Goal: Task Accomplishment & Management: Use online tool/utility

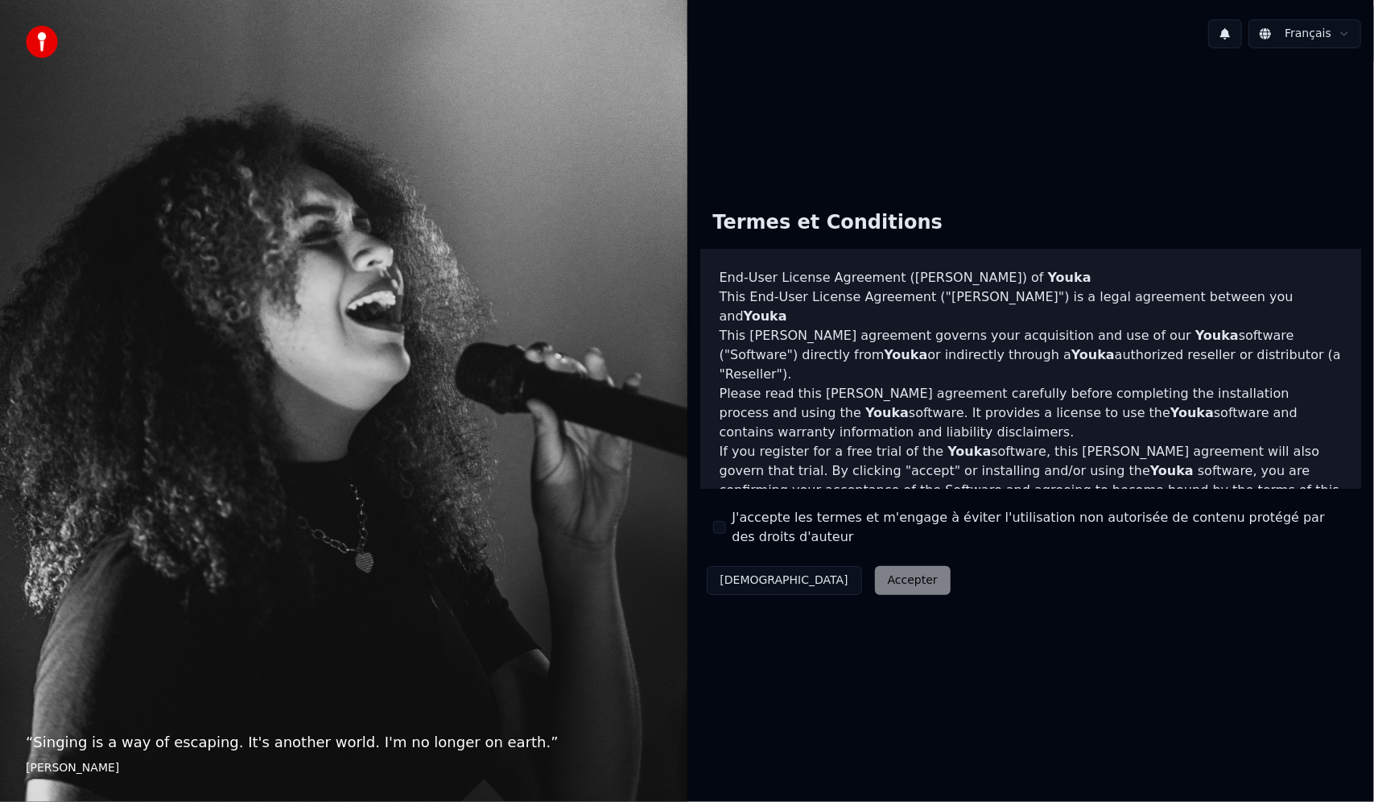
click at [719, 515] on div "J'accepte les termes et m'engage à éviter l'utilisation non autorisée de conten…" at bounding box center [1031, 527] width 636 height 39
click at [722, 527] on button "J'accepte les termes et m'engage à éviter l'utilisation non autorisée de conten…" at bounding box center [719, 527] width 13 height 13
click at [875, 589] on button "Accepter" at bounding box center [913, 580] width 76 height 29
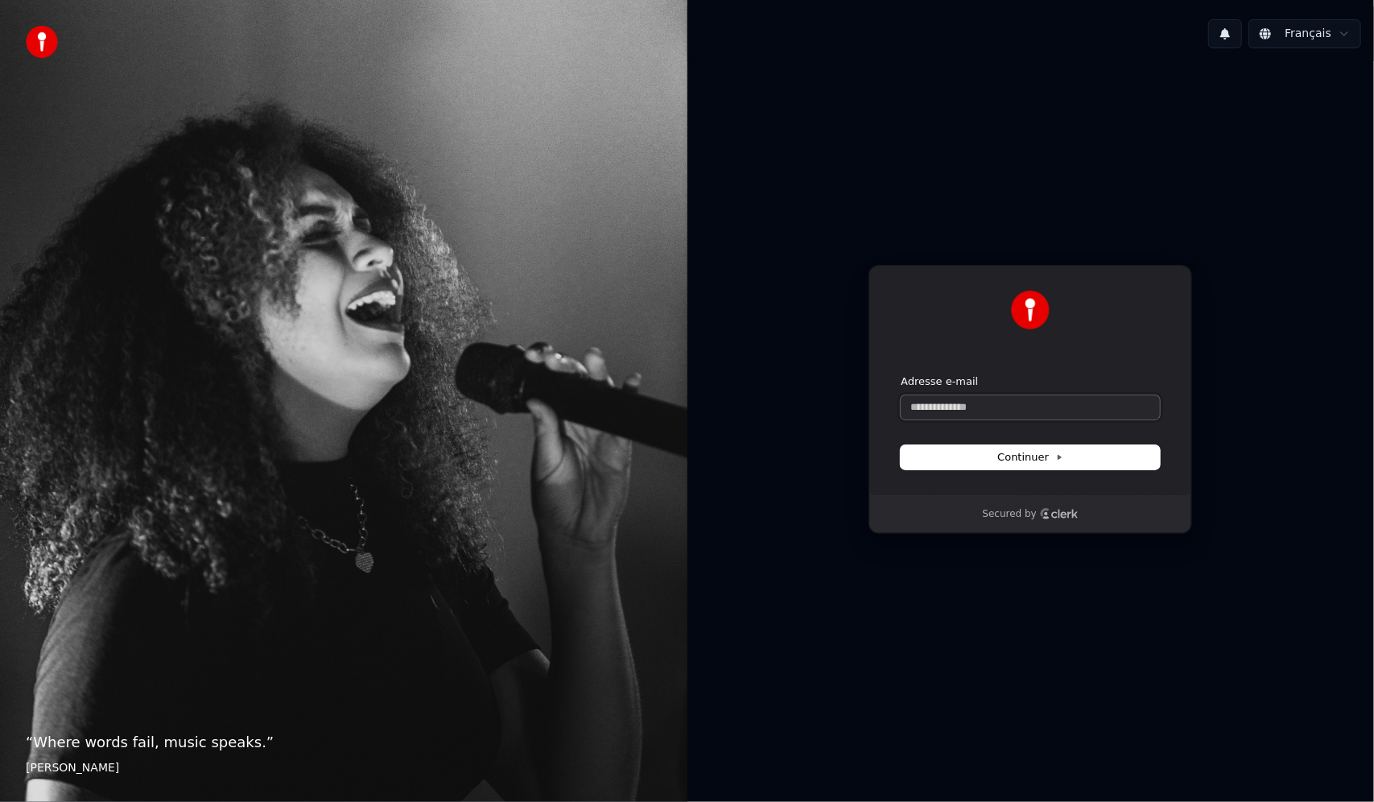
click at [980, 403] on input "Adresse e-mail" at bounding box center [1030, 407] width 259 height 24
click at [950, 410] on input "Adresse e-mail" at bounding box center [1030, 407] width 259 height 24
click at [1006, 406] on input "Adresse e-mail" at bounding box center [1030, 407] width 259 height 24
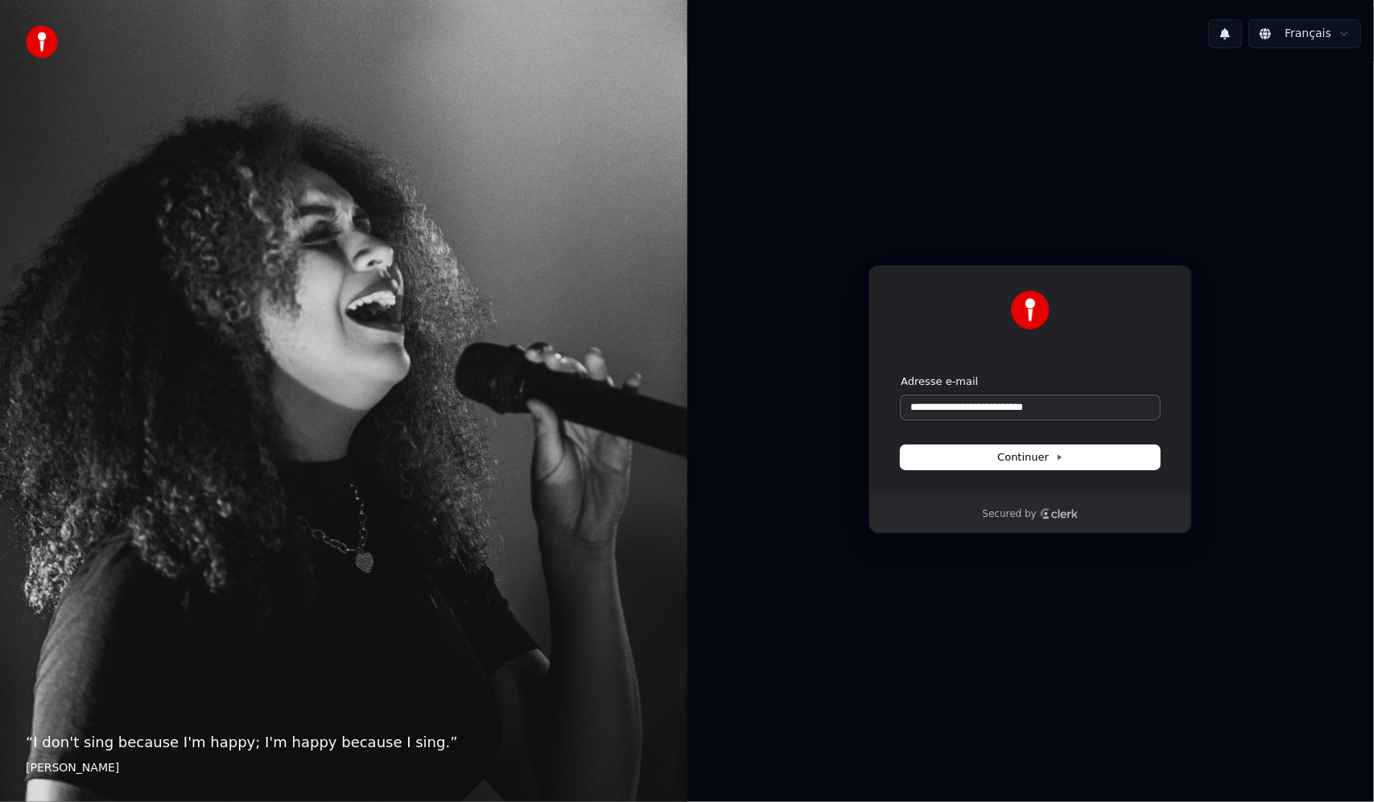
click at [993, 409] on input "**********" at bounding box center [1030, 407] width 259 height 24
click at [901, 374] on button "submit" at bounding box center [901, 374] width 0 height 0
type input "**********"
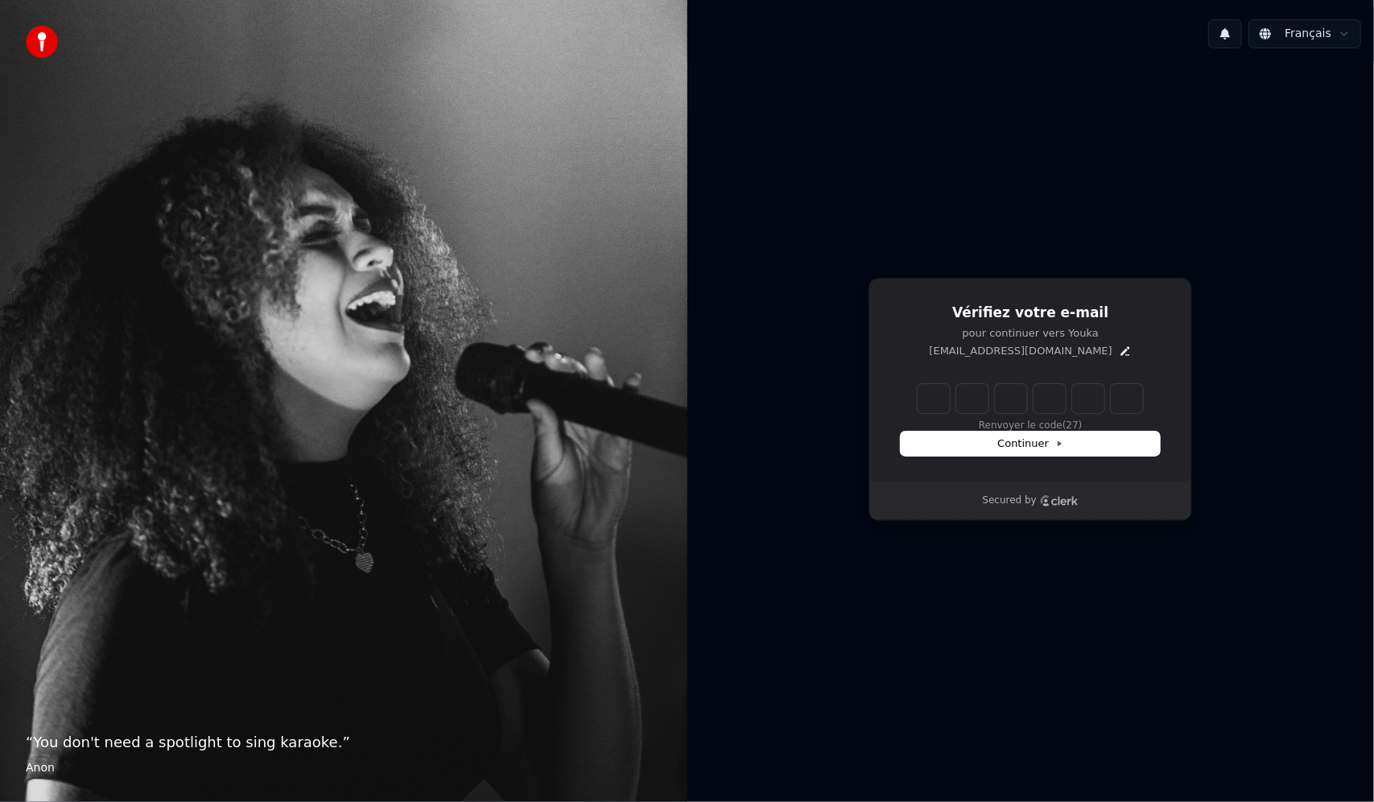
click at [1005, 423] on div "Renvoyer le code (27)" at bounding box center [1030, 408] width 259 height 48
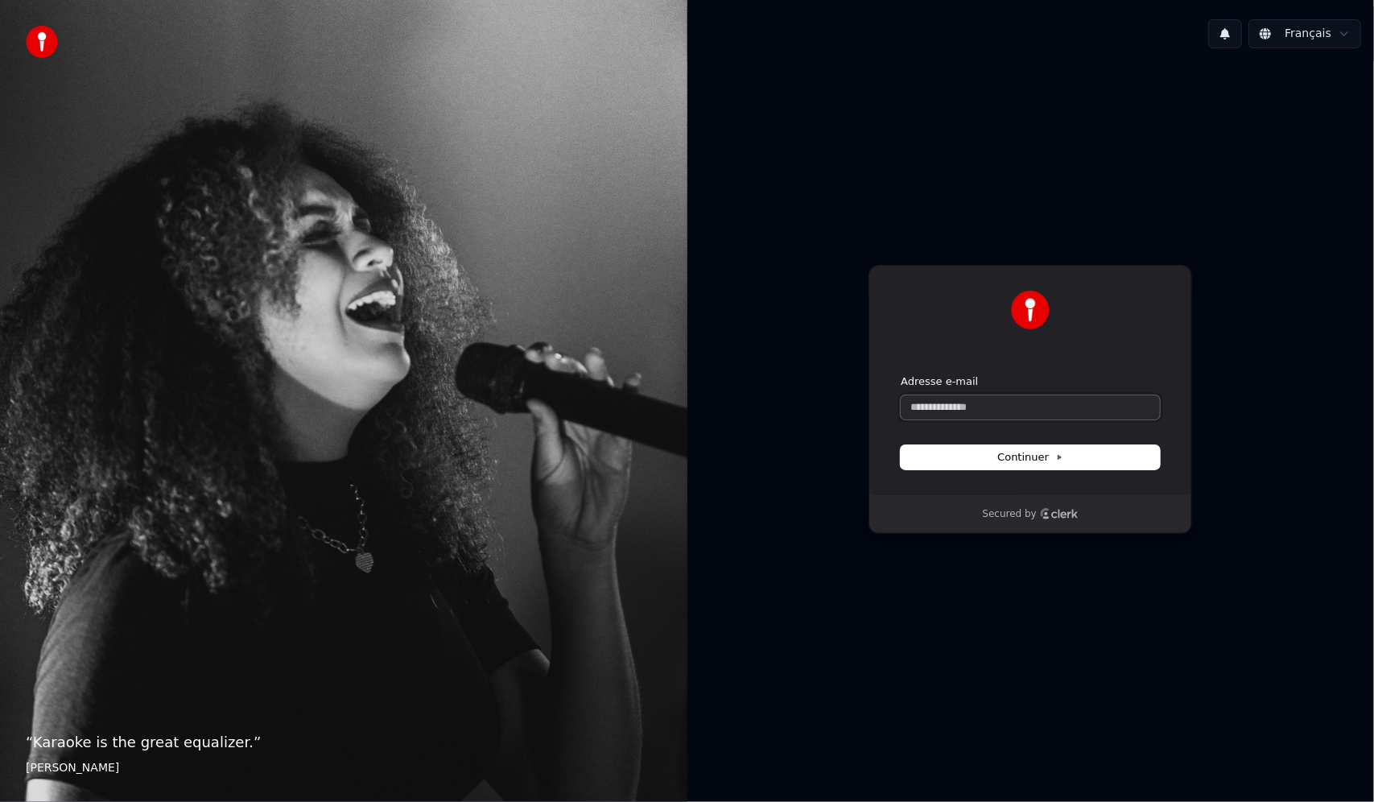
click at [1010, 409] on input "Adresse e-mail" at bounding box center [1030, 407] width 259 height 24
click at [982, 466] on button "Continuer" at bounding box center [1030, 457] width 259 height 24
type input "**********"
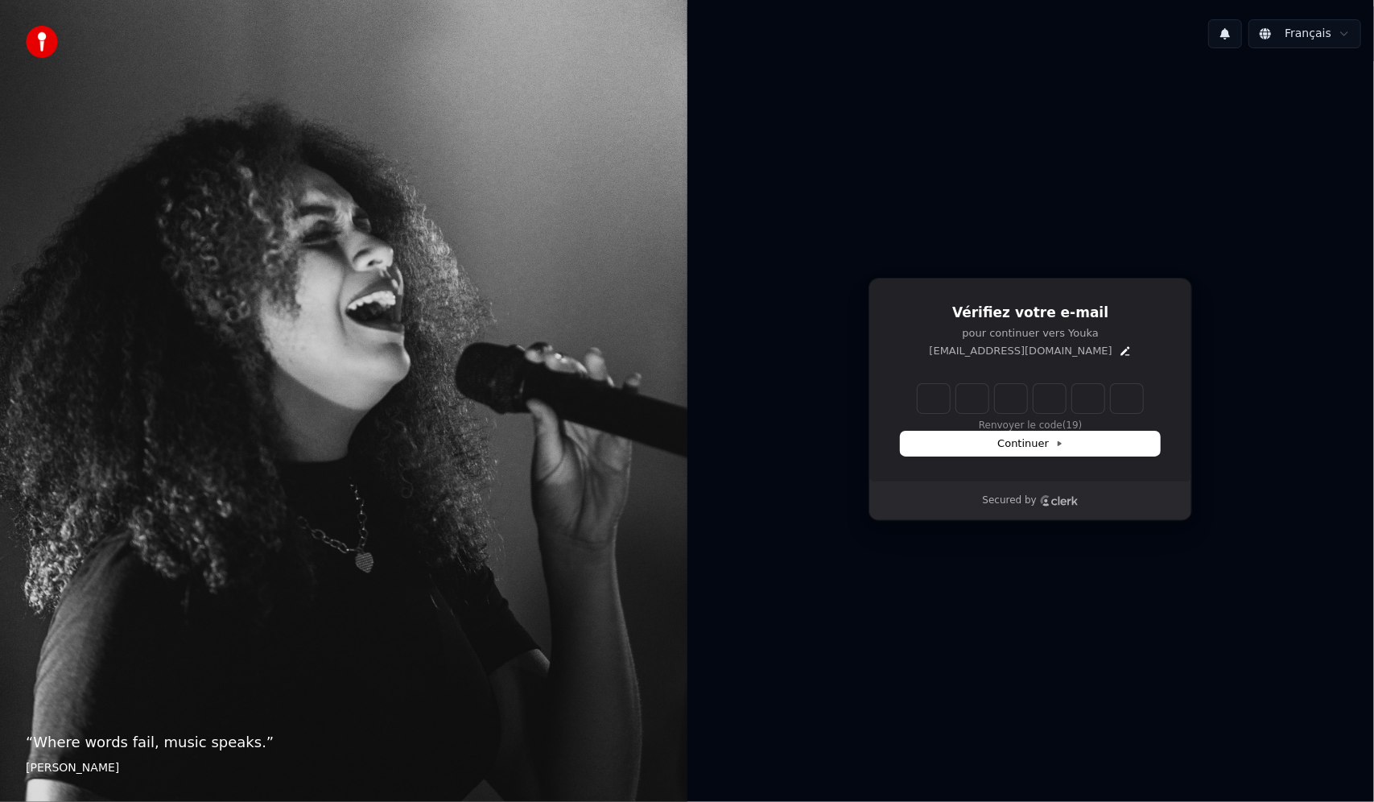
click at [926, 387] on input "Enter verification code" at bounding box center [1030, 398] width 225 height 29
paste input "******"
type input "******"
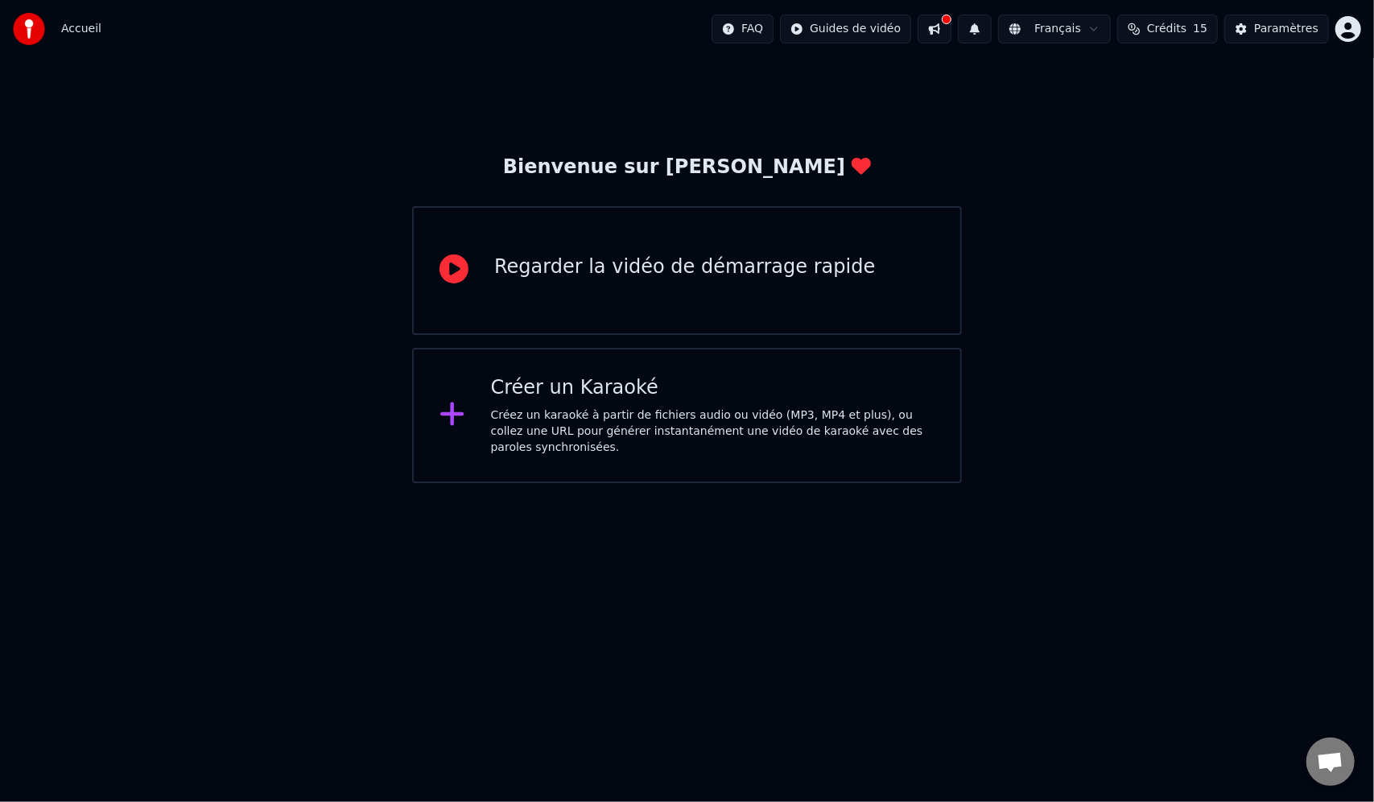
click at [725, 443] on div "Créez un karaoké à partir de fichiers audio ou vidéo (MP3, MP4 et plus), ou col…" at bounding box center [713, 431] width 444 height 48
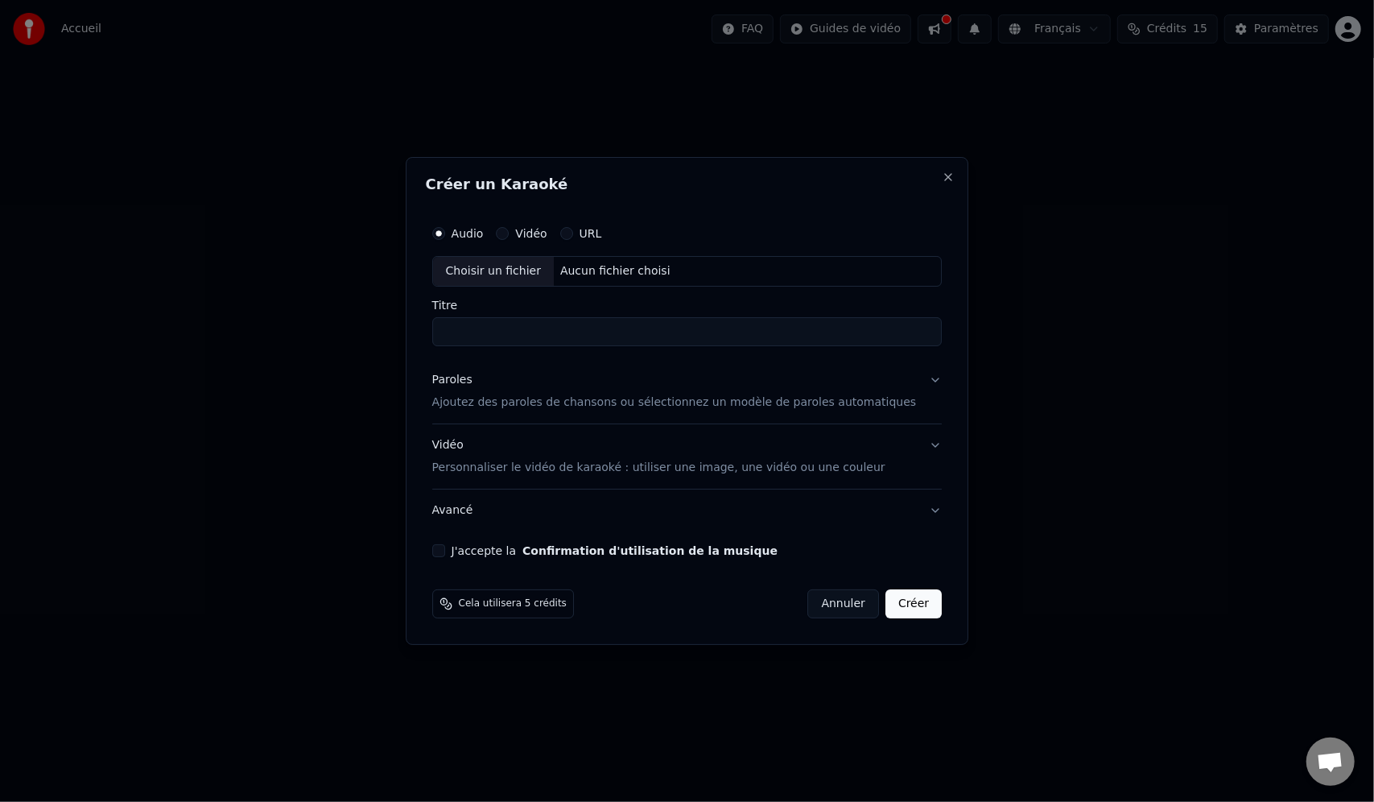
click at [535, 272] on div "Choisir un fichier" at bounding box center [493, 271] width 121 height 29
type input "**********"
click at [617, 391] on div "Paroles Ajoutez des paroles de chansons ou sélectionnez un modèle de paroles au…" at bounding box center [674, 391] width 485 height 39
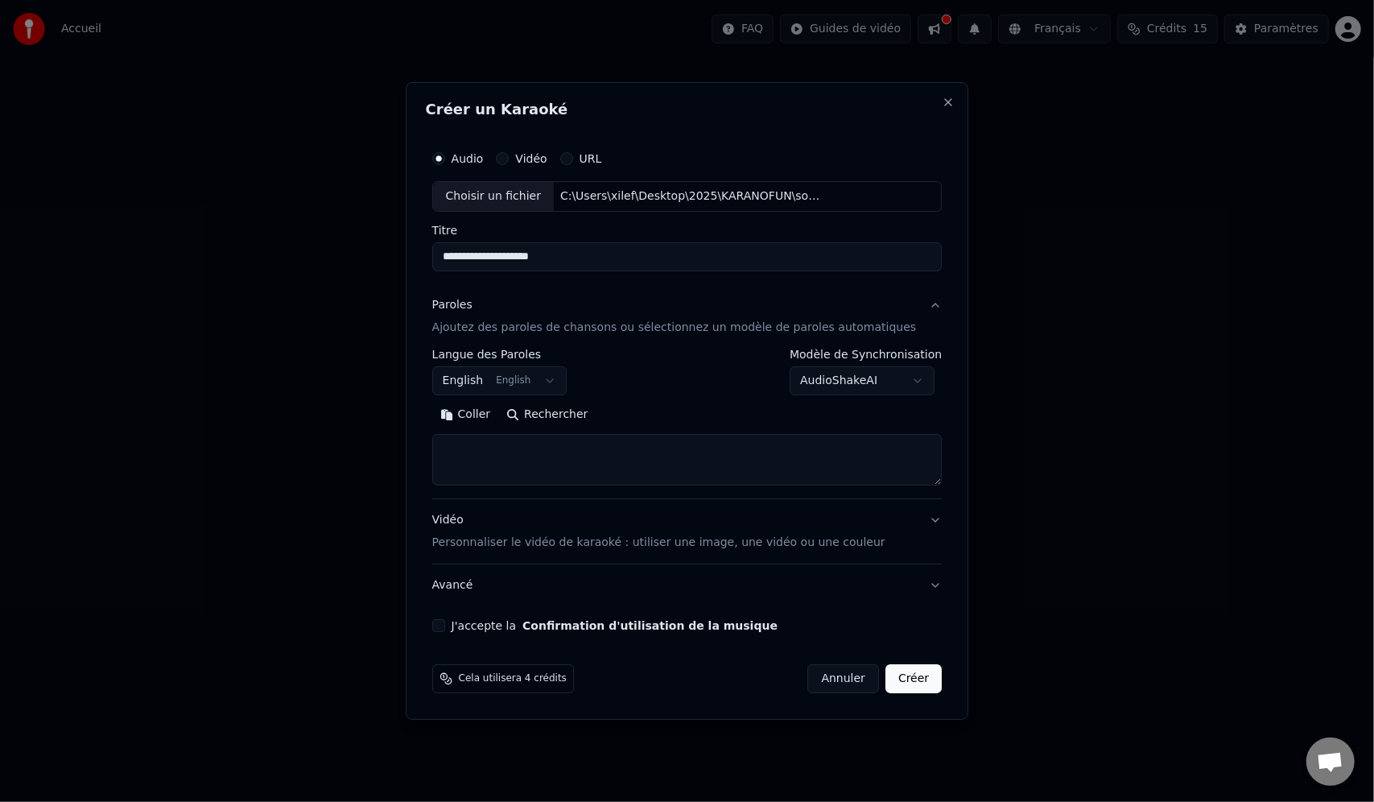
click at [453, 261] on div "**********" at bounding box center [687, 387] width 523 height 502
click at [556, 458] on textarea at bounding box center [687, 460] width 510 height 52
paste textarea "**********"
type textarea "**********"
click at [543, 549] on p "Personnaliser le vidéo de karaoké : utiliser une image, une vidéo ou une couleur" at bounding box center [658, 543] width 453 height 16
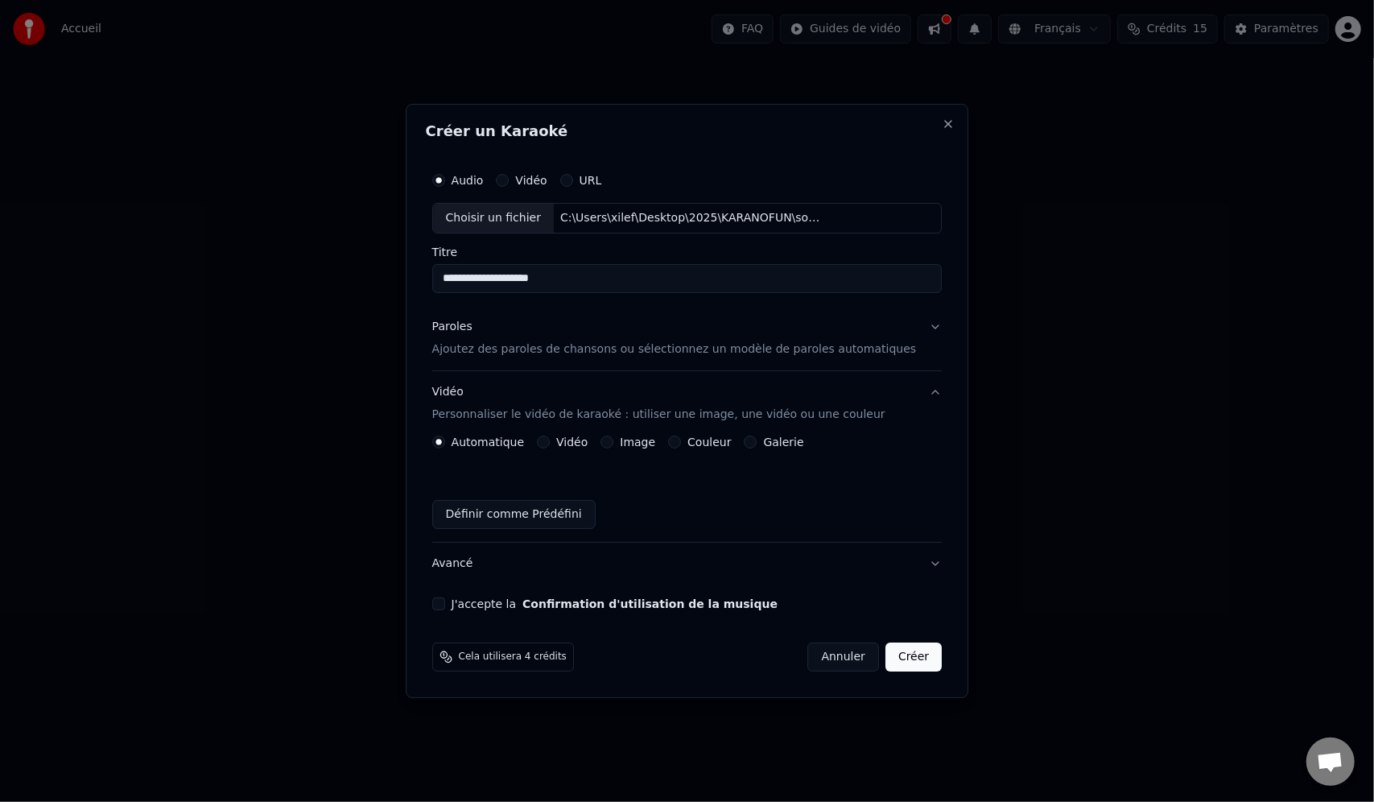
click at [550, 438] on button "Vidéo" at bounding box center [543, 442] width 13 height 13
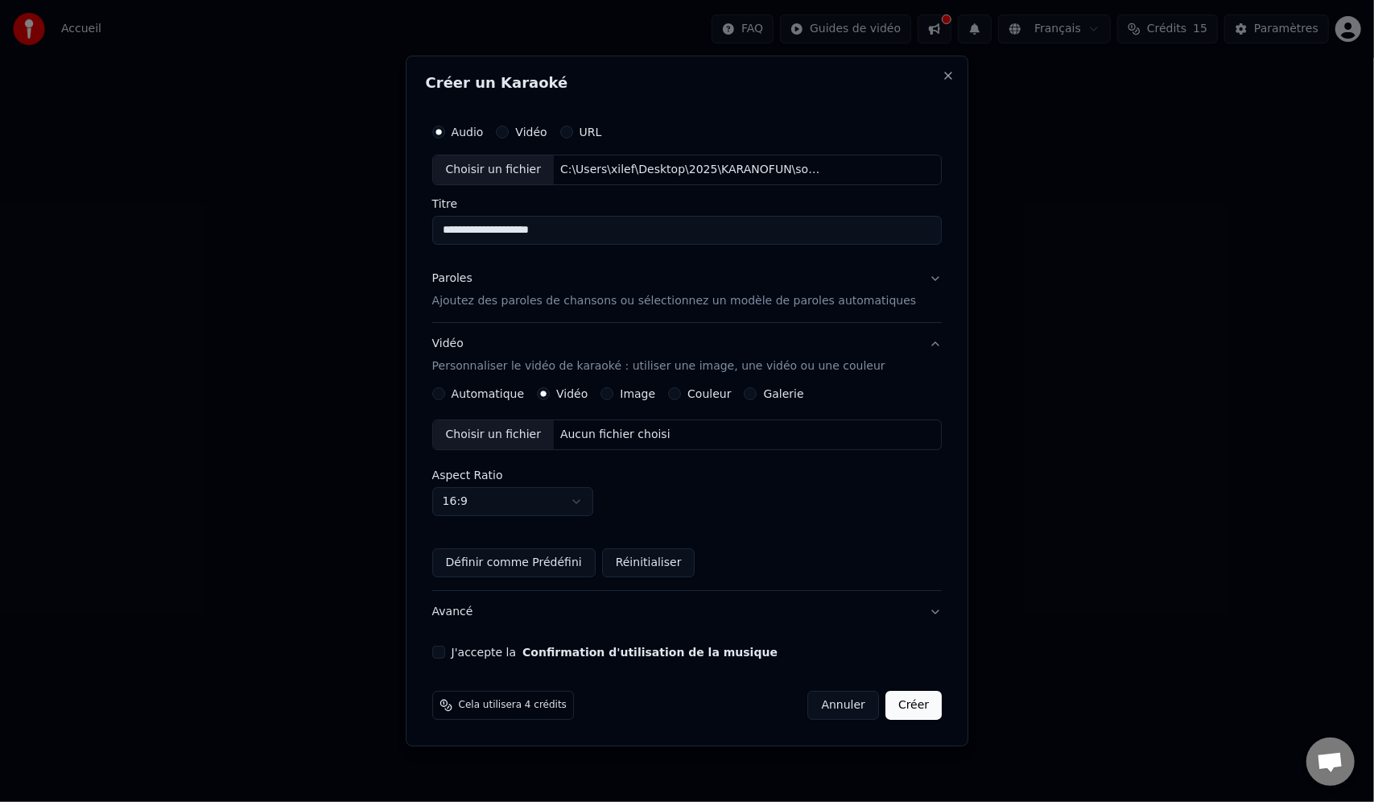
click at [506, 436] on div "Choisir un fichier" at bounding box center [493, 434] width 121 height 29
click at [445, 650] on button "J'accepte la Confirmation d'utilisation de la musique" at bounding box center [438, 652] width 13 height 13
click at [894, 706] on button "Créer" at bounding box center [914, 705] width 56 height 29
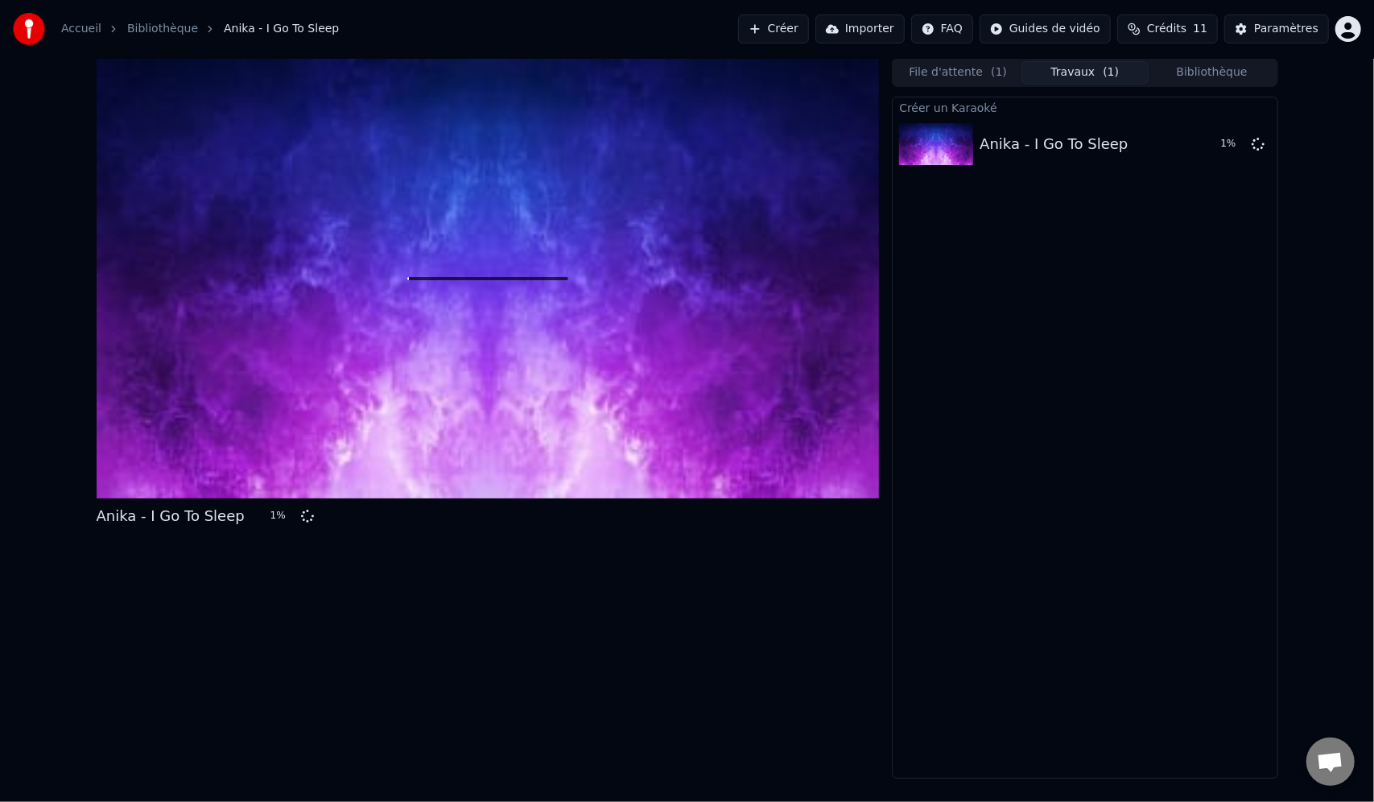
click at [786, 27] on button "Créer" at bounding box center [773, 28] width 71 height 29
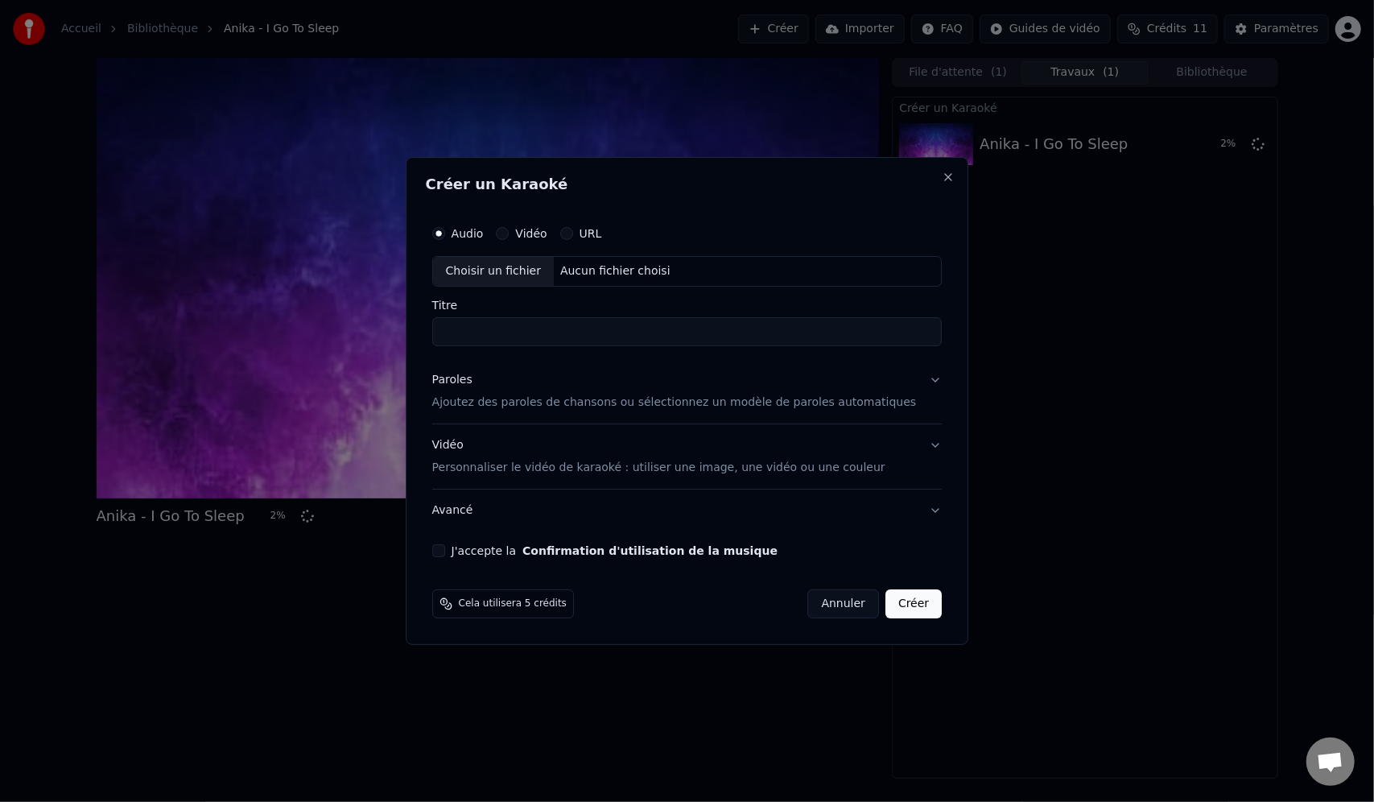
click at [554, 277] on div "Choisir un fichier" at bounding box center [493, 271] width 121 height 29
type input "**********"
click at [430, 353] on div "**********" at bounding box center [688, 401] width 564 height 488
click at [533, 453] on div "Vidéo Personnaliser le vidéo de karaoké : utiliser une image, une vidéo ou une …" at bounding box center [658, 456] width 453 height 39
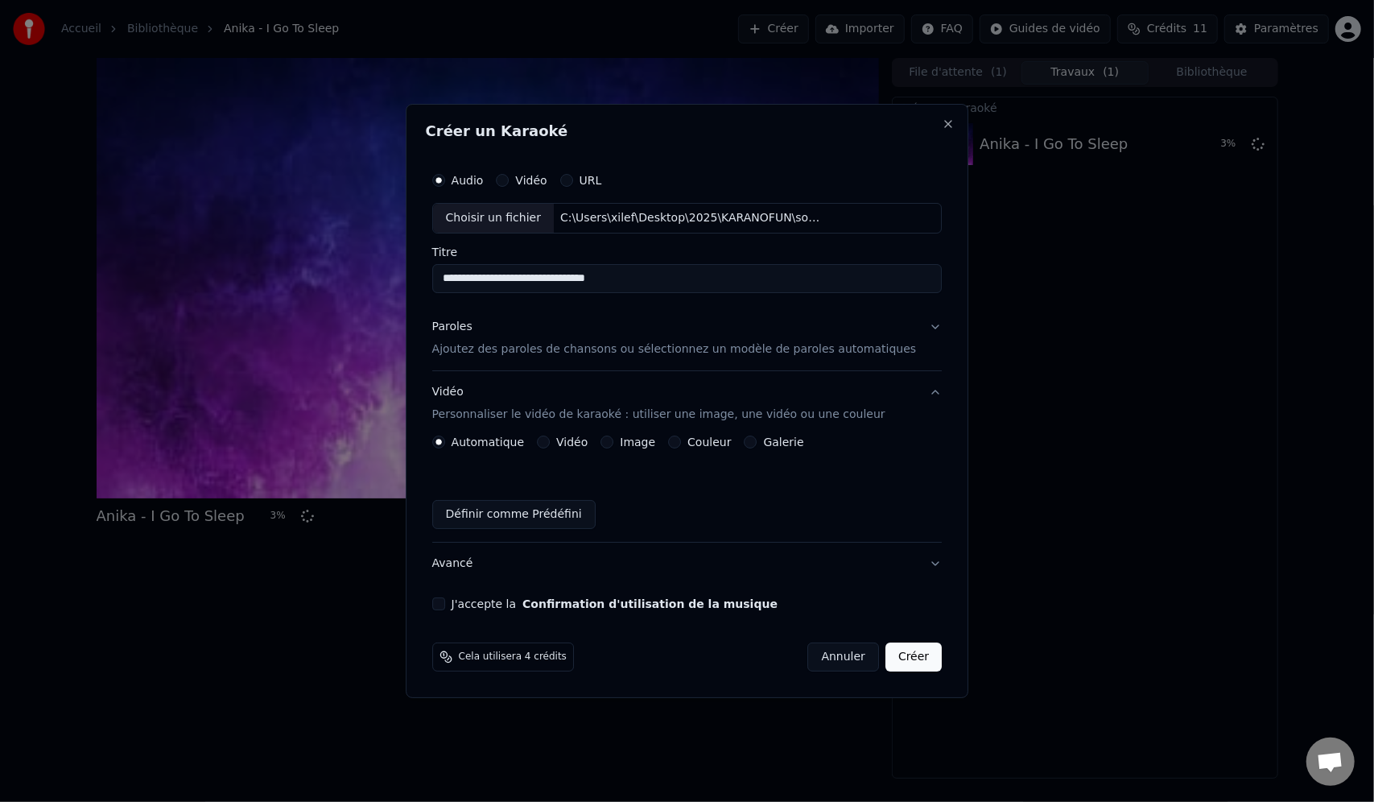
click at [568, 440] on div "Vidéo" at bounding box center [562, 442] width 51 height 13
click at [583, 445] on label "Vidéo" at bounding box center [571, 441] width 31 height 11
click at [550, 445] on button "Vidéo" at bounding box center [543, 442] width 13 height 13
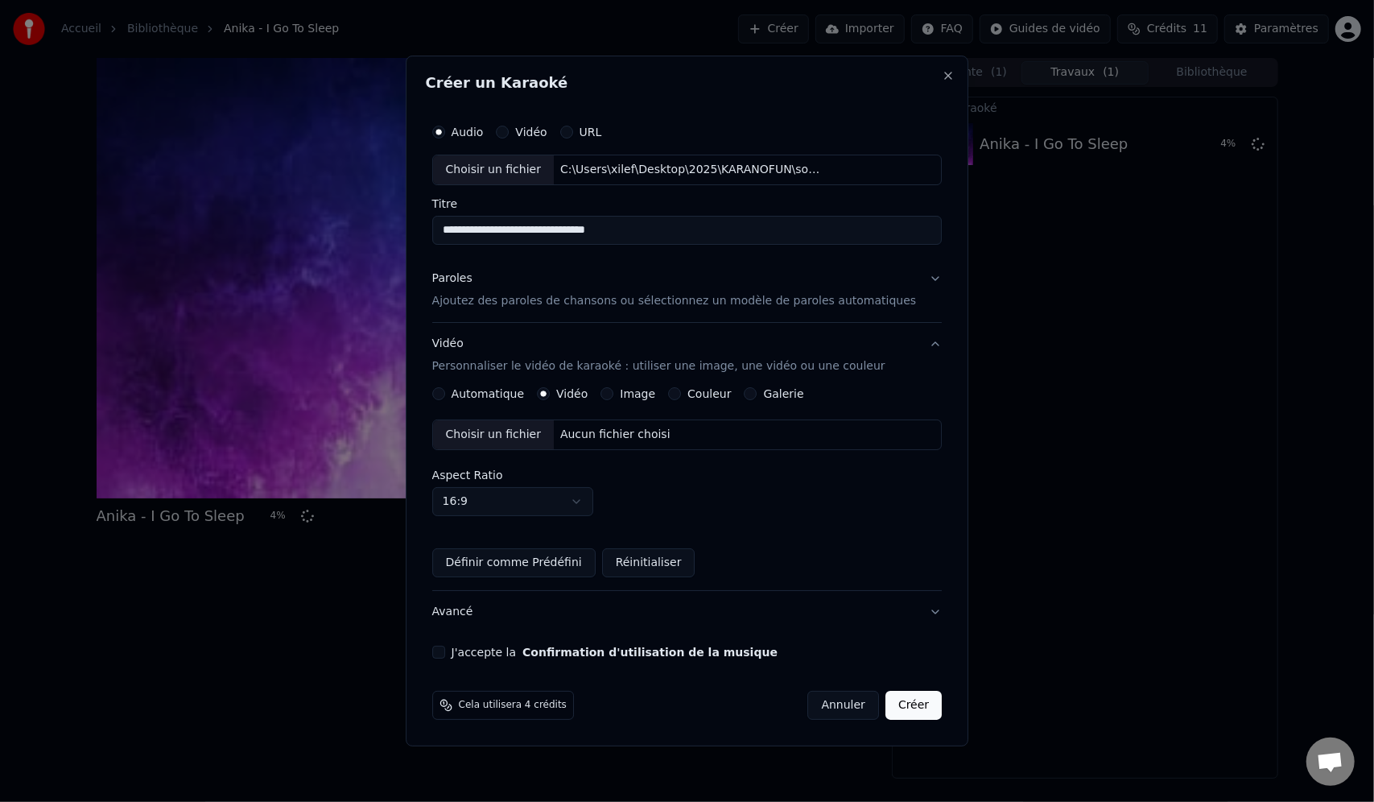
click at [514, 438] on div "Choisir un fichier" at bounding box center [493, 434] width 121 height 29
click at [568, 314] on button "Paroles Ajoutez des paroles de chansons ou sélectionnez un modèle de paroles au…" at bounding box center [687, 290] width 510 height 64
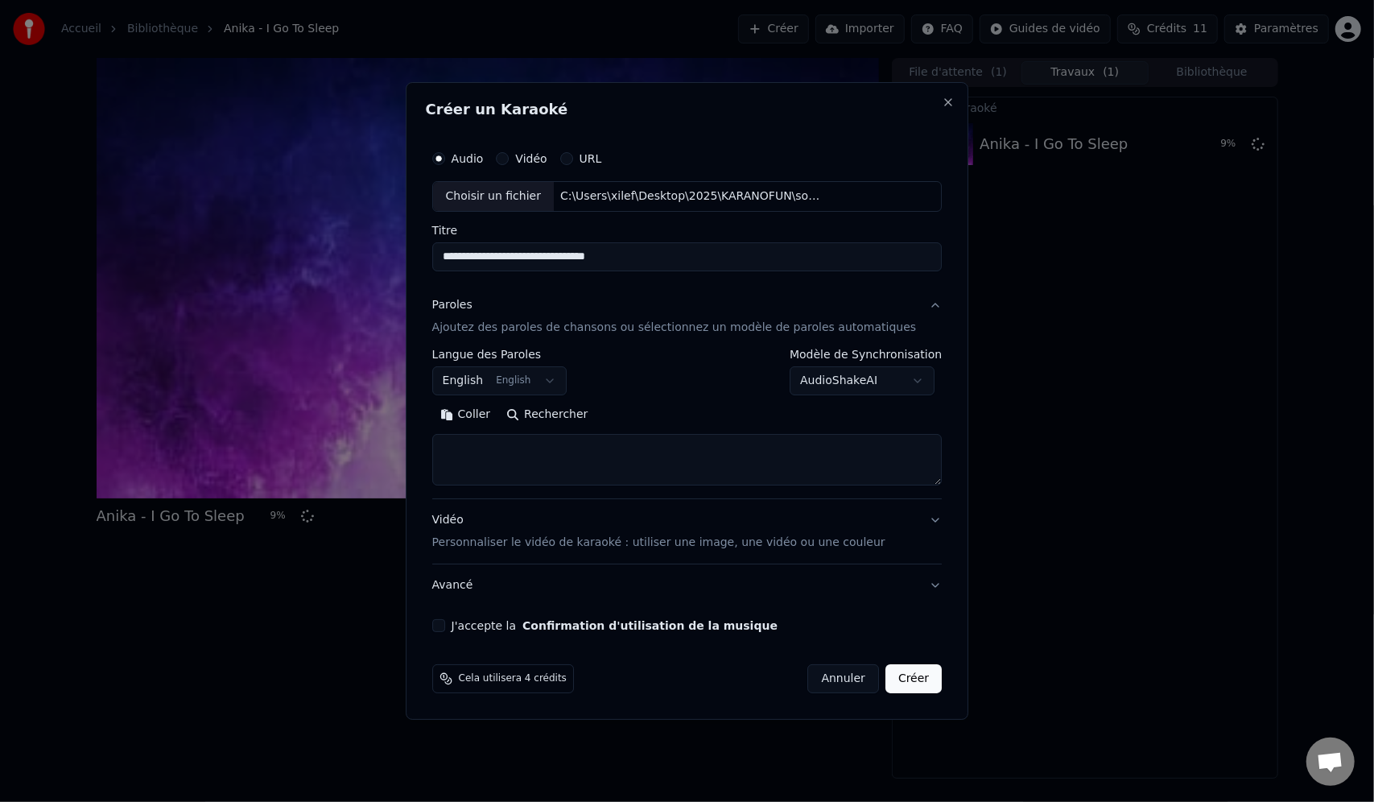
click at [530, 439] on textarea at bounding box center [687, 460] width 510 height 52
paste textarea "**********"
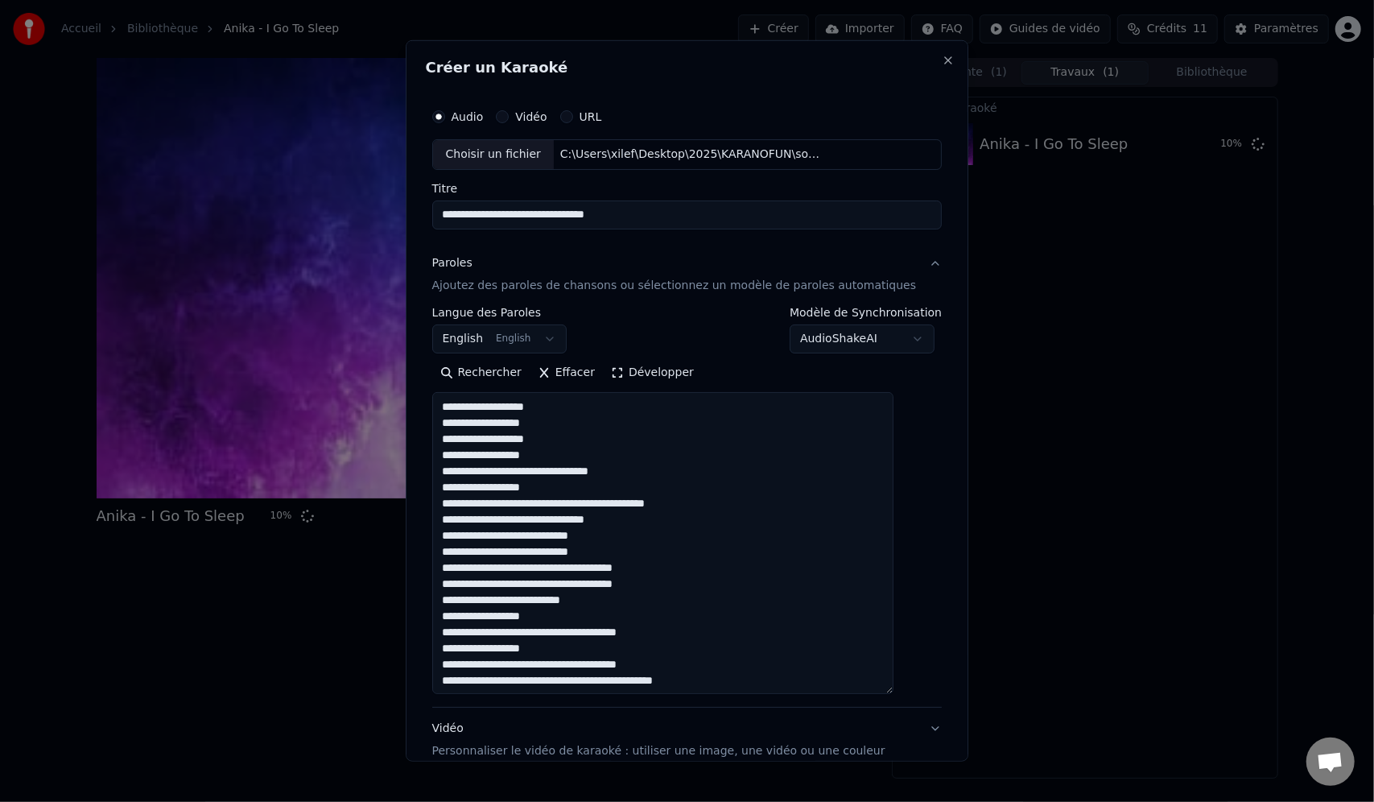
drag, startPoint x: 911, startPoint y: 481, endPoint x: 923, endPoint y: 689, distance: 208.0
click at [923, 689] on div "**********" at bounding box center [688, 400] width 564 height 721
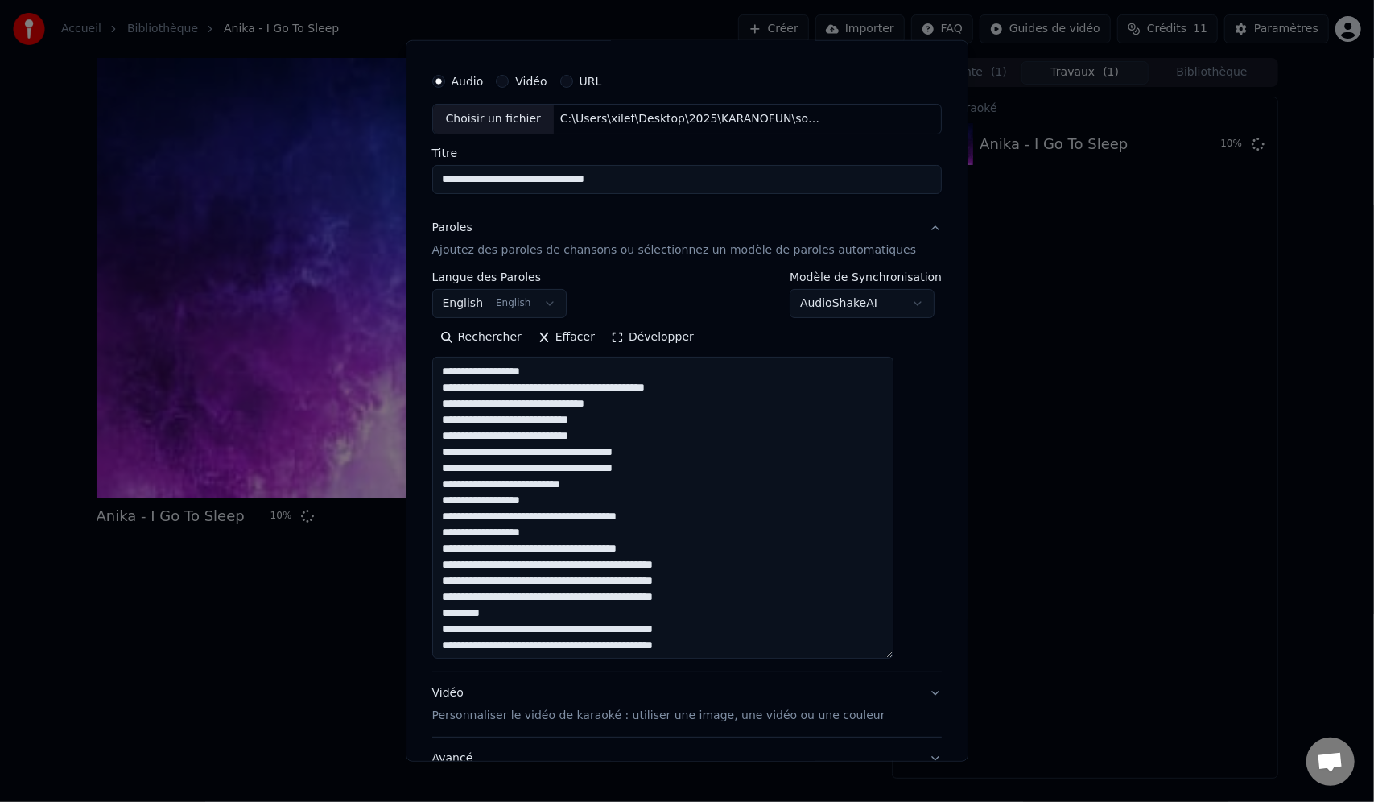
scroll to position [164, 0]
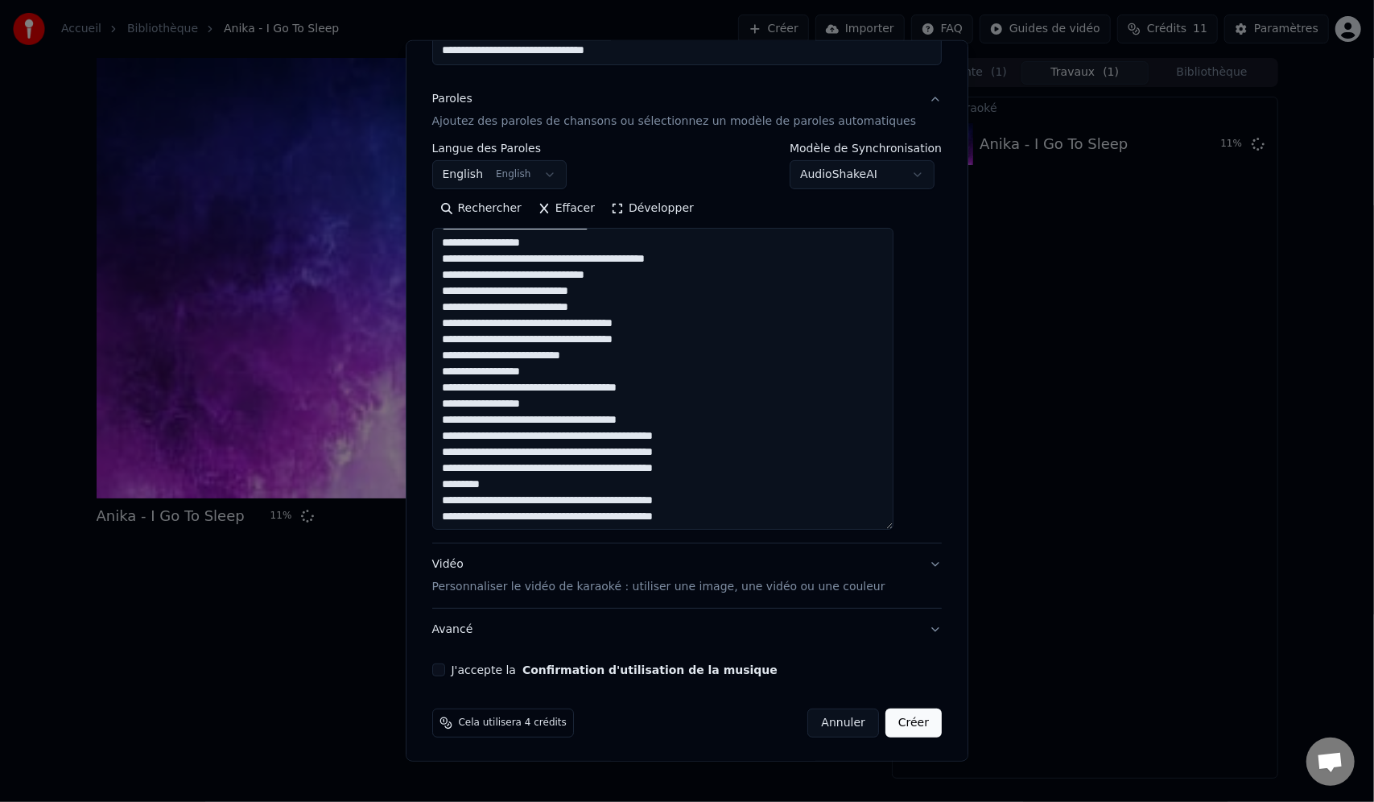
type textarea "**********"
click at [465, 668] on div "J'accepte la Confirmation d'utilisation de la musique" at bounding box center [687, 669] width 510 height 13
click at [445, 668] on button "J'accepte la Confirmation d'utilisation de la musique" at bounding box center [438, 669] width 13 height 13
click at [893, 725] on button "Créer" at bounding box center [914, 723] width 56 height 29
select select "**"
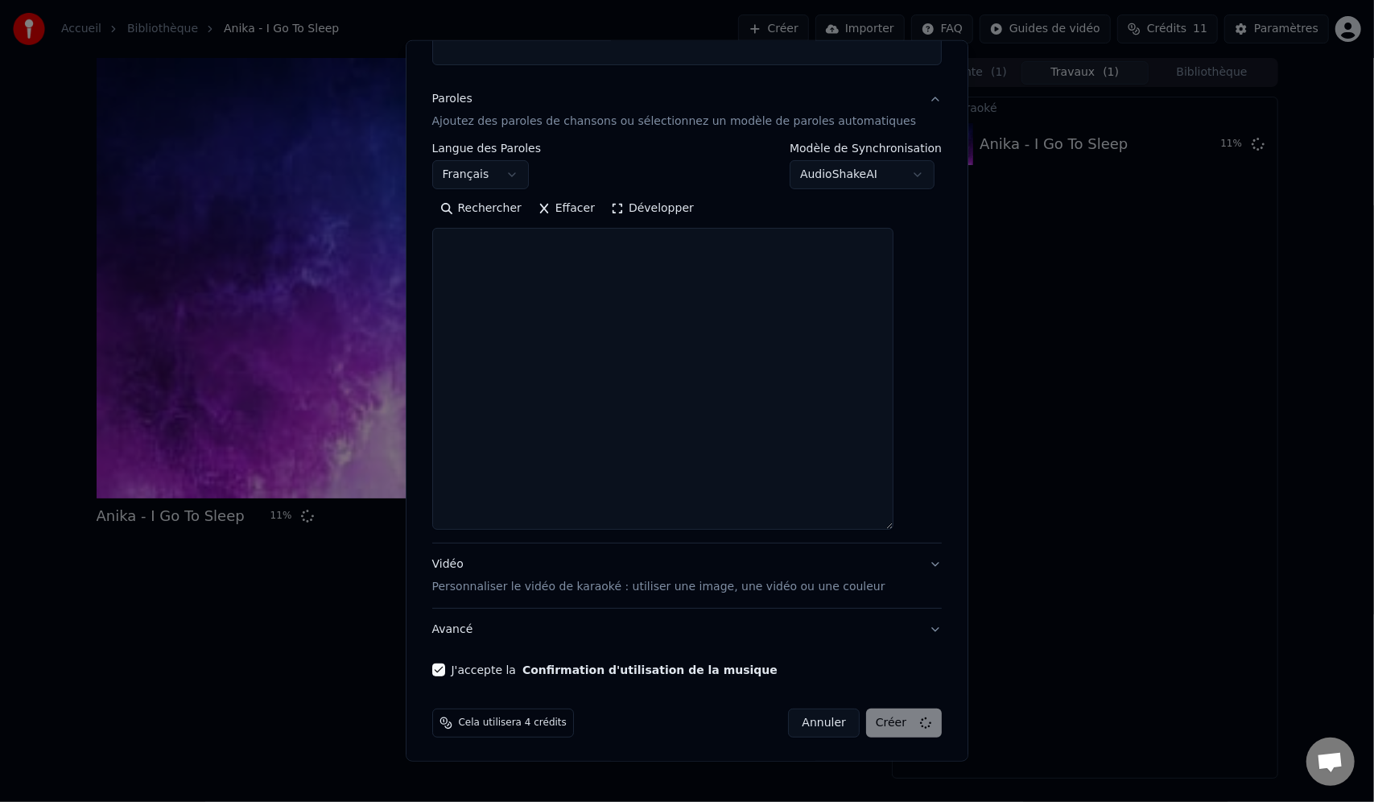
select select
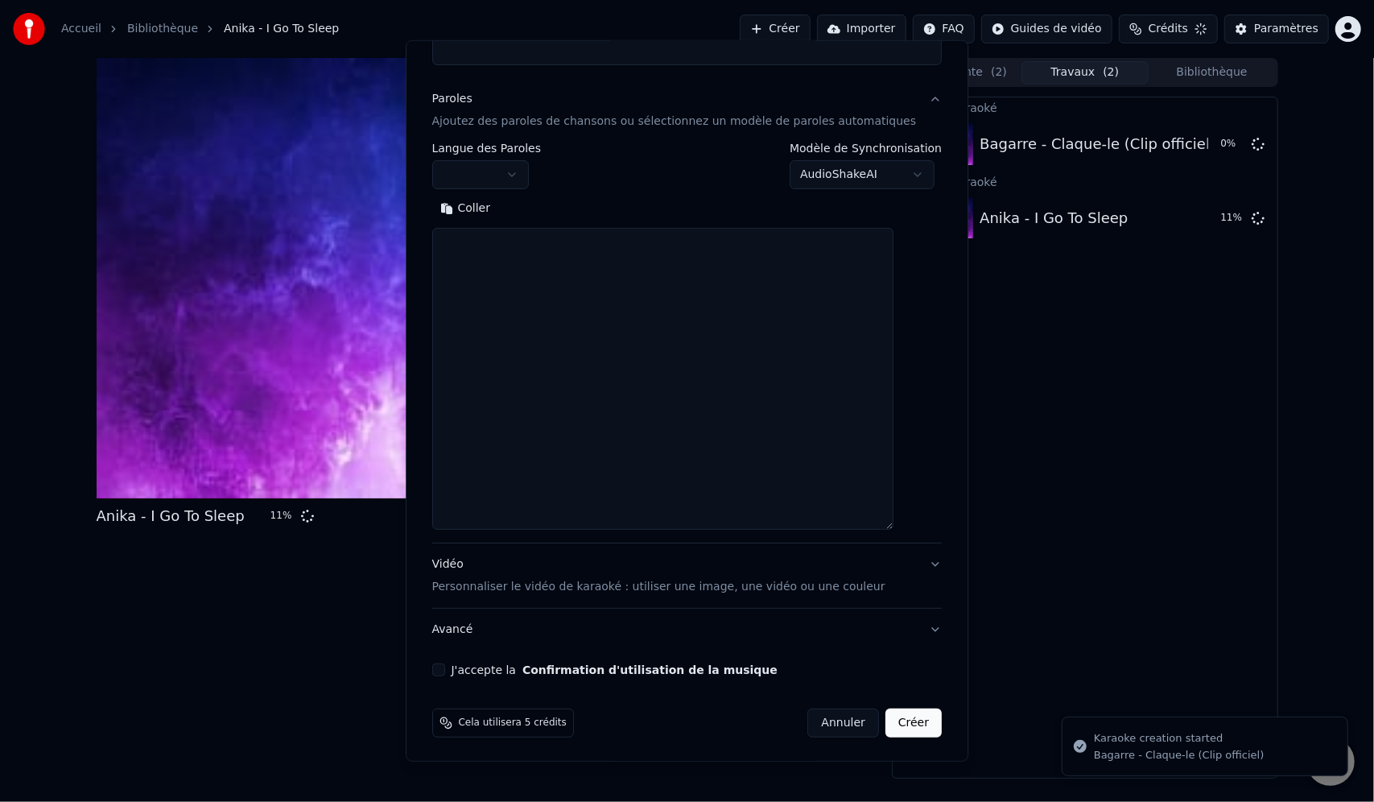
scroll to position [0, 0]
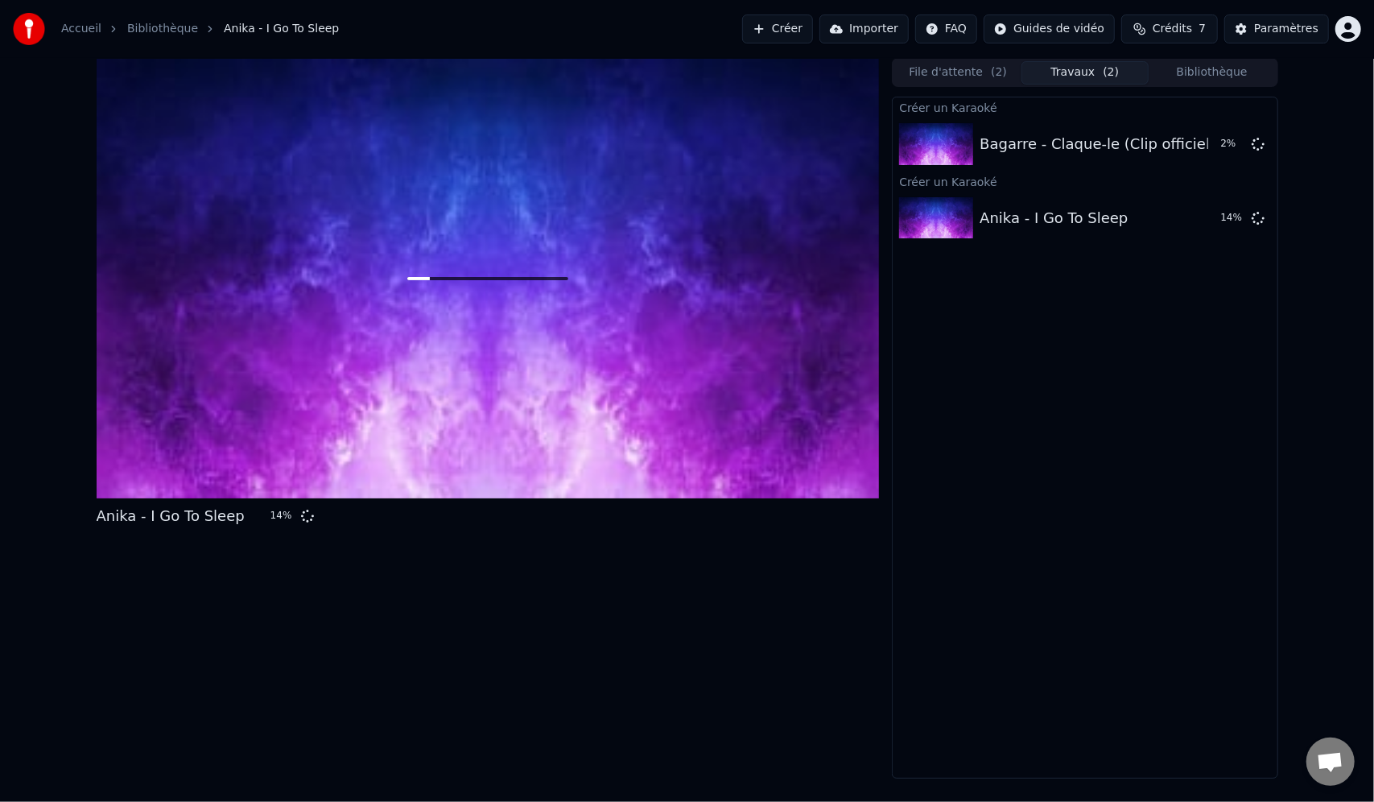
click at [1179, 39] on button "Crédits 7" at bounding box center [1170, 28] width 97 height 29
click at [1179, 37] on button "Crédits 7" at bounding box center [1170, 28] width 97 height 29
click at [1195, 427] on div "Créer un Karaoké Bagarre - Claque-le (Clip officiel) 4 % Créer un Karaoké Anika…" at bounding box center [1085, 438] width 386 height 682
click at [959, 747] on div "Créer un Karaoké Bagarre - Claque-le (Clip officiel) 5 % Créer un Karaoké Anika…" at bounding box center [1085, 438] width 386 height 682
click at [810, 31] on button "Créer" at bounding box center [777, 28] width 71 height 29
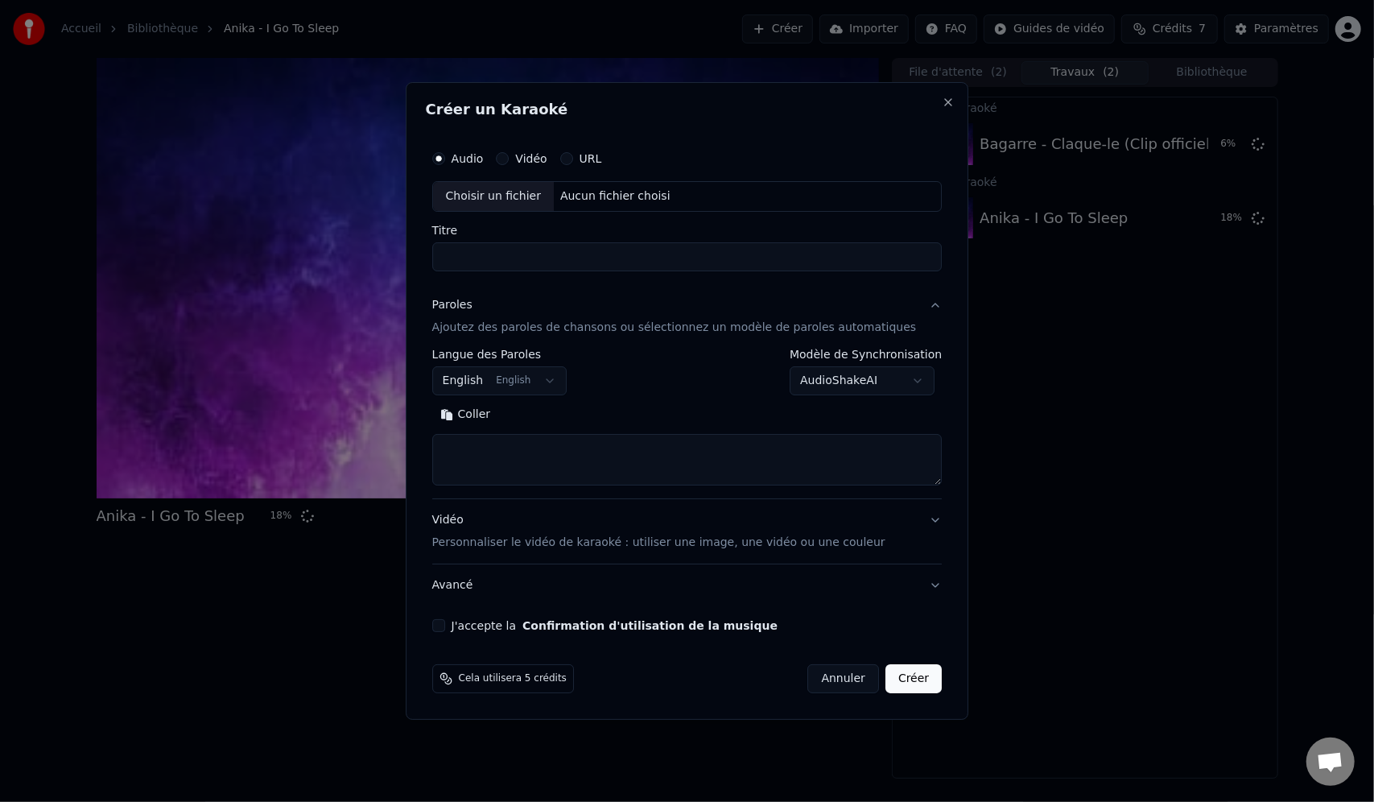
click at [530, 196] on div "Choisir un fichier" at bounding box center [493, 196] width 121 height 29
click at [601, 156] on label "URL" at bounding box center [591, 158] width 23 height 11
click at [573, 156] on button "URL" at bounding box center [566, 158] width 13 height 13
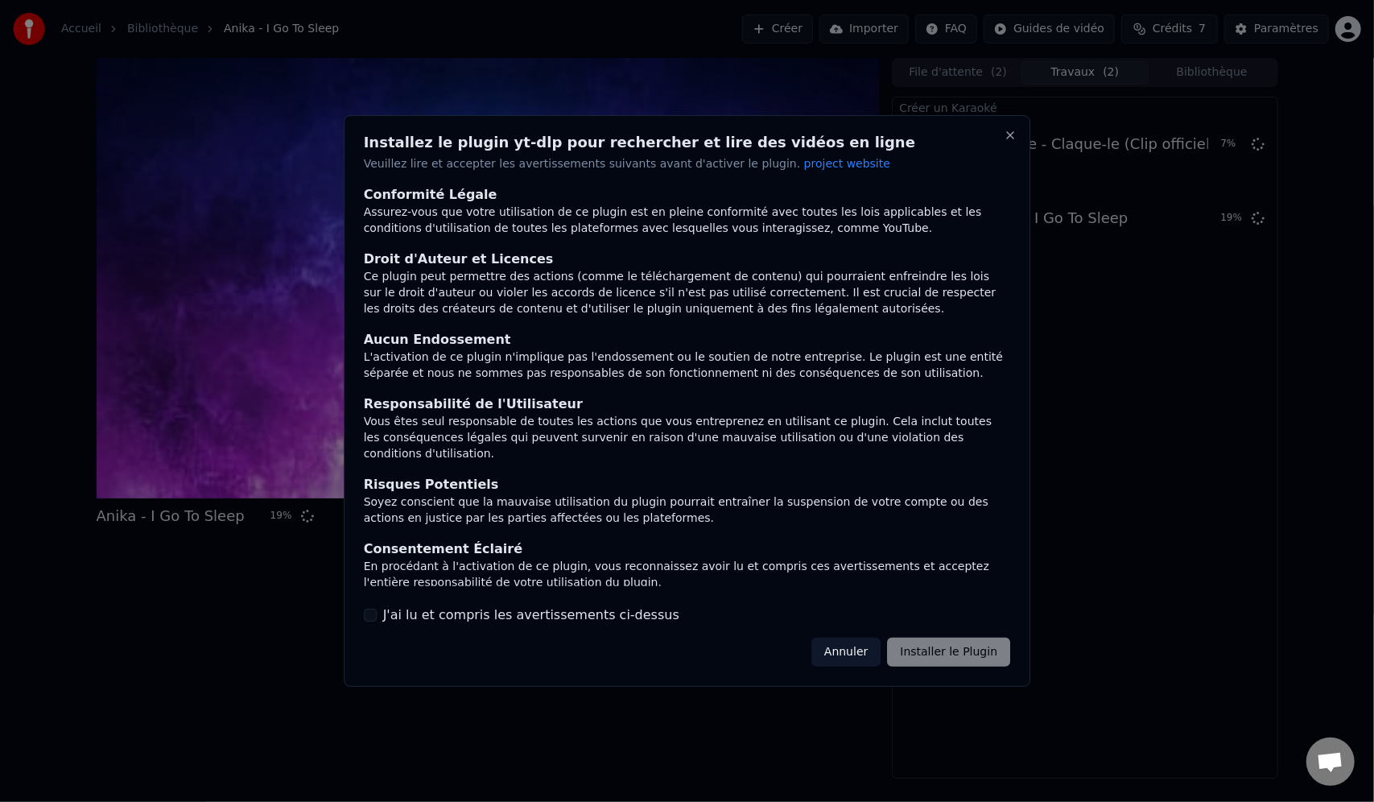
click at [428, 617] on label "J'ai lu et compris les avertissements ci-dessus" at bounding box center [531, 614] width 296 height 19
click at [377, 617] on button "J'ai lu et compris les avertissements ci-dessus" at bounding box center [370, 615] width 13 height 13
drag, startPoint x: 955, startPoint y: 646, endPoint x: 932, endPoint y: 635, distance: 24.9
click at [955, 647] on button "Installer le Plugin" at bounding box center [948, 652] width 123 height 29
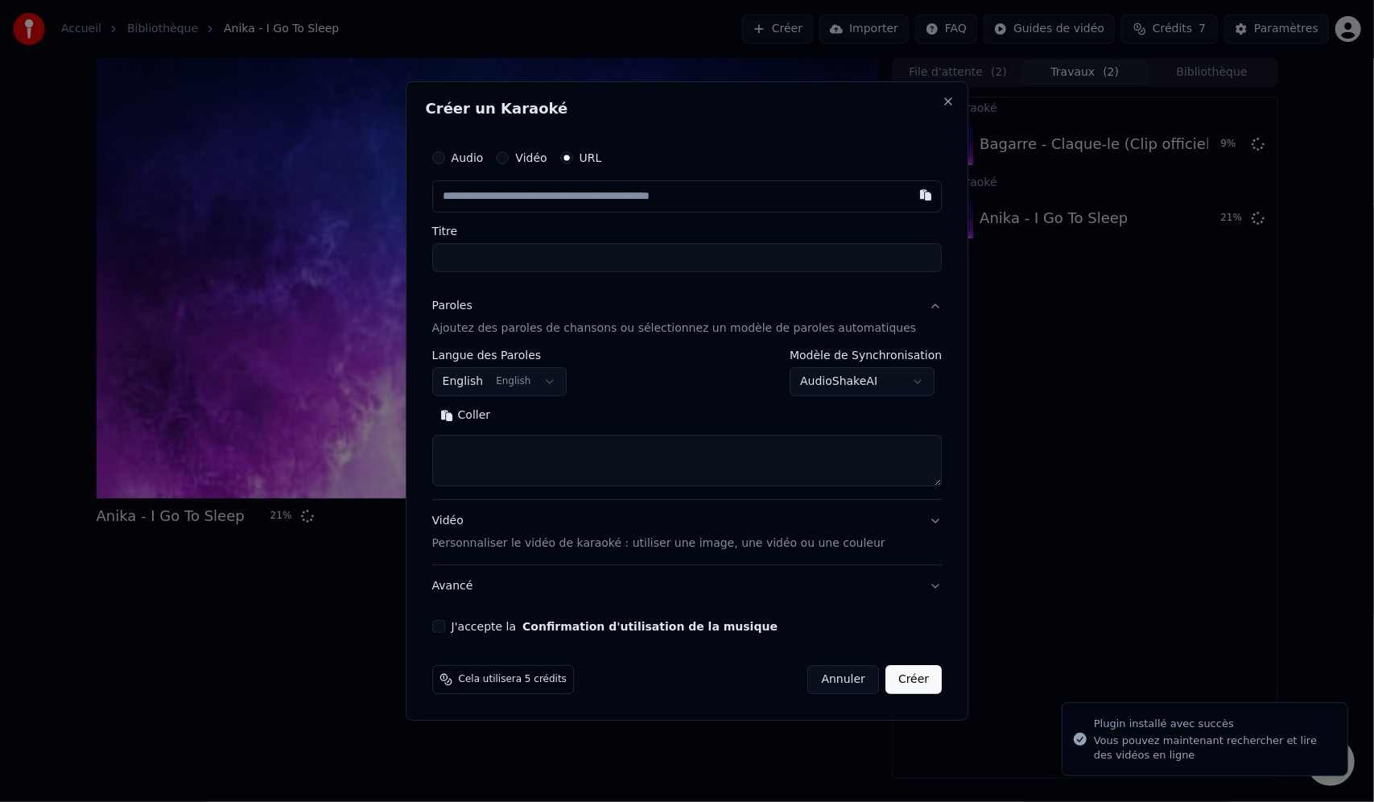
click at [484, 157] on label "Audio" at bounding box center [468, 157] width 32 height 11
click at [445, 157] on button "Audio" at bounding box center [438, 157] width 13 height 13
click at [543, 193] on div "Choisir un fichier" at bounding box center [493, 196] width 121 height 29
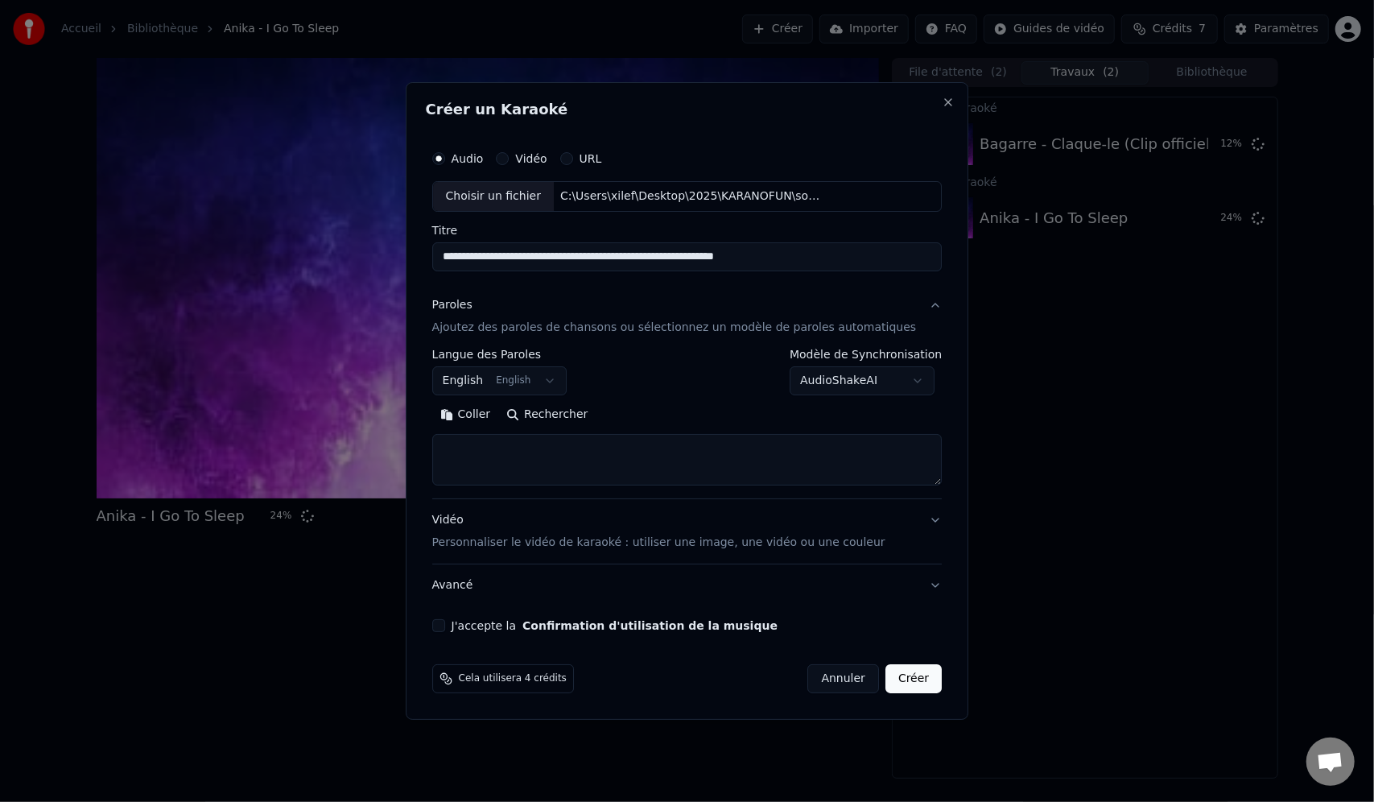
click at [466, 255] on input "**********" at bounding box center [687, 256] width 510 height 29
type input "**********"
click at [528, 447] on textarea at bounding box center [687, 460] width 510 height 52
paste textarea "**********"
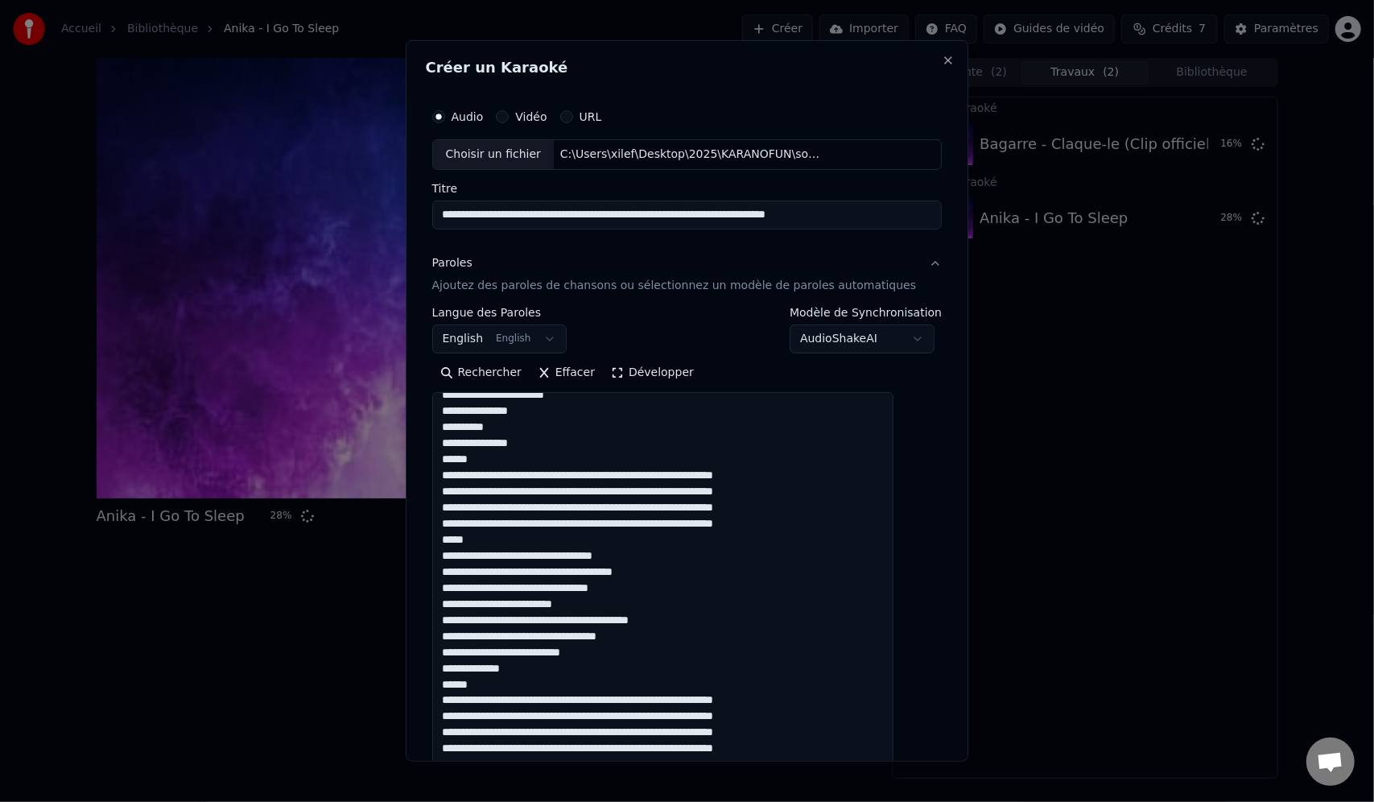
scroll to position [182, 0]
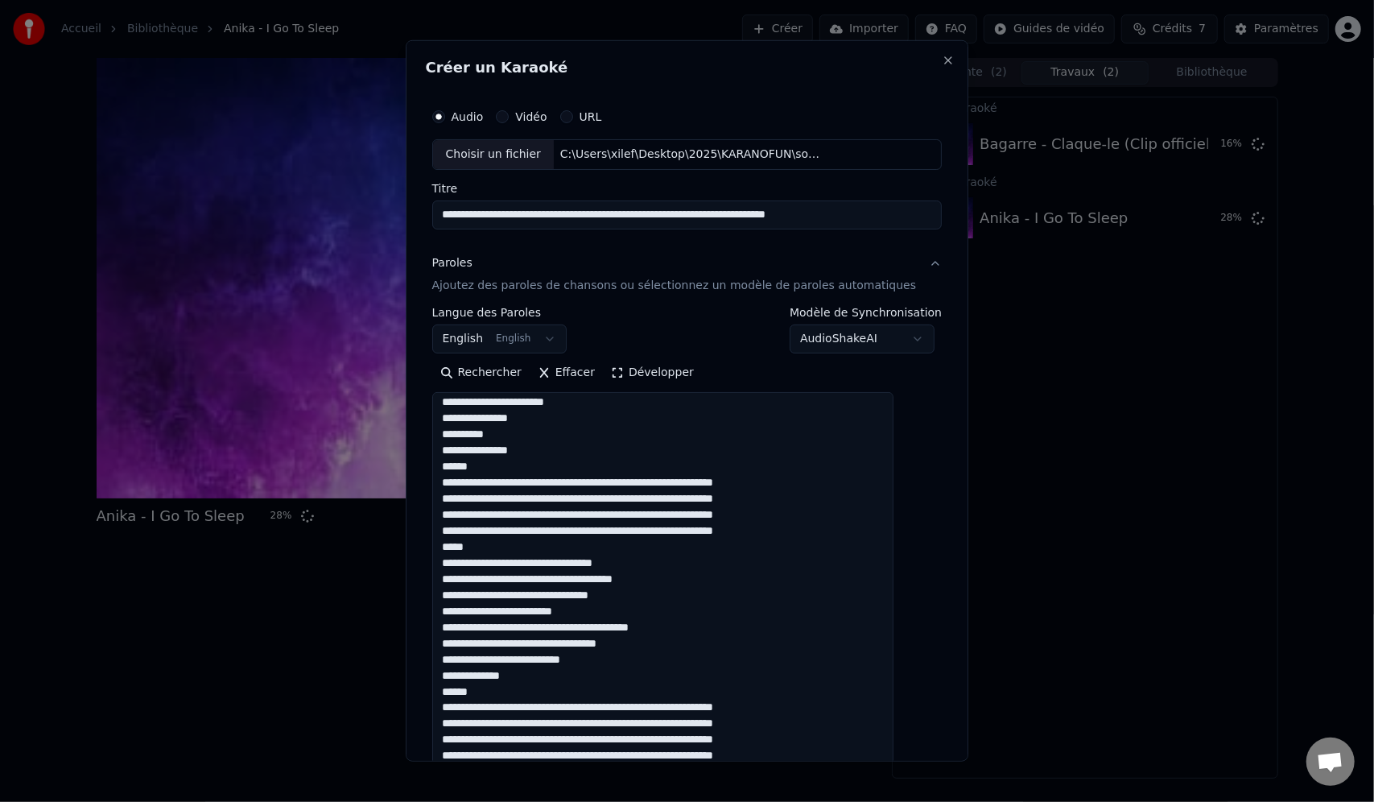
drag, startPoint x: 912, startPoint y: 482, endPoint x: 891, endPoint y: 831, distance: 349.3
click at [891, 801] on html "**********" at bounding box center [687, 401] width 1374 height 802
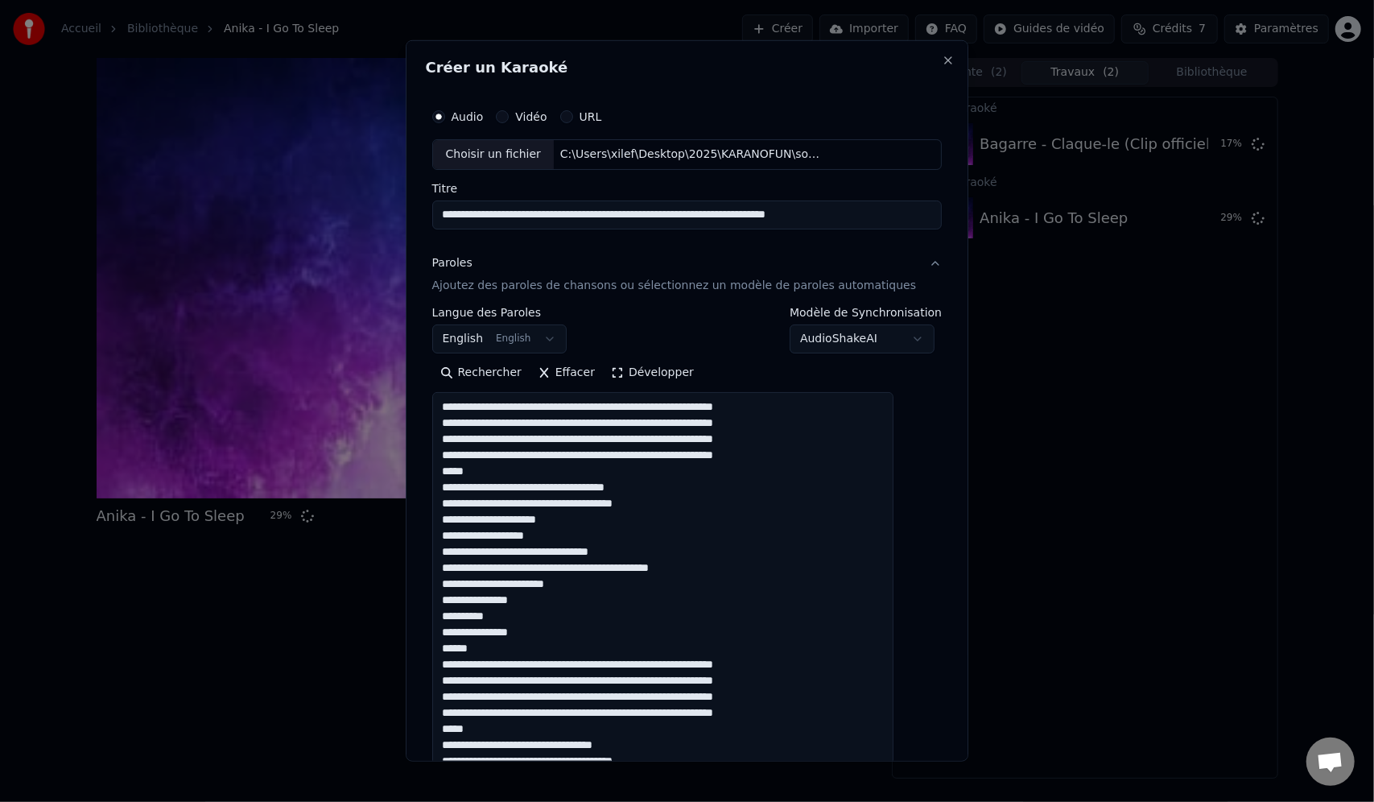
drag, startPoint x: 514, startPoint y: 471, endPoint x: 417, endPoint y: 472, distance: 96.6
click at [417, 472] on body "**********" at bounding box center [687, 401] width 1374 height 802
click at [504, 481] on textarea at bounding box center [663, 613] width 462 height 443
drag, startPoint x: 514, startPoint y: 473, endPoint x: 419, endPoint y: 481, distance: 94.5
click at [419, 481] on body "**********" at bounding box center [687, 401] width 1374 height 802
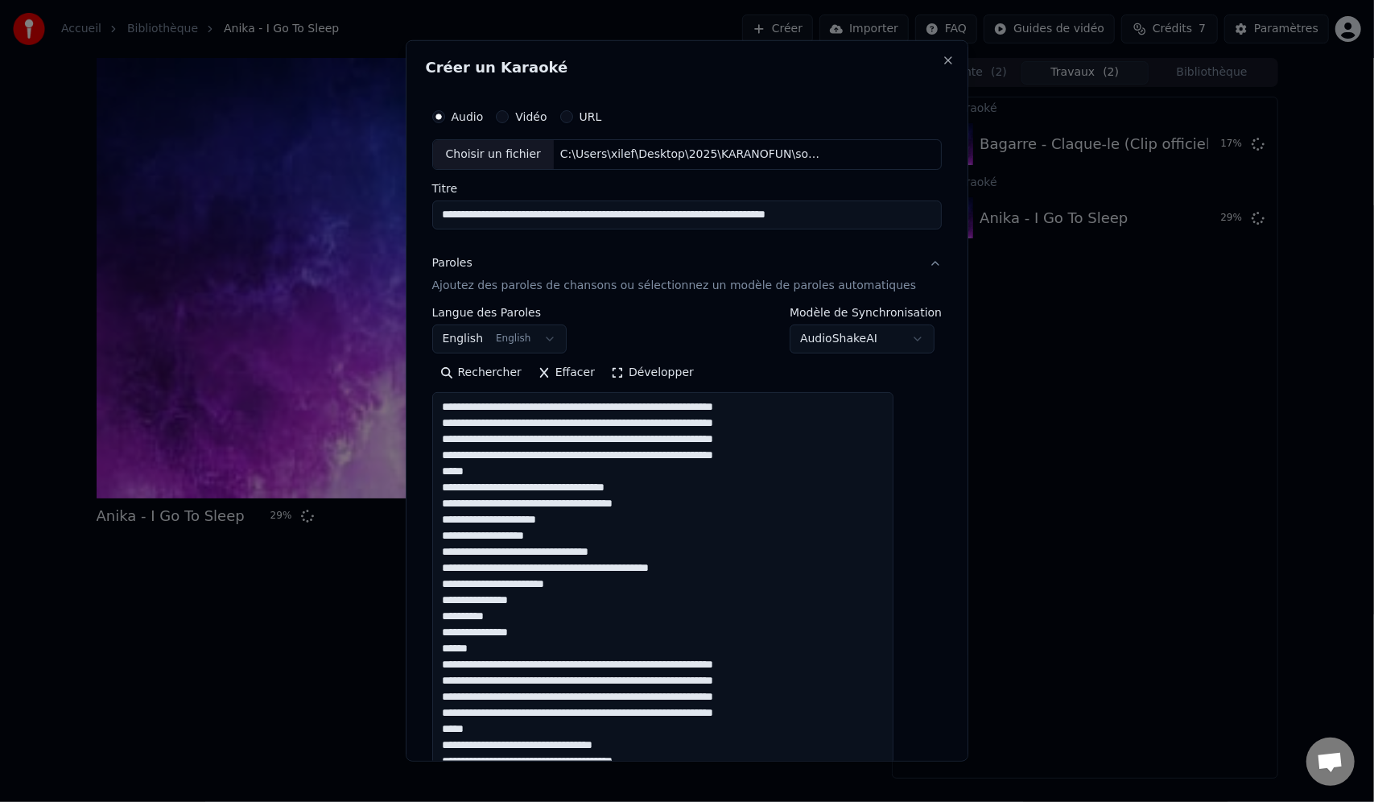
click at [485, 470] on textarea at bounding box center [663, 613] width 462 height 443
click at [486, 470] on textarea at bounding box center [663, 613] width 462 height 443
drag, startPoint x: 494, startPoint y: 472, endPoint x: 457, endPoint y: 473, distance: 37.1
click at [457, 473] on textarea at bounding box center [663, 613] width 462 height 443
drag, startPoint x: 531, startPoint y: 617, endPoint x: 456, endPoint y: 622, distance: 75.9
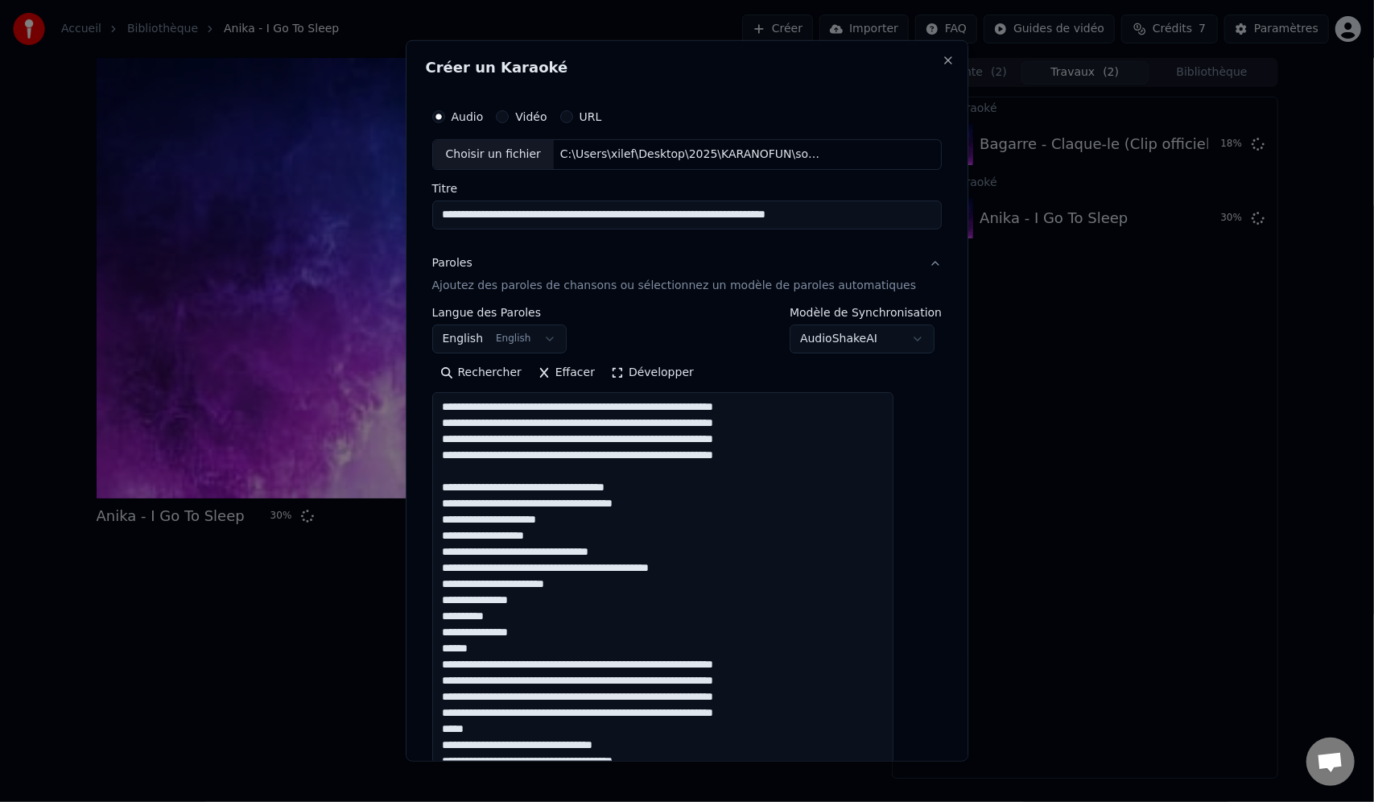
click at [456, 622] on textarea at bounding box center [663, 613] width 462 height 443
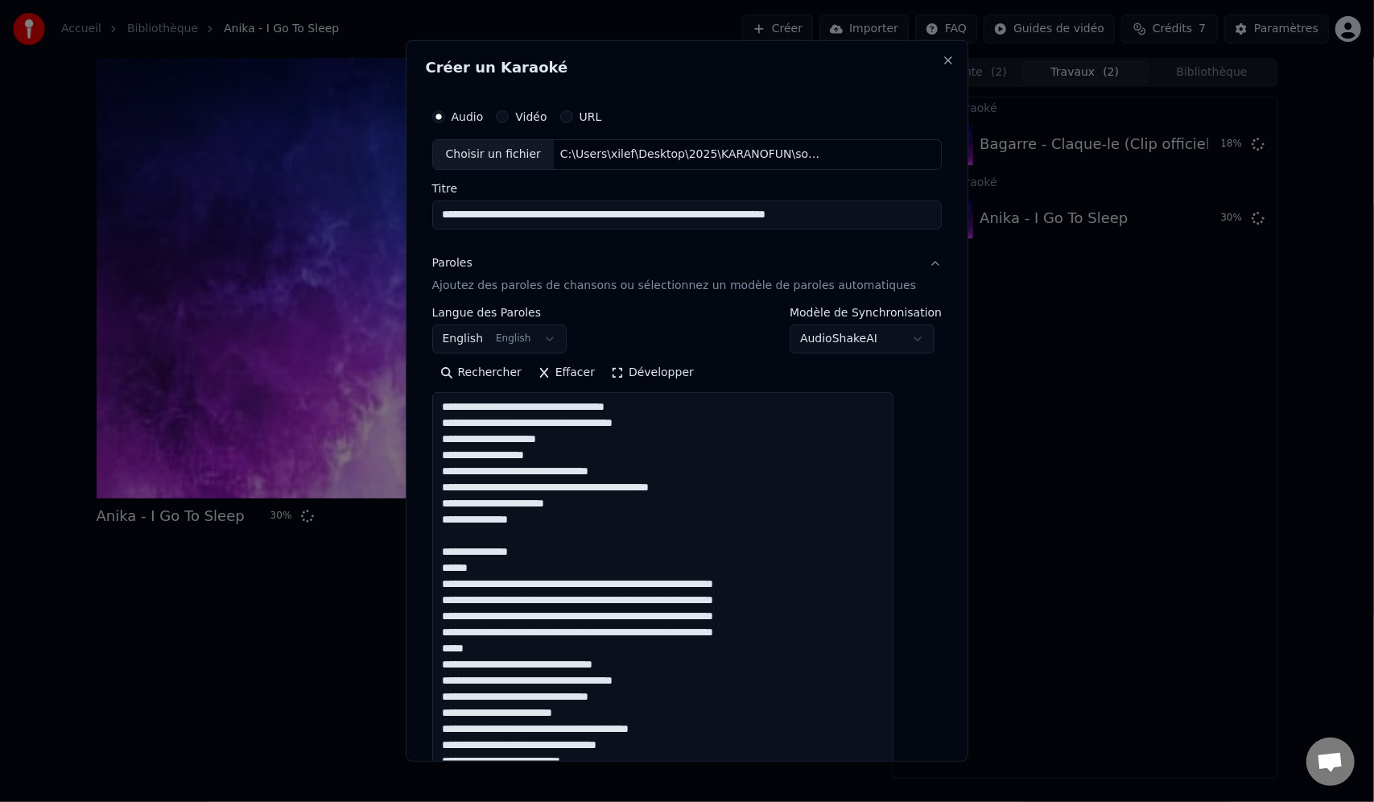
click at [464, 568] on textarea at bounding box center [663, 613] width 462 height 443
drag, startPoint x: 477, startPoint y: 647, endPoint x: 459, endPoint y: 649, distance: 18.7
click at [459, 649] on textarea at bounding box center [663, 613] width 462 height 443
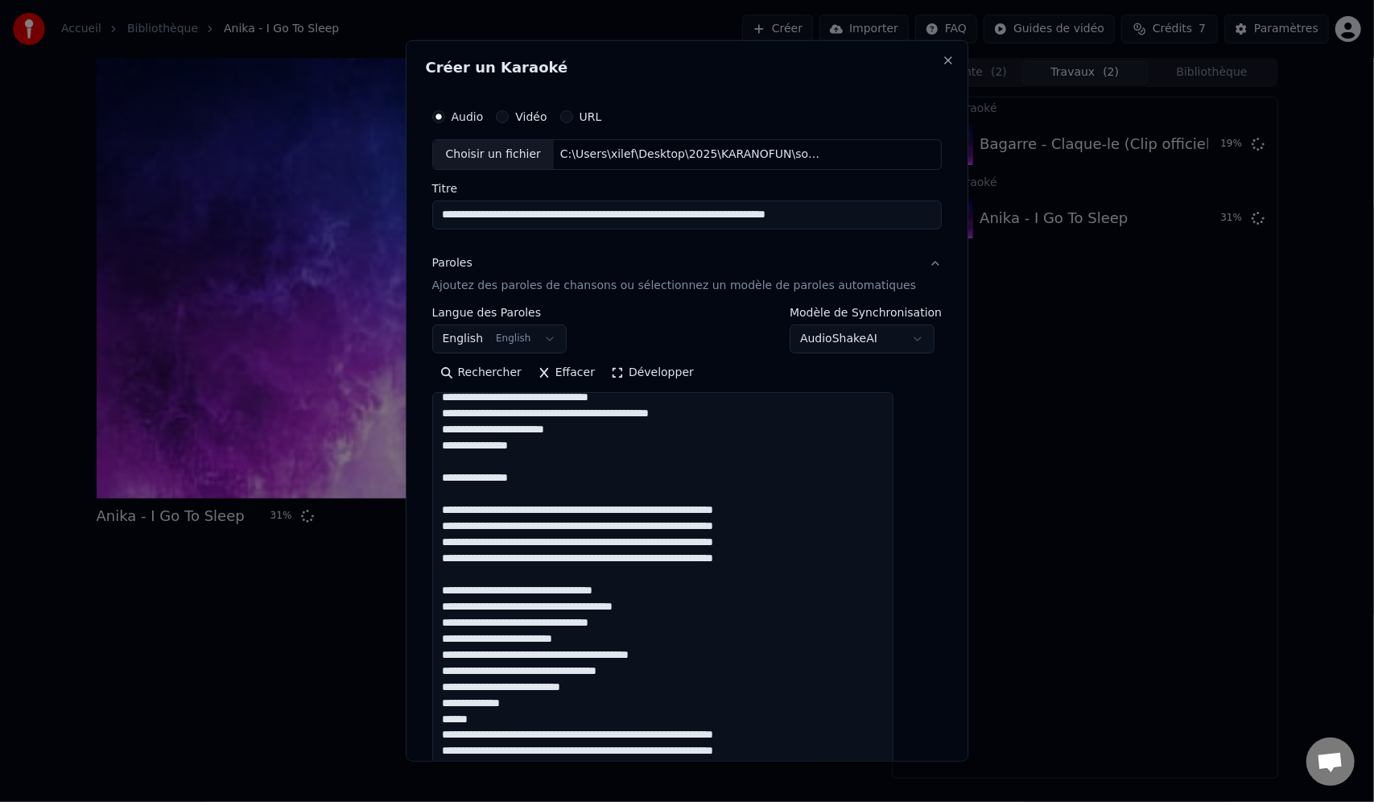
scroll to position [161, 0]
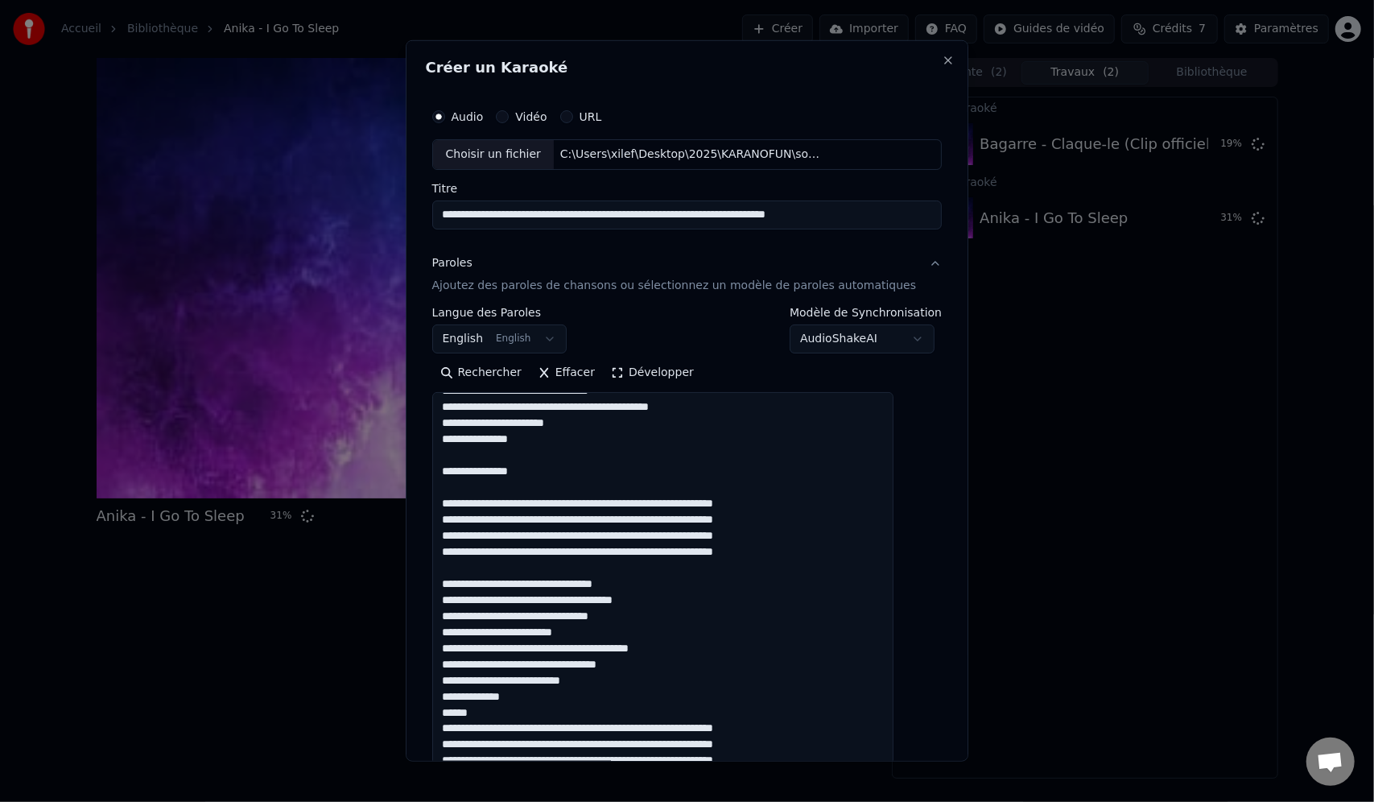
drag, startPoint x: 502, startPoint y: 717, endPoint x: 444, endPoint y: 717, distance: 58.0
click at [444, 717] on div "**********" at bounding box center [687, 541] width 523 height 894
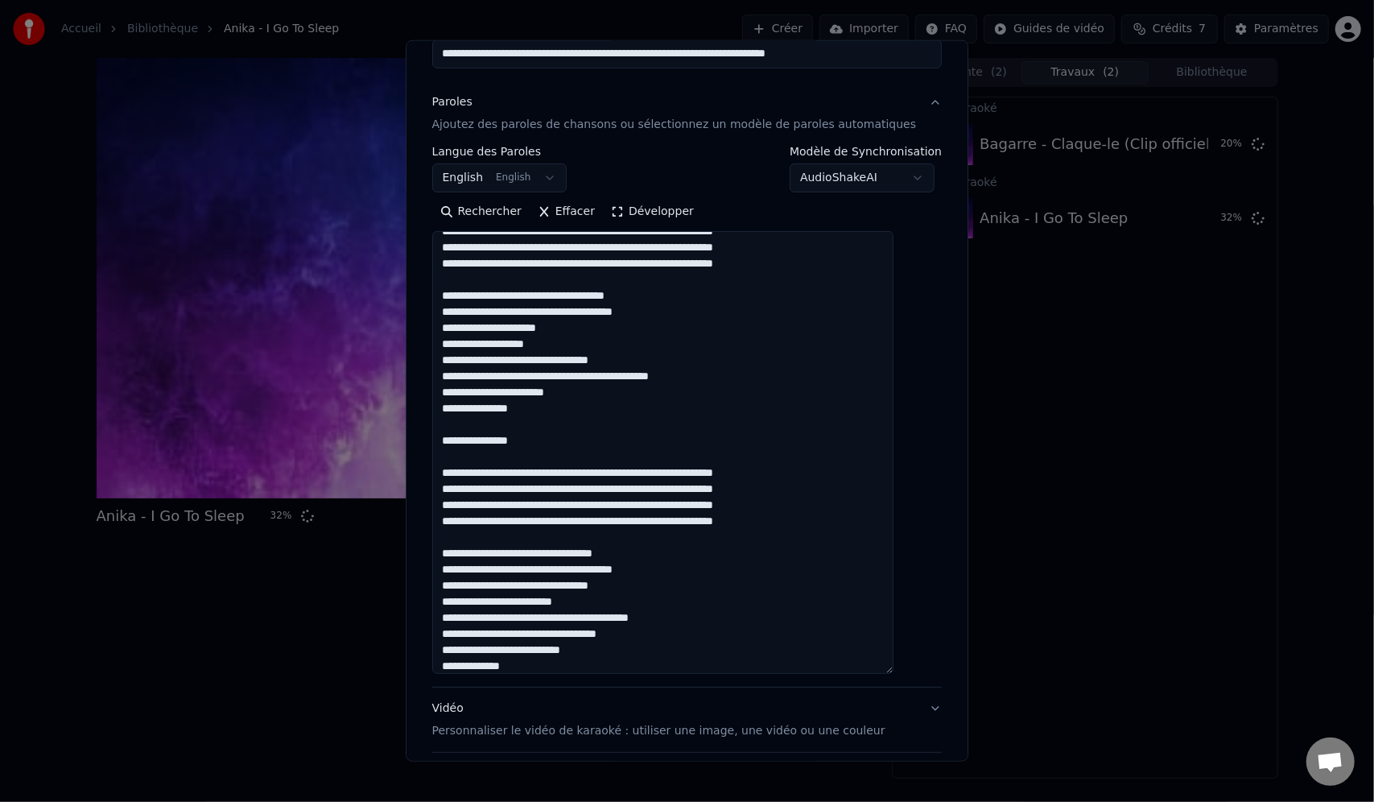
scroll to position [0, 0]
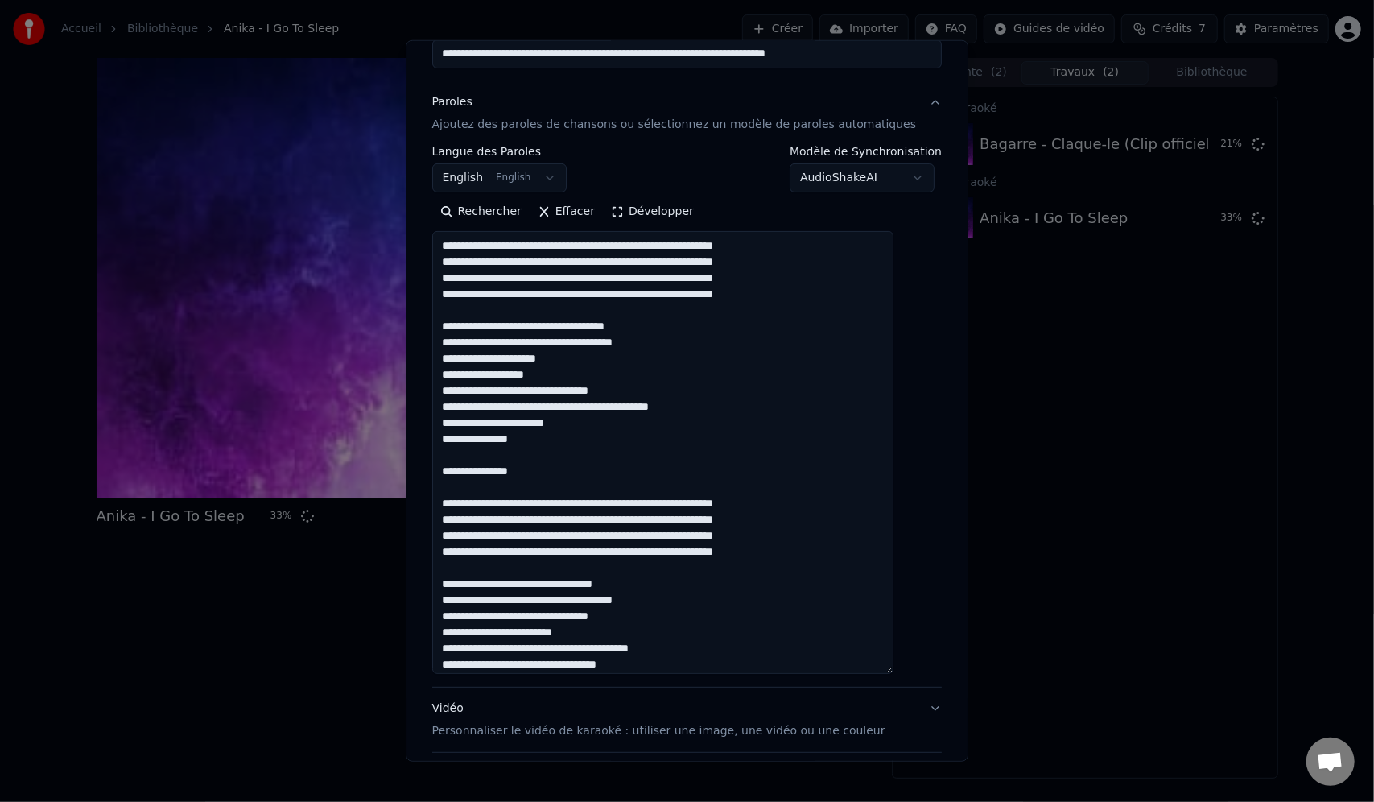
type textarea "**********"
click at [481, 712] on div "Vidéo Personnaliser le vidéo de karaoké : utiliser une image, une vidéo ou une …" at bounding box center [658, 719] width 453 height 39
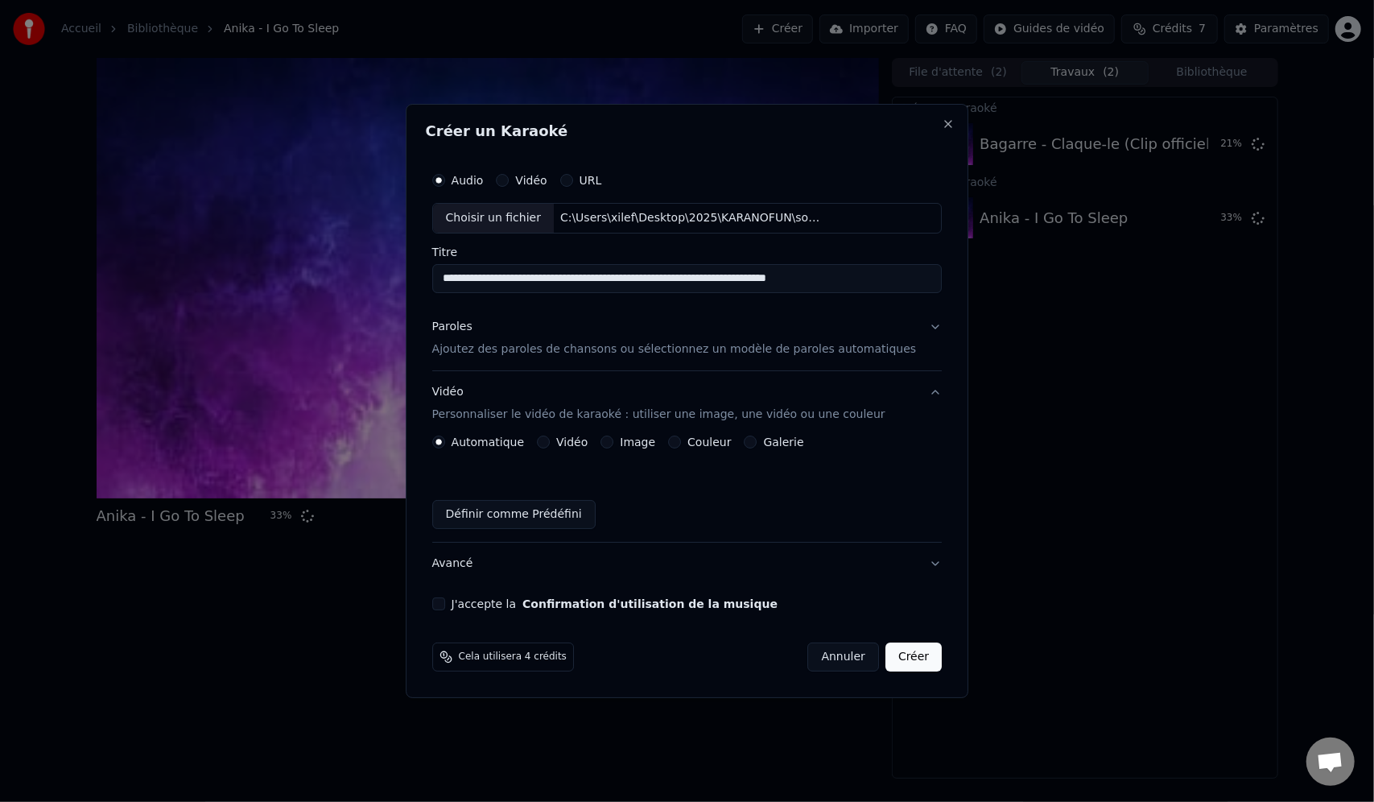
click at [582, 441] on label "Vidéo" at bounding box center [571, 441] width 31 height 11
click at [550, 441] on button "Vidéo" at bounding box center [543, 442] width 13 height 13
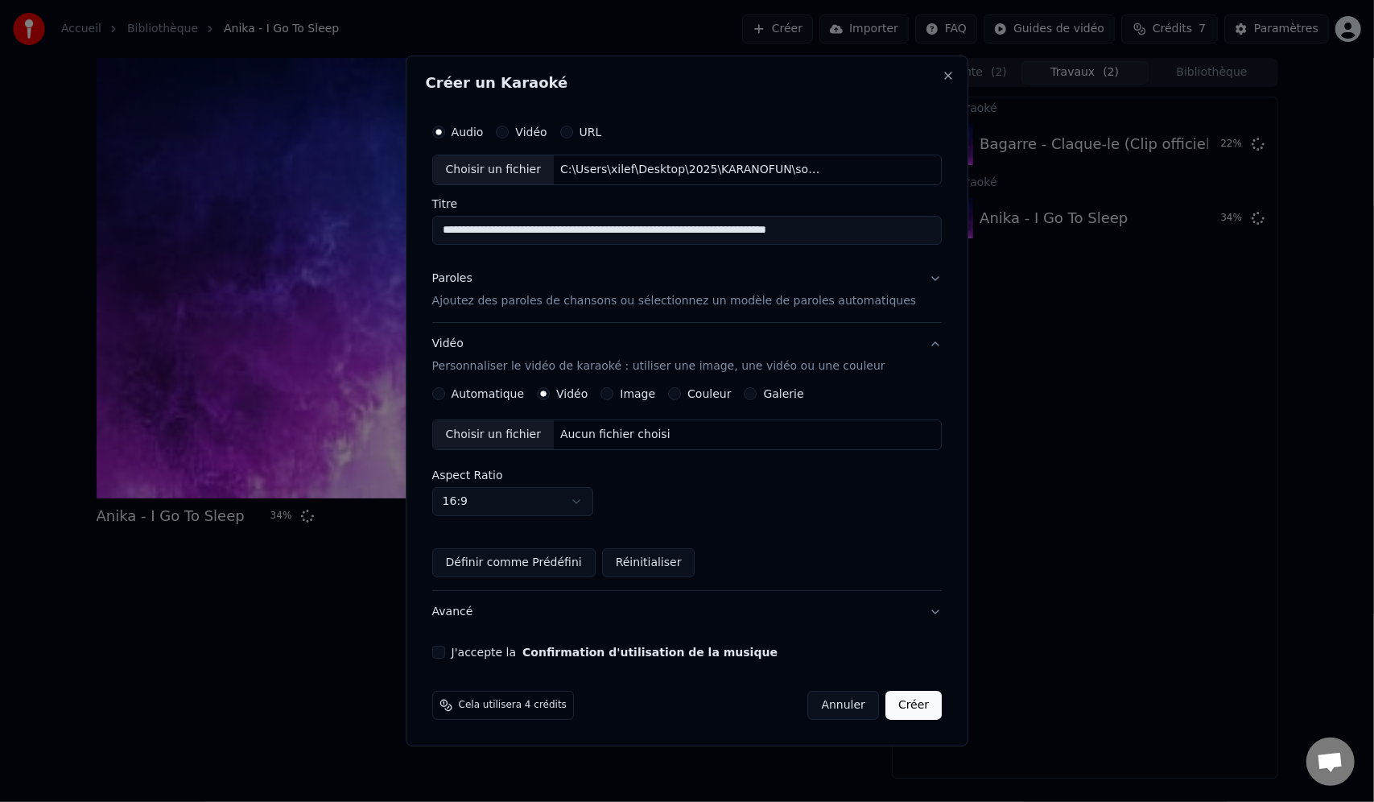
click at [530, 438] on div "Choisir un fichier" at bounding box center [493, 434] width 121 height 29
click at [539, 567] on button "Définir comme Prédéfini" at bounding box center [513, 562] width 163 height 29
click at [469, 647] on div "J'accepte la Confirmation d'utilisation de la musique" at bounding box center [687, 652] width 510 height 13
drag, startPoint x: 455, startPoint y: 648, endPoint x: 464, endPoint y: 651, distance: 9.2
click at [457, 648] on div "**********" at bounding box center [687, 388] width 523 height 556
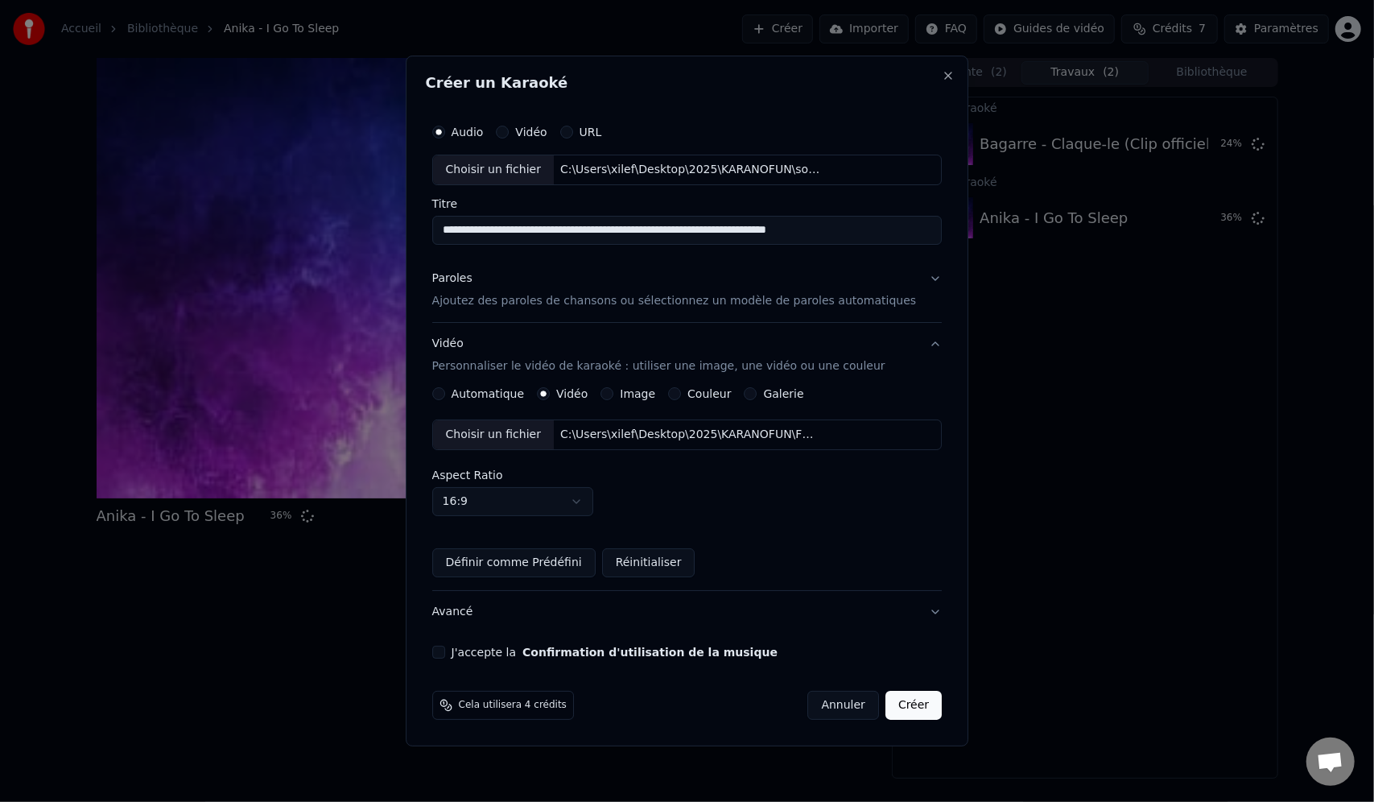
drag, startPoint x: 461, startPoint y: 651, endPoint x: 478, endPoint y: 659, distance: 19.1
click at [445, 651] on button "J'accepte la Confirmation d'utilisation de la musique" at bounding box center [438, 652] width 13 height 13
click at [886, 702] on button "Créer" at bounding box center [914, 705] width 56 height 29
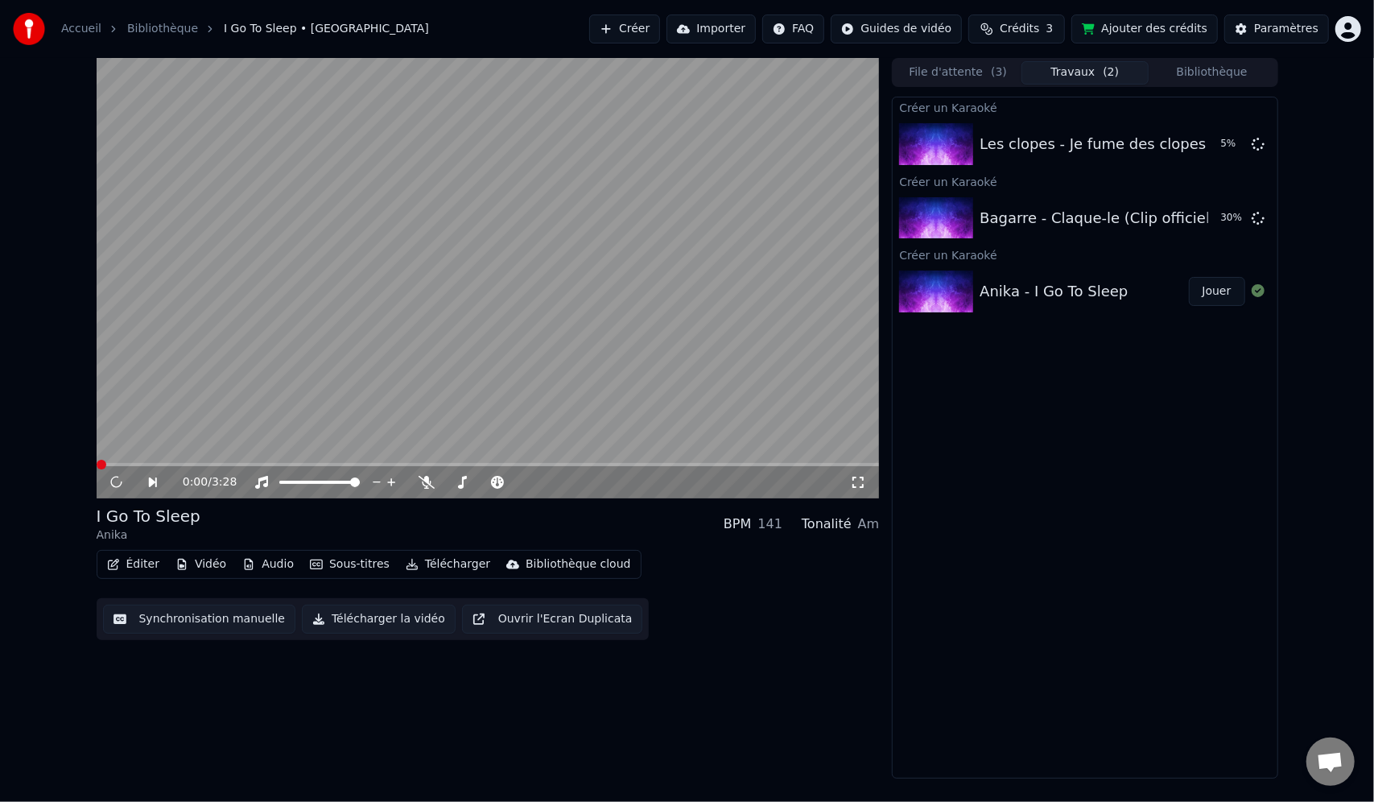
click at [989, 287] on div "Anika - I Go To Sleep" at bounding box center [1054, 291] width 148 height 23
click at [134, 464] on span at bounding box center [488, 464] width 783 height 3
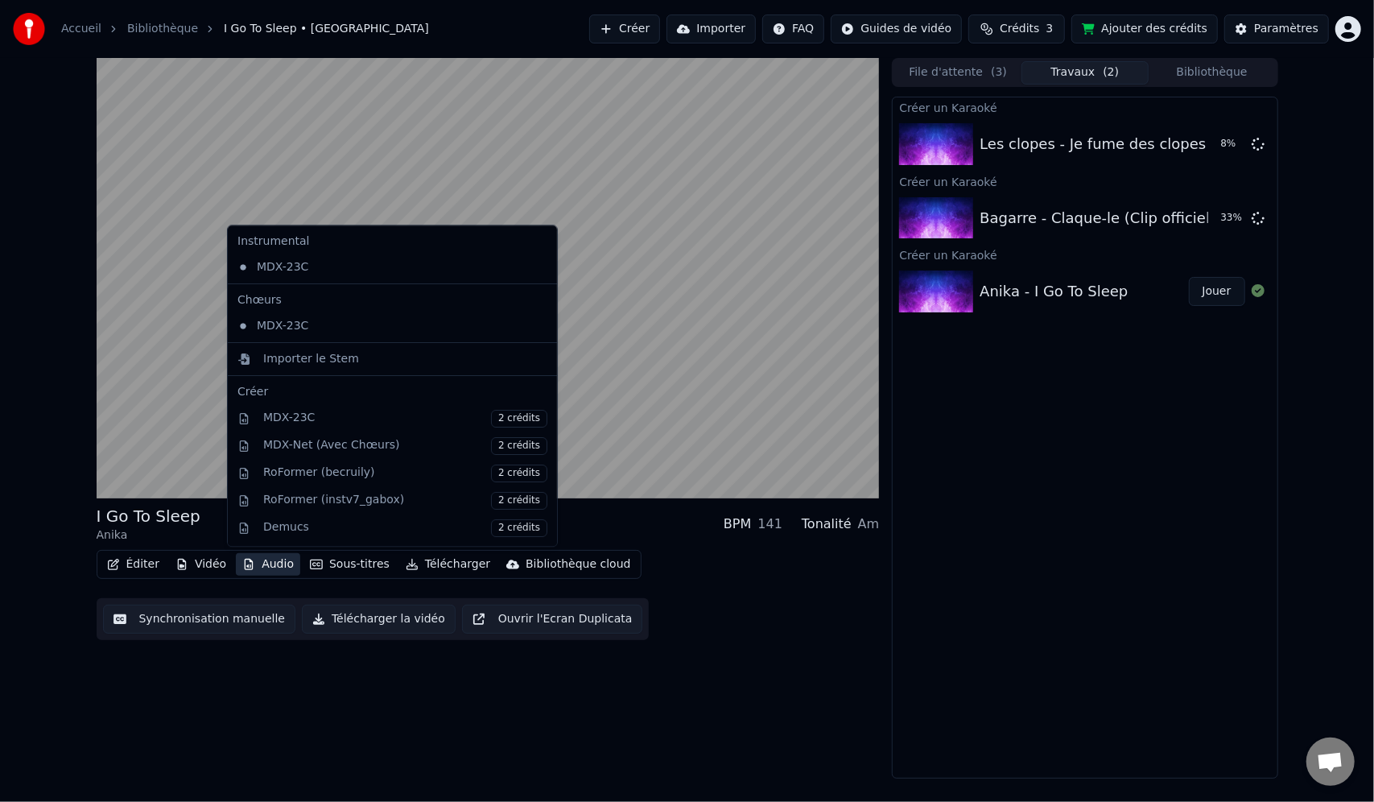
click at [278, 554] on button "Audio" at bounding box center [268, 564] width 64 height 23
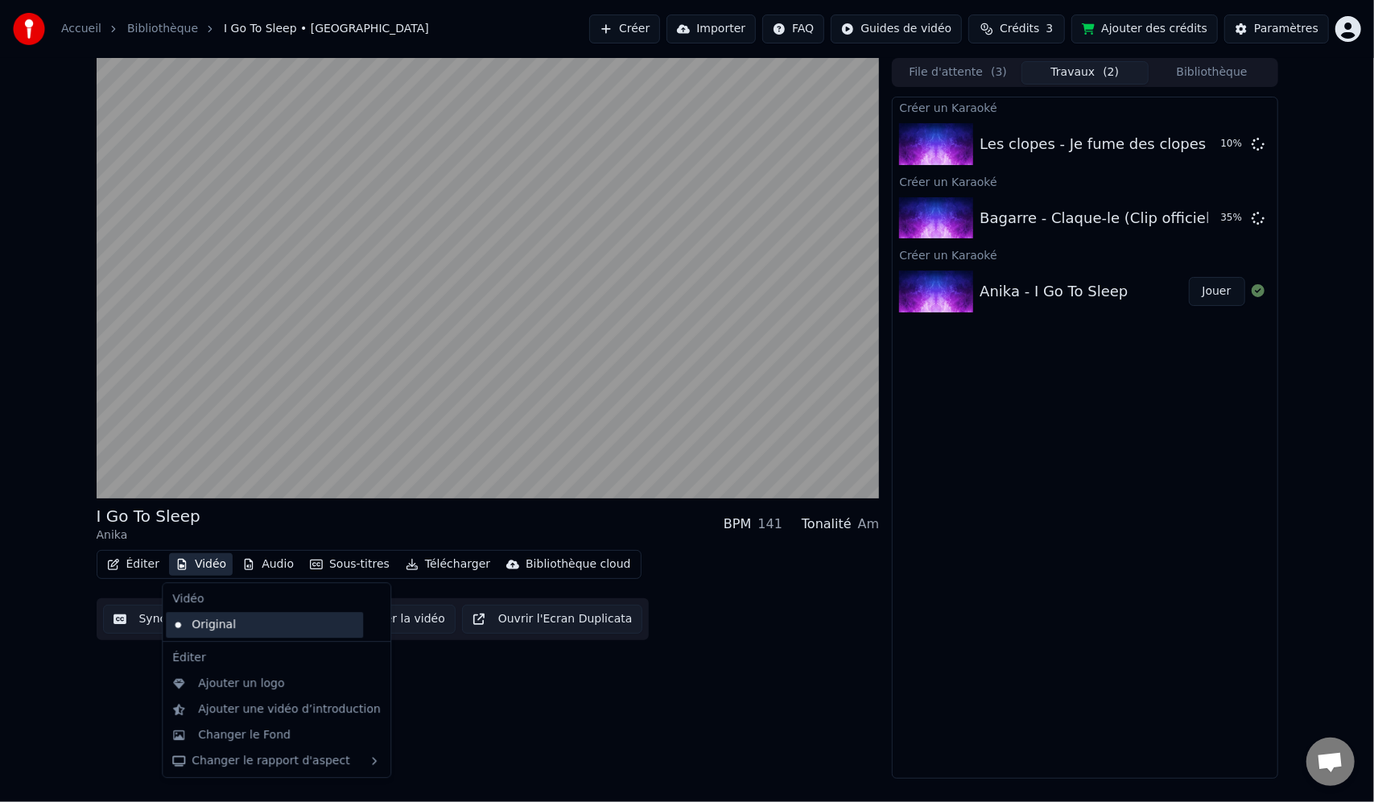
click at [216, 631] on div "Original" at bounding box center [264, 625] width 197 height 26
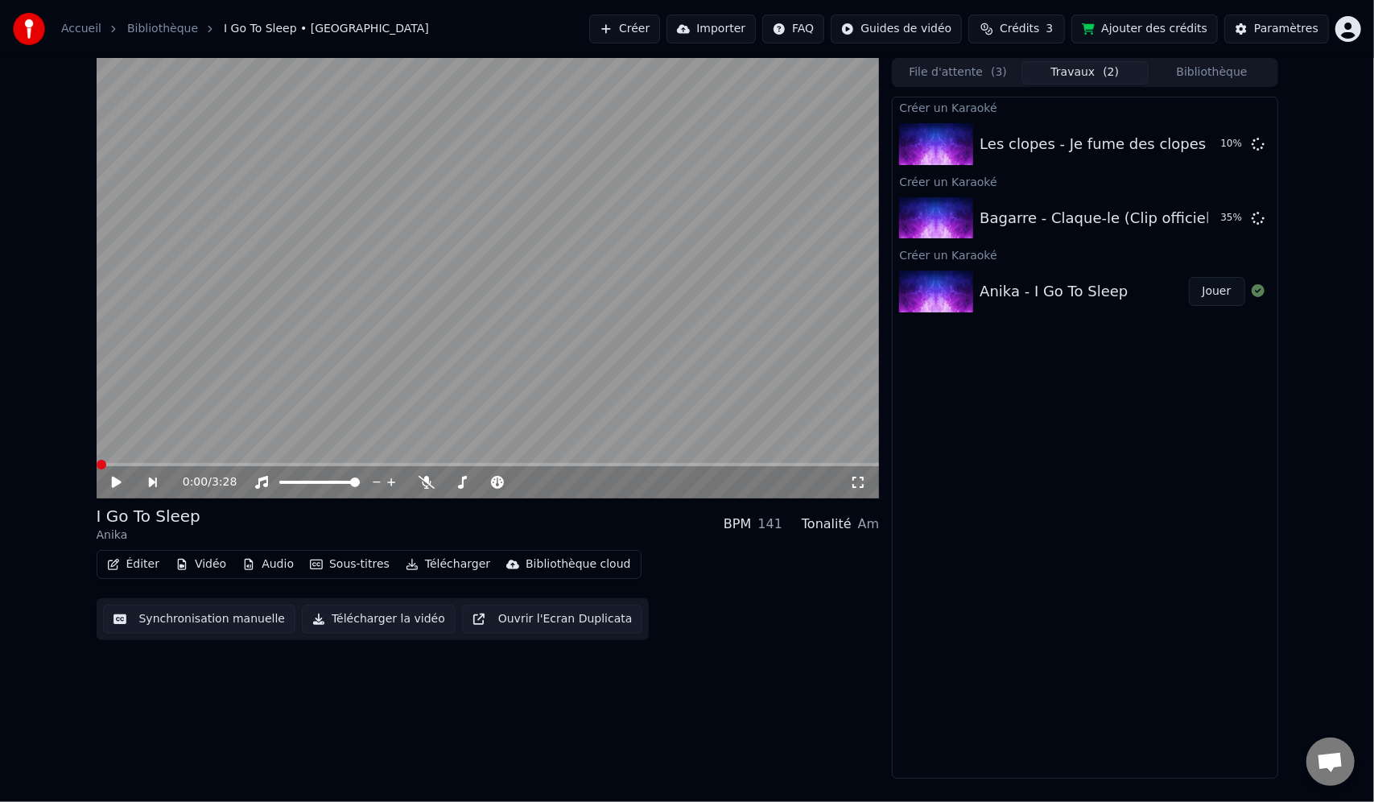
click at [112, 486] on icon at bounding box center [116, 482] width 10 height 11
click at [132, 459] on video at bounding box center [488, 278] width 783 height 440
click at [130, 467] on div "0:00 / 3:28" at bounding box center [488, 482] width 783 height 32
click at [137, 464] on span at bounding box center [488, 464] width 783 height 3
click at [118, 480] on icon at bounding box center [116, 482] width 8 height 10
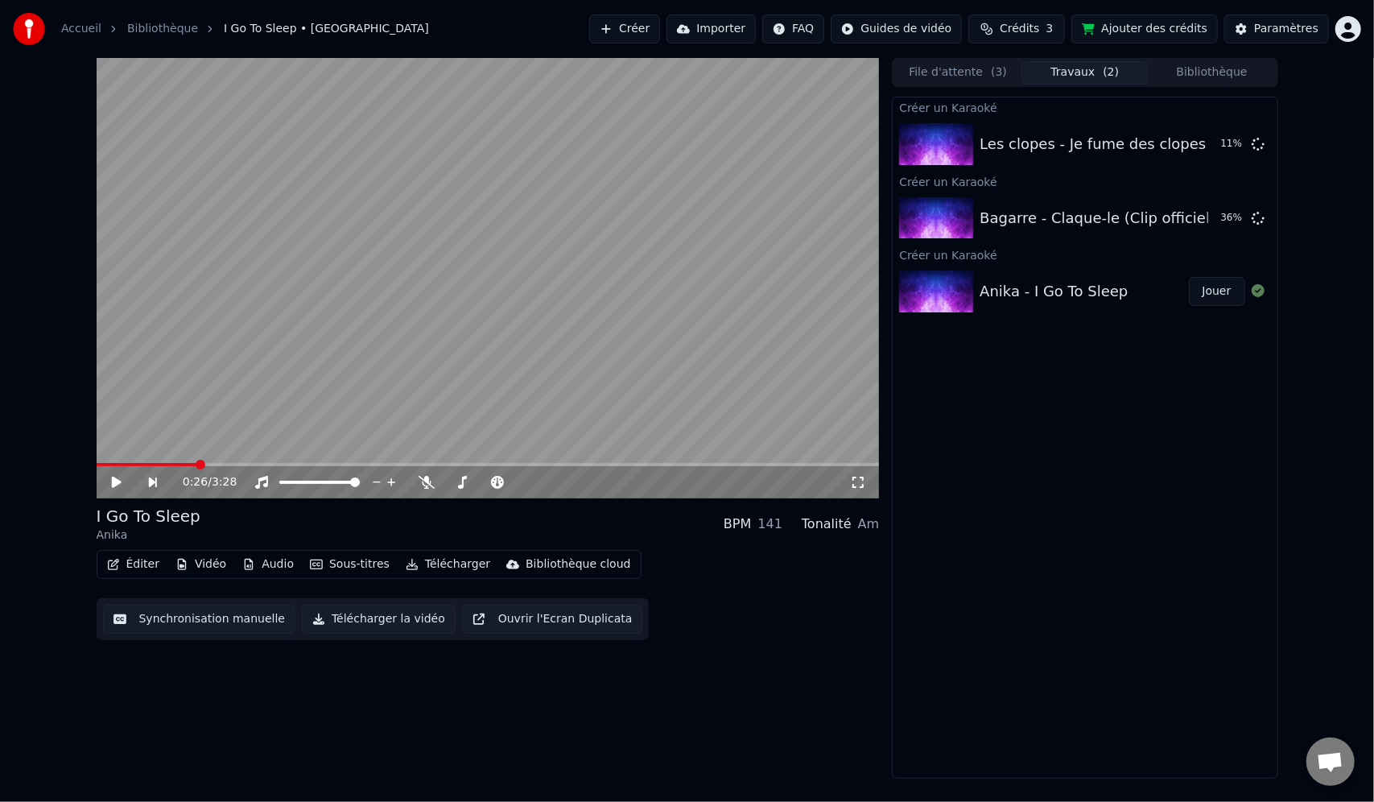
click at [118, 480] on icon at bounding box center [128, 482] width 37 height 13
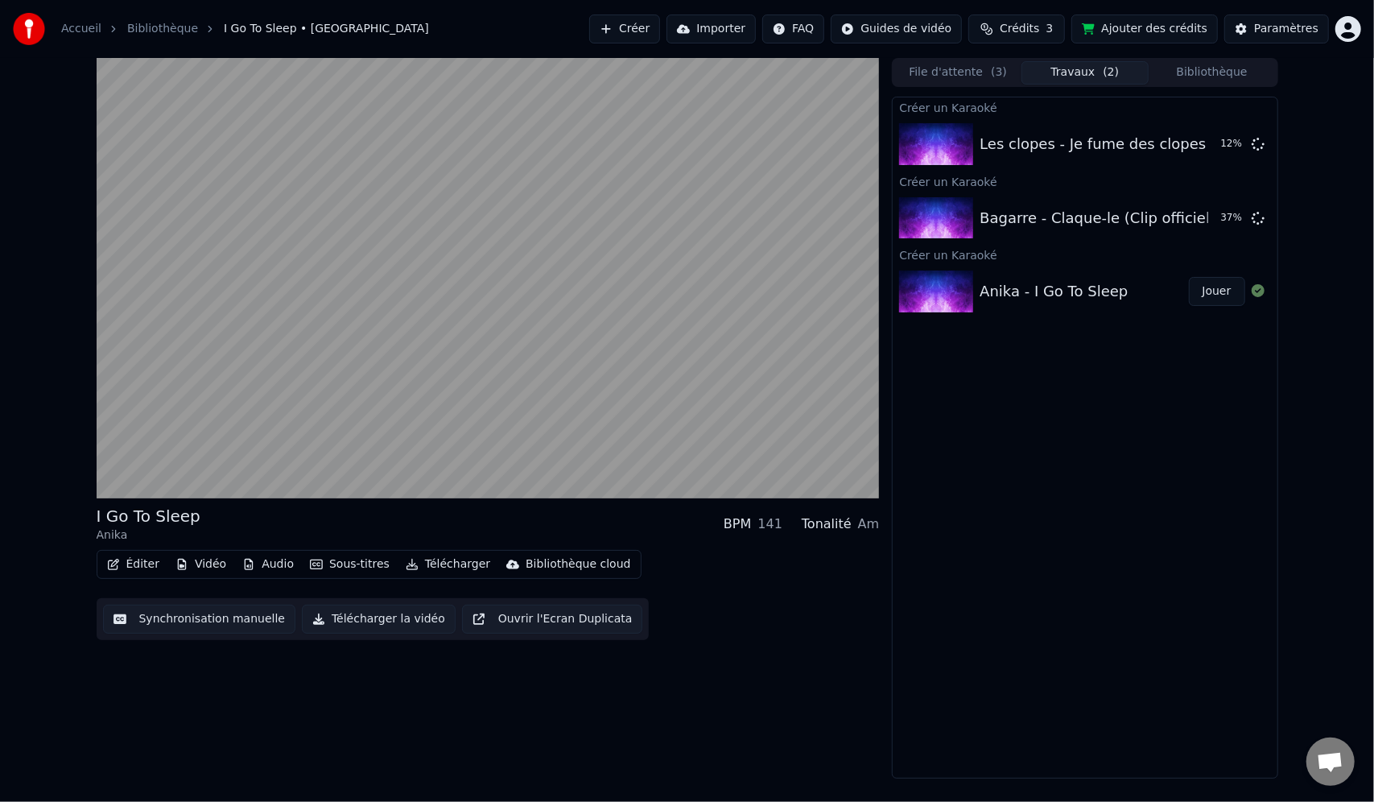
click at [258, 562] on button "Audio" at bounding box center [268, 564] width 64 height 23
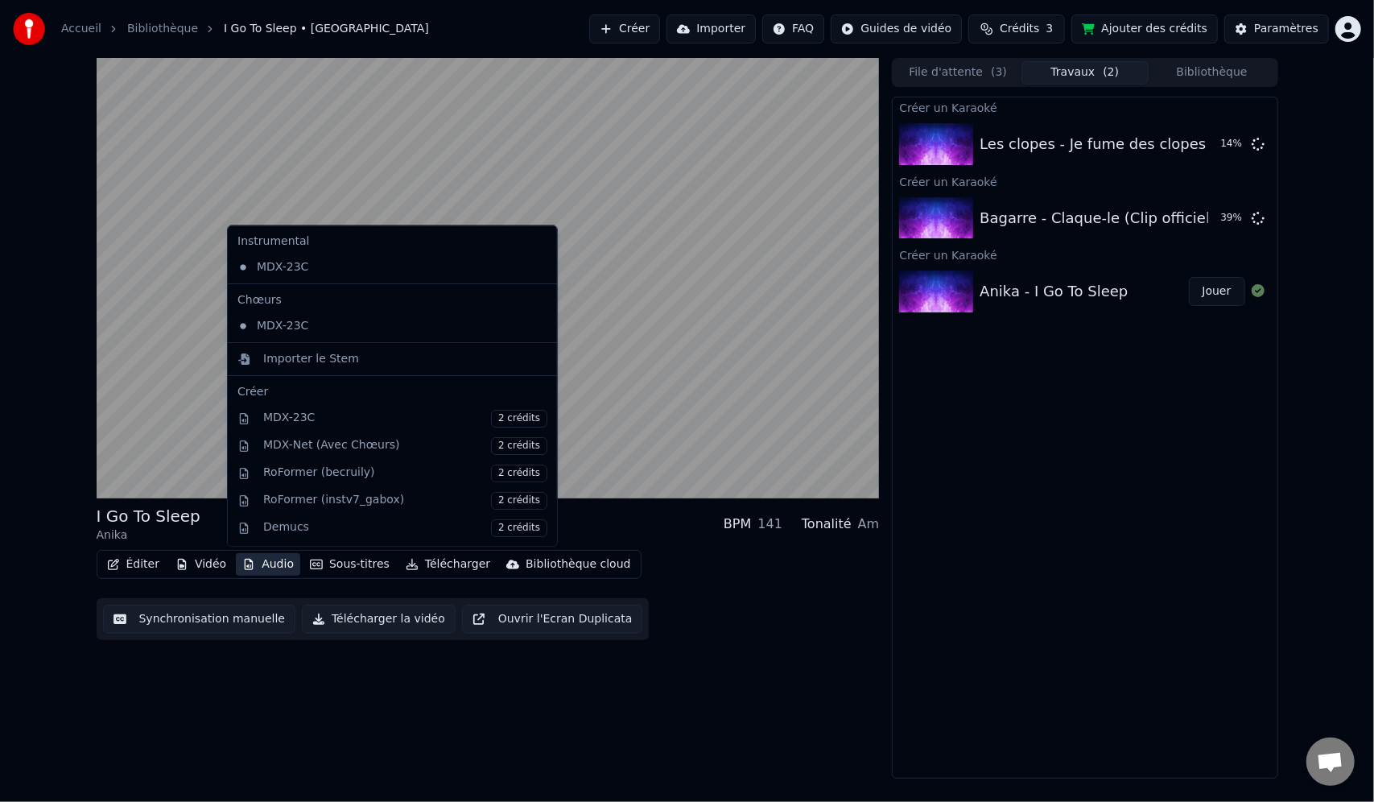
click at [273, 564] on button "Audio" at bounding box center [268, 564] width 64 height 23
click at [271, 564] on button "Audio" at bounding box center [268, 564] width 64 height 23
click at [285, 330] on div "MDX-23C" at bounding box center [380, 326] width 299 height 26
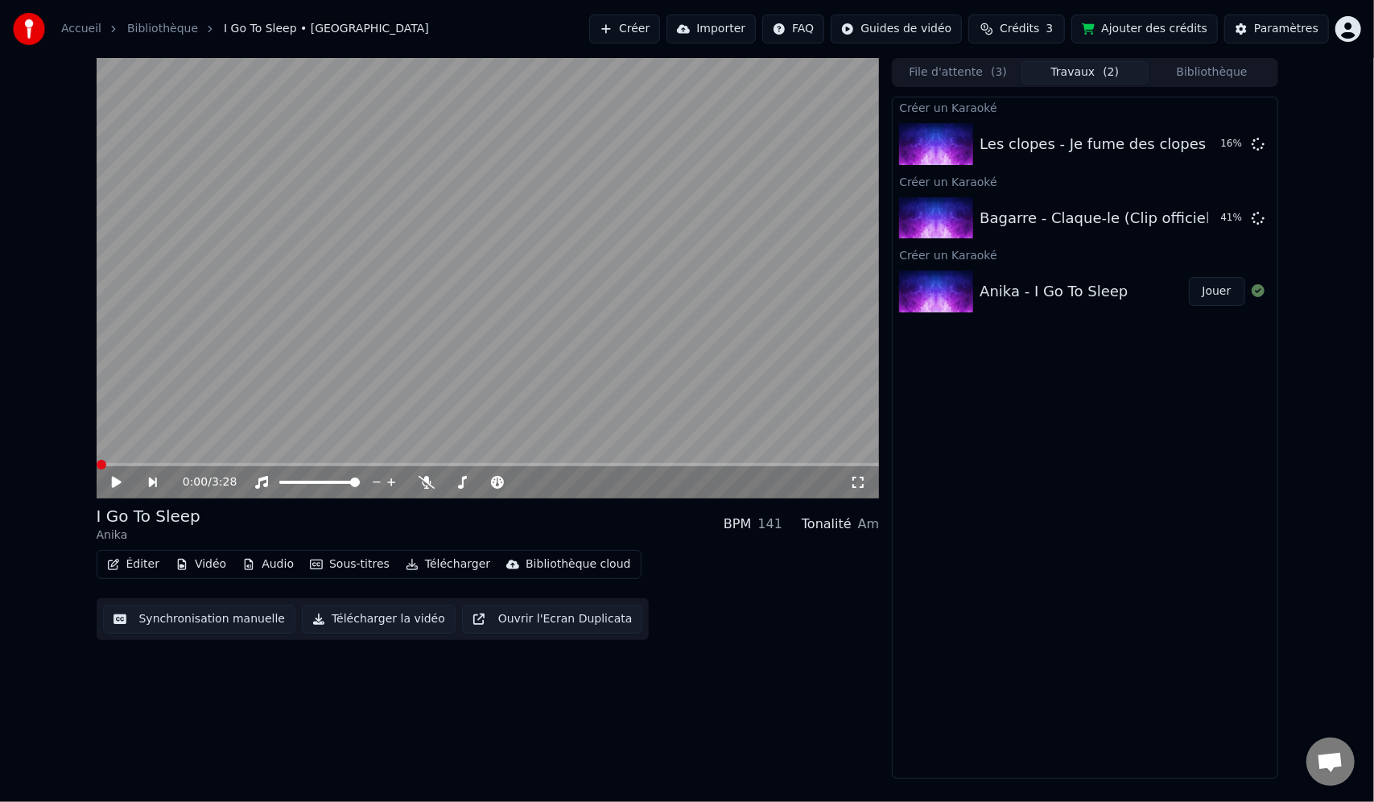
click at [122, 494] on div "0:00 / 3:28" at bounding box center [488, 482] width 783 height 32
click at [118, 481] on icon at bounding box center [116, 482] width 10 height 11
click at [169, 451] on video at bounding box center [488, 278] width 783 height 440
click at [108, 491] on div "0:48 / 3:28" at bounding box center [488, 482] width 783 height 32
click at [121, 490] on div "0:48 / 3:28" at bounding box center [488, 482] width 771 height 16
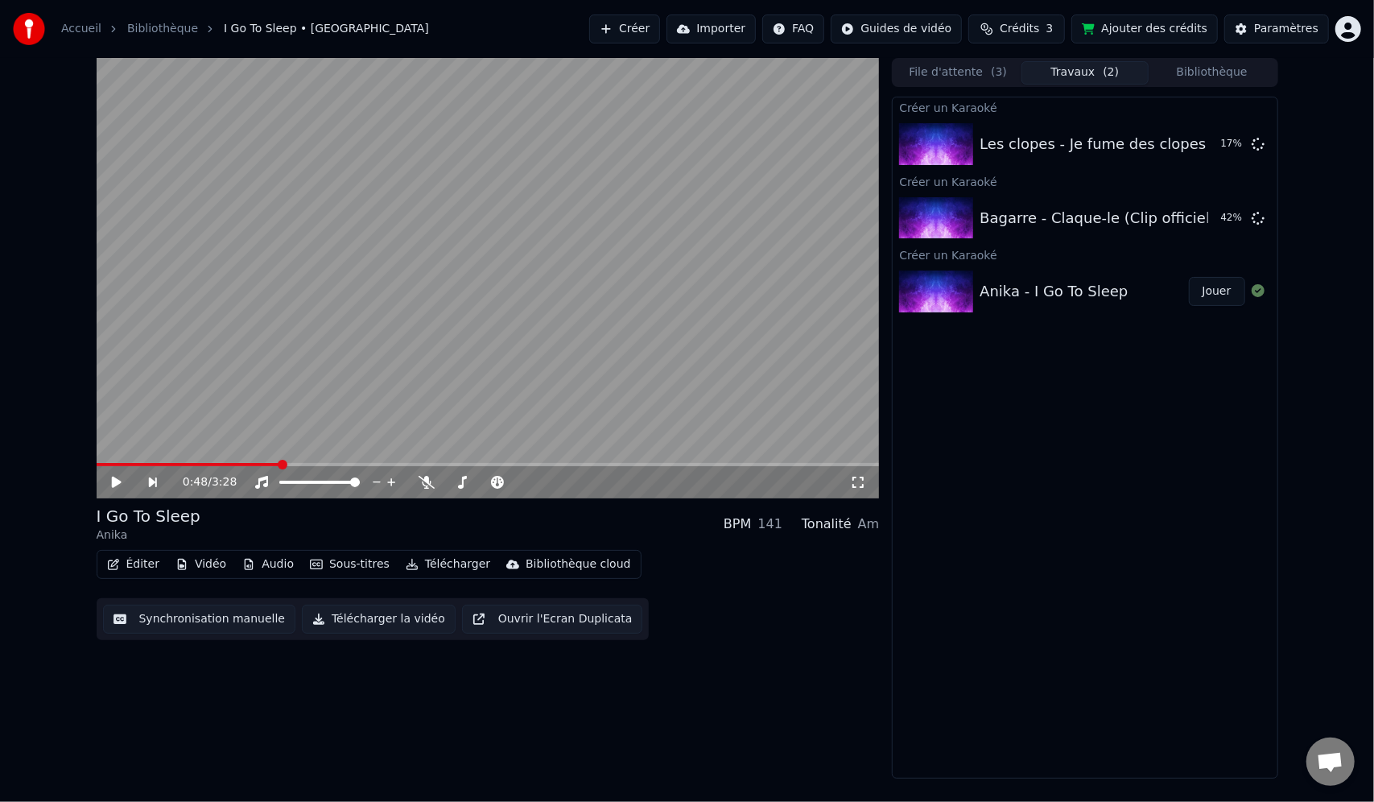
click at [114, 480] on icon at bounding box center [116, 482] width 10 height 11
click at [433, 481] on icon at bounding box center [427, 482] width 16 height 13
click at [476, 484] on span at bounding box center [459, 482] width 31 height 3
click at [478, 486] on span at bounding box center [480, 482] width 10 height 10
click at [259, 459] on video at bounding box center [488, 278] width 783 height 440
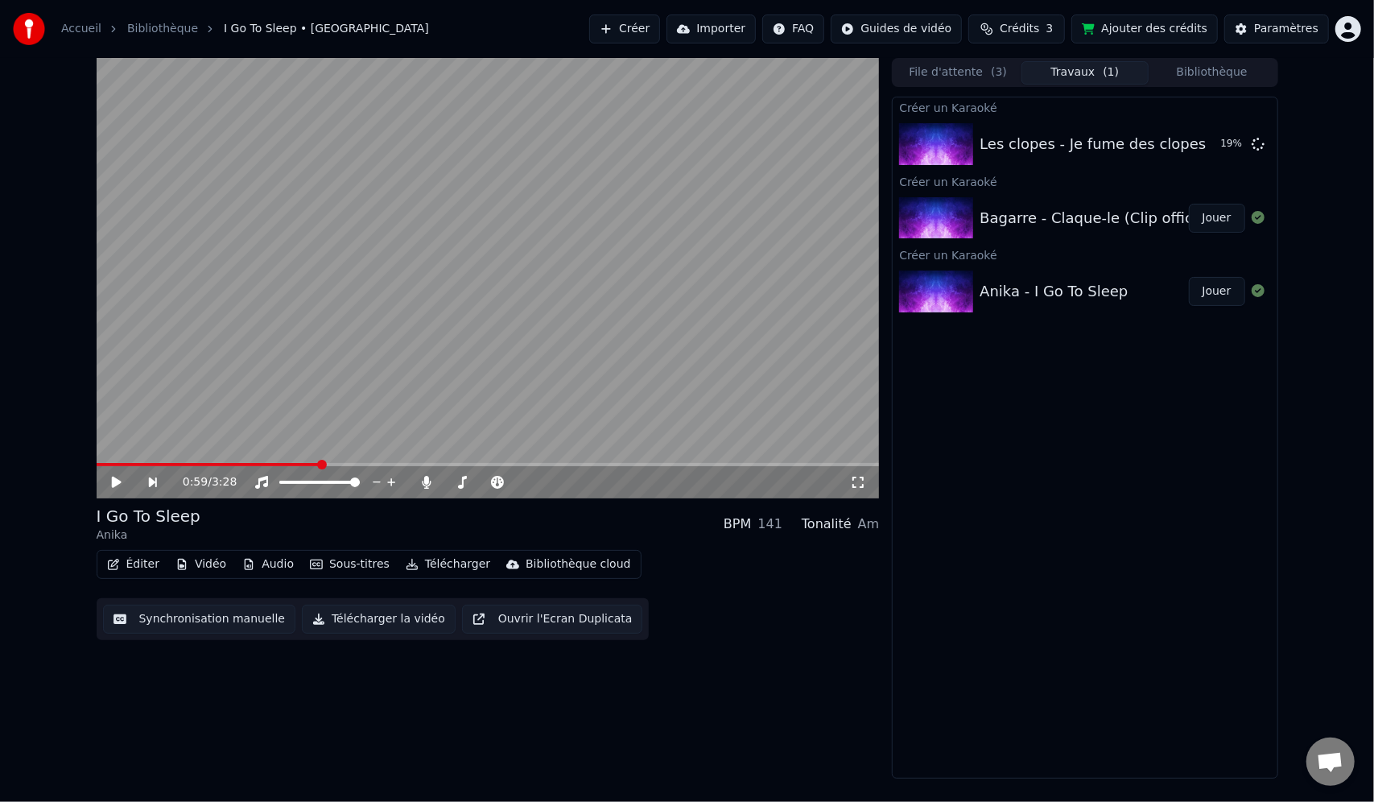
click at [295, 464] on span at bounding box center [209, 464] width 224 height 3
click at [115, 484] on icon at bounding box center [116, 482] width 10 height 11
click at [473, 486] on span at bounding box center [474, 482] width 10 height 10
click at [479, 482] on span at bounding box center [480, 482] width 10 height 10
click at [117, 480] on icon at bounding box center [128, 482] width 37 height 13
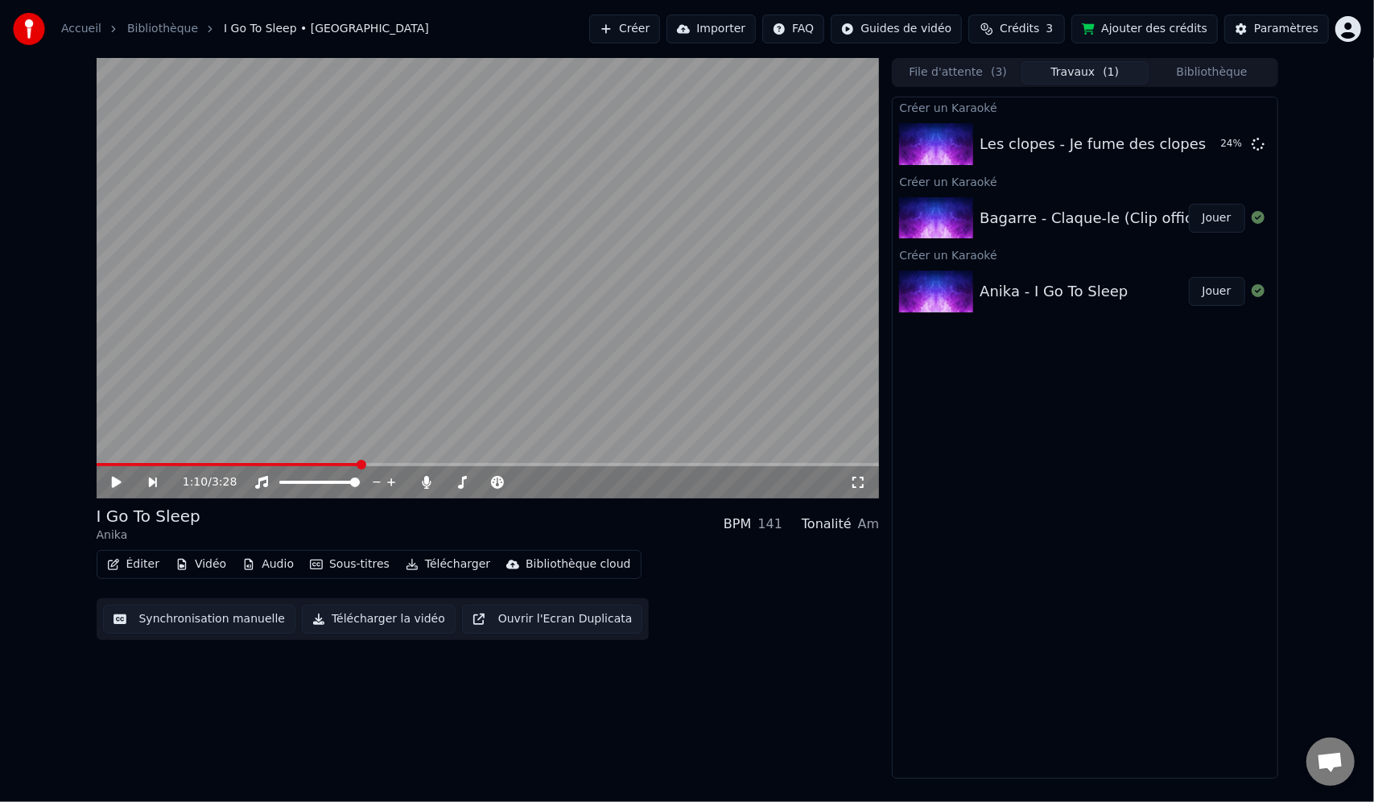
click at [378, 615] on button "Télécharger la vidéo" at bounding box center [379, 619] width 154 height 29
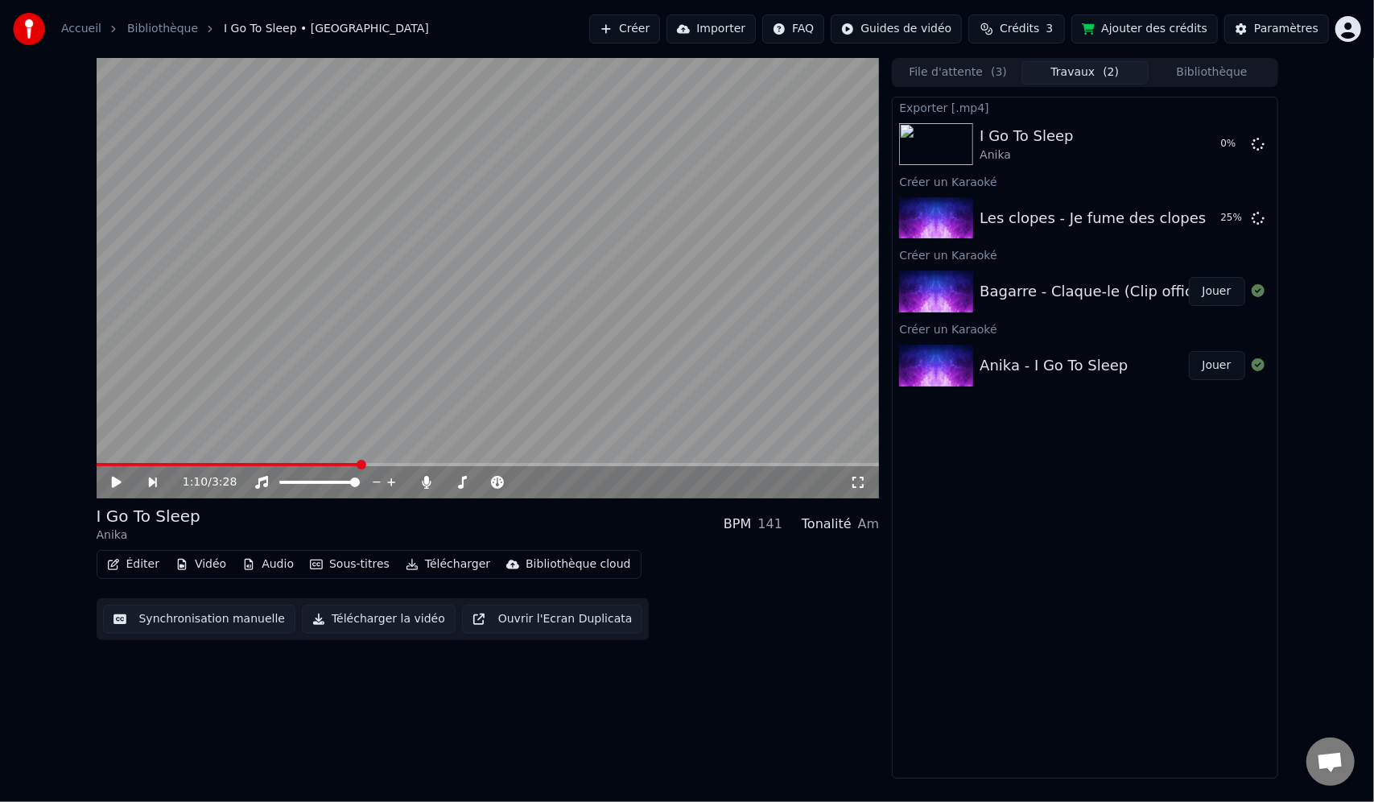
click at [1041, 293] on div "Bagarre - Claque-le (Clip officiel)" at bounding box center [1098, 291] width 236 height 23
click at [1024, 368] on div "Anika - I Go To Sleep" at bounding box center [1054, 365] width 148 height 23
click at [1259, 144] on icon at bounding box center [1258, 143] width 13 height 13
click at [1258, 147] on icon at bounding box center [1258, 143] width 13 height 13
click at [1053, 349] on div "Anika - I Go To Sleep Jouer" at bounding box center [1085, 365] width 384 height 55
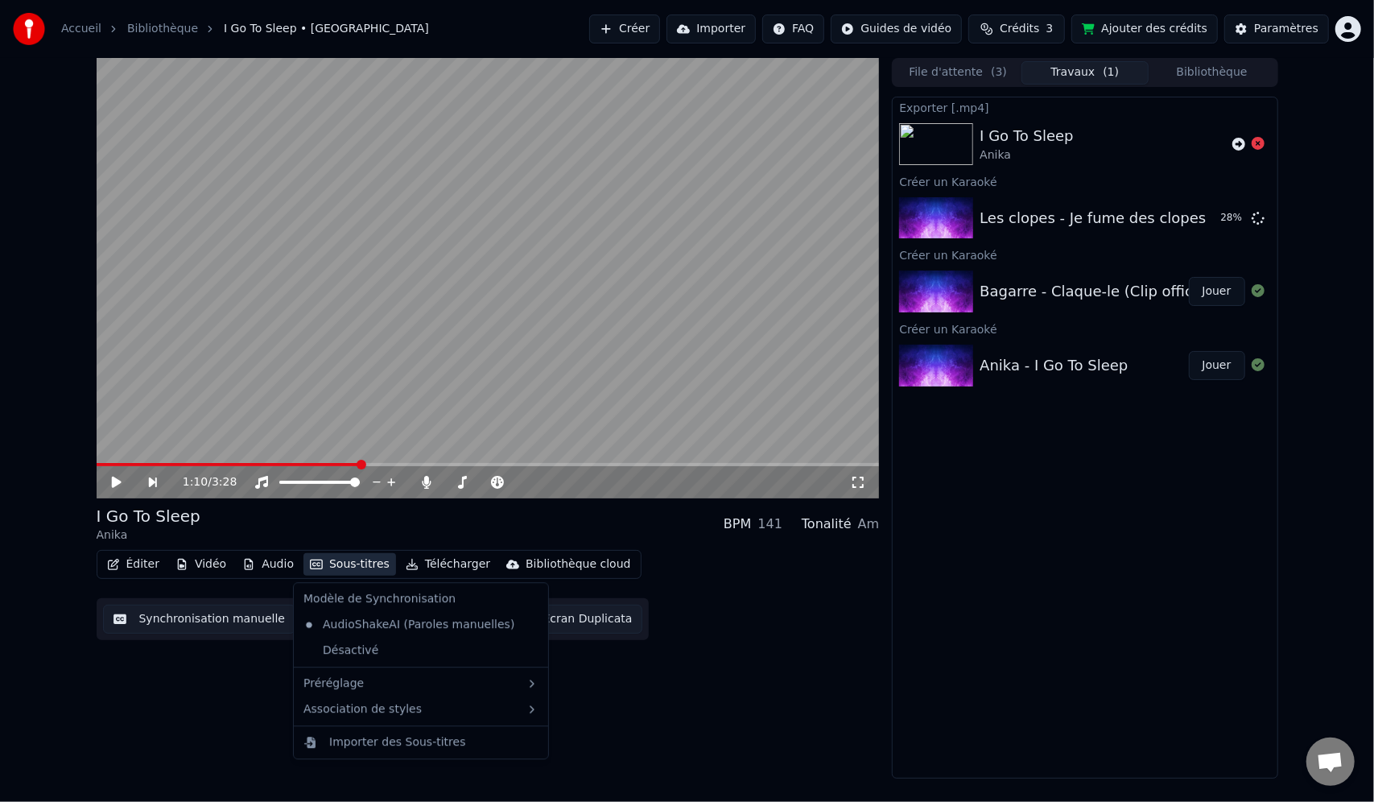
click at [349, 563] on button "Sous-titres" at bounding box center [350, 564] width 93 height 23
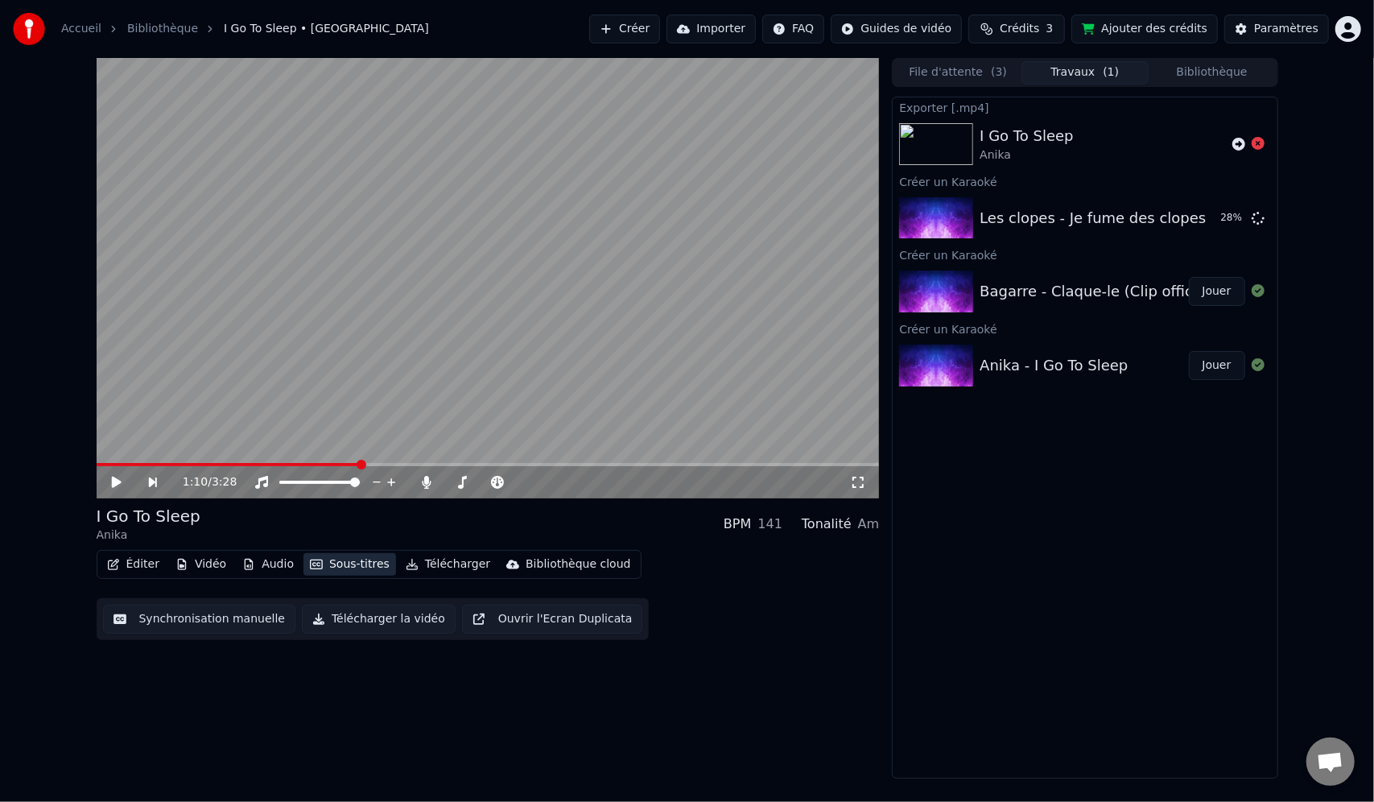
click at [349, 562] on button "Sous-titres" at bounding box center [350, 564] width 93 height 23
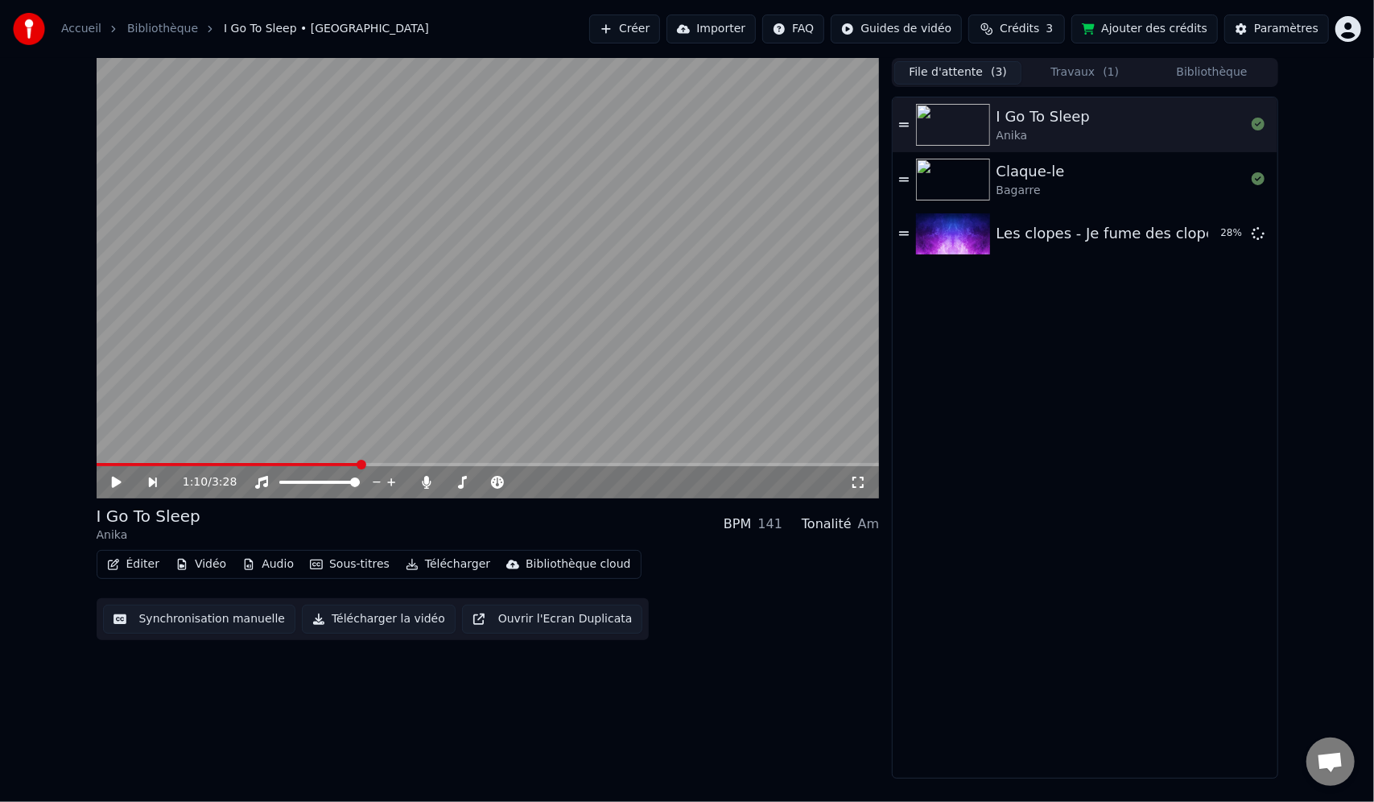
click at [1015, 76] on button "File d'attente ( 3 )" at bounding box center [958, 72] width 127 height 23
click at [1046, 72] on button "Travaux ( 1 )" at bounding box center [1085, 72] width 127 height 23
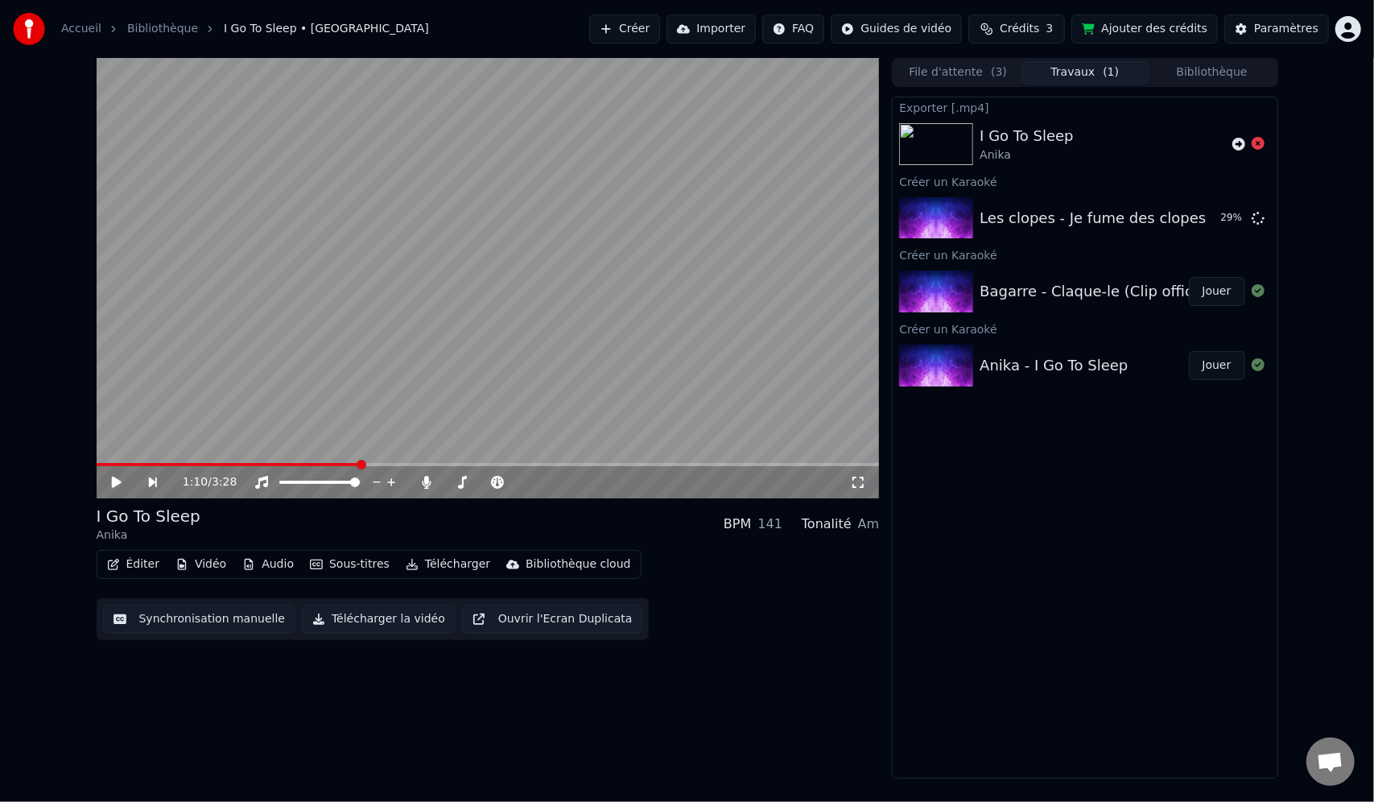
click at [1023, 378] on div "Anika - I Go To Sleep Jouer" at bounding box center [1085, 365] width 384 height 55
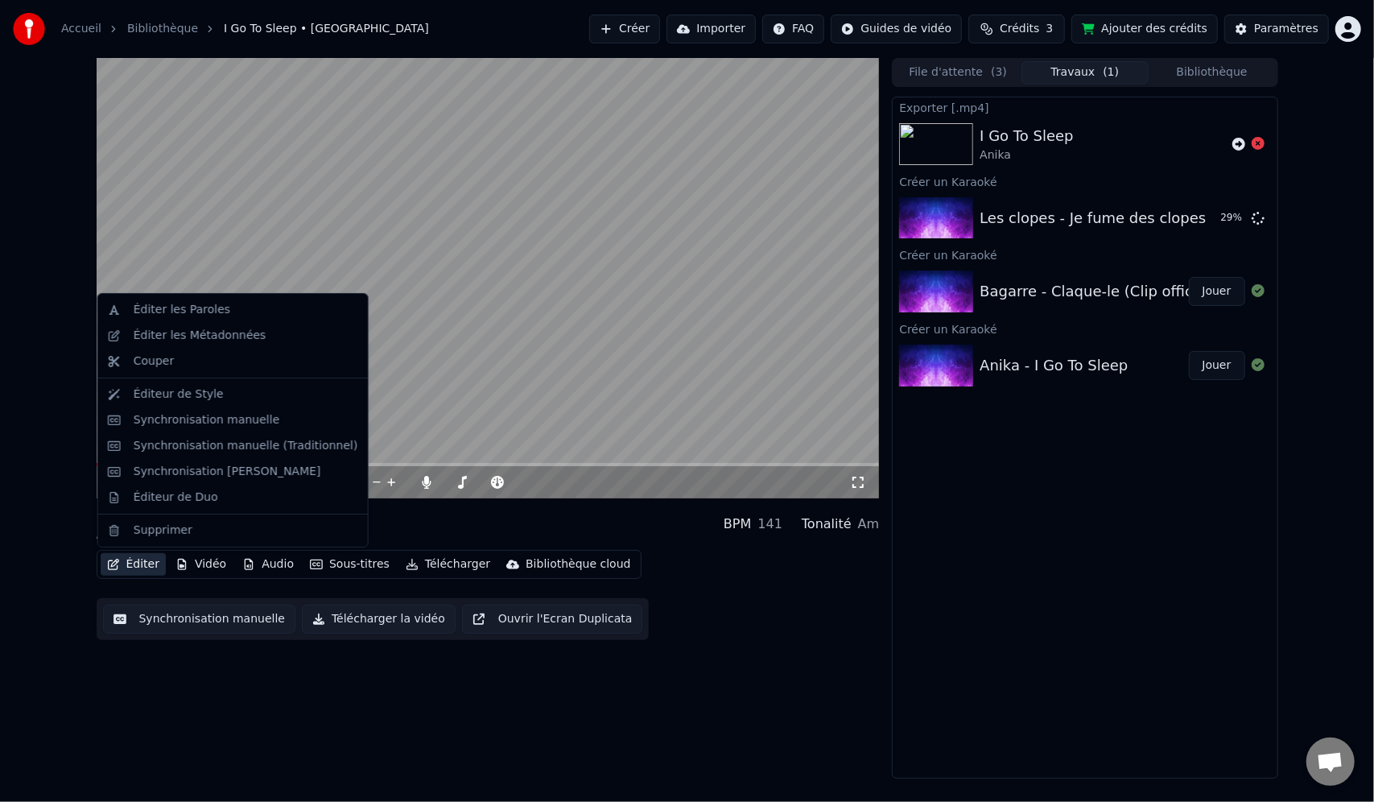
click at [127, 565] on button "Éditer" at bounding box center [133, 564] width 65 height 23
click at [255, 403] on div "Éditeur de Style" at bounding box center [232, 395] width 263 height 26
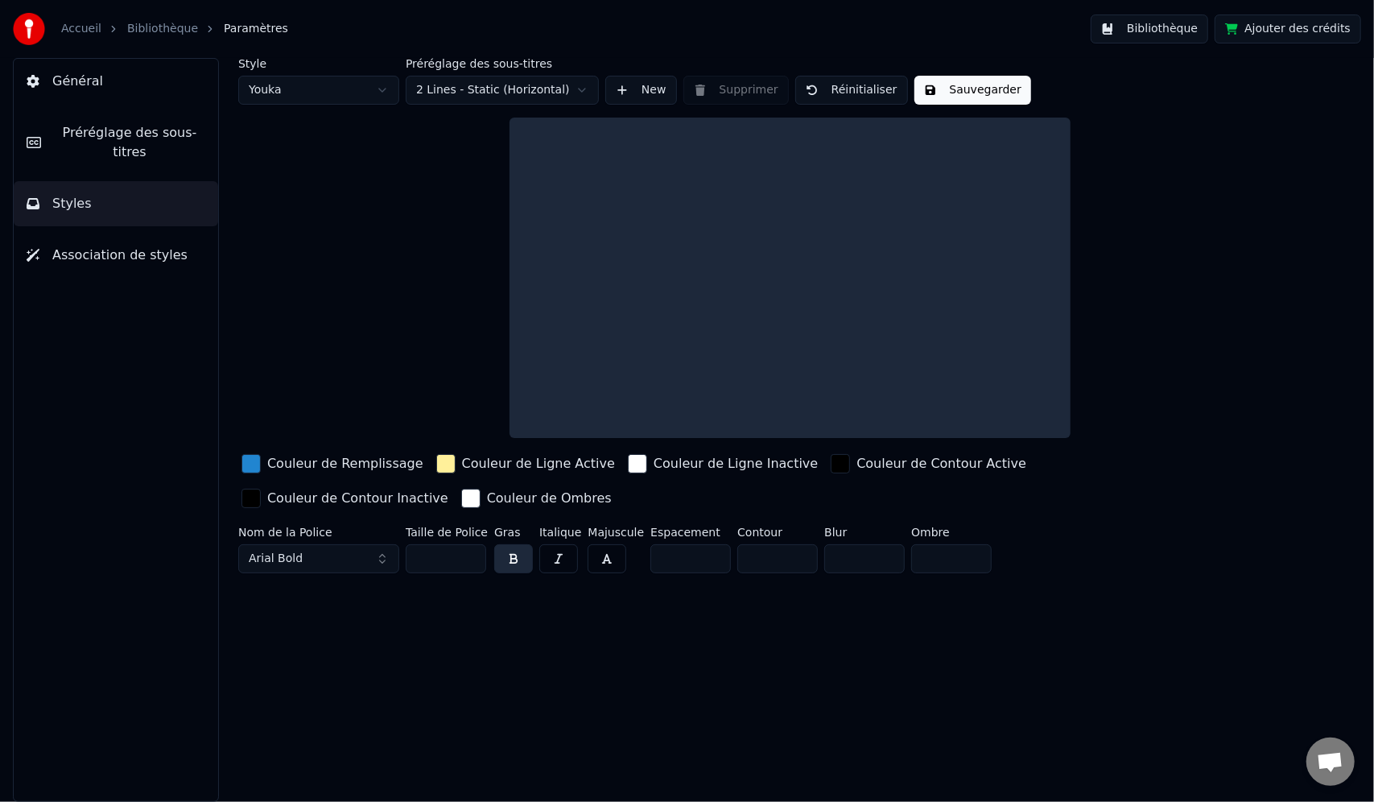
click at [261, 467] on div "Couleur de Remplissage" at bounding box center [332, 464] width 188 height 26
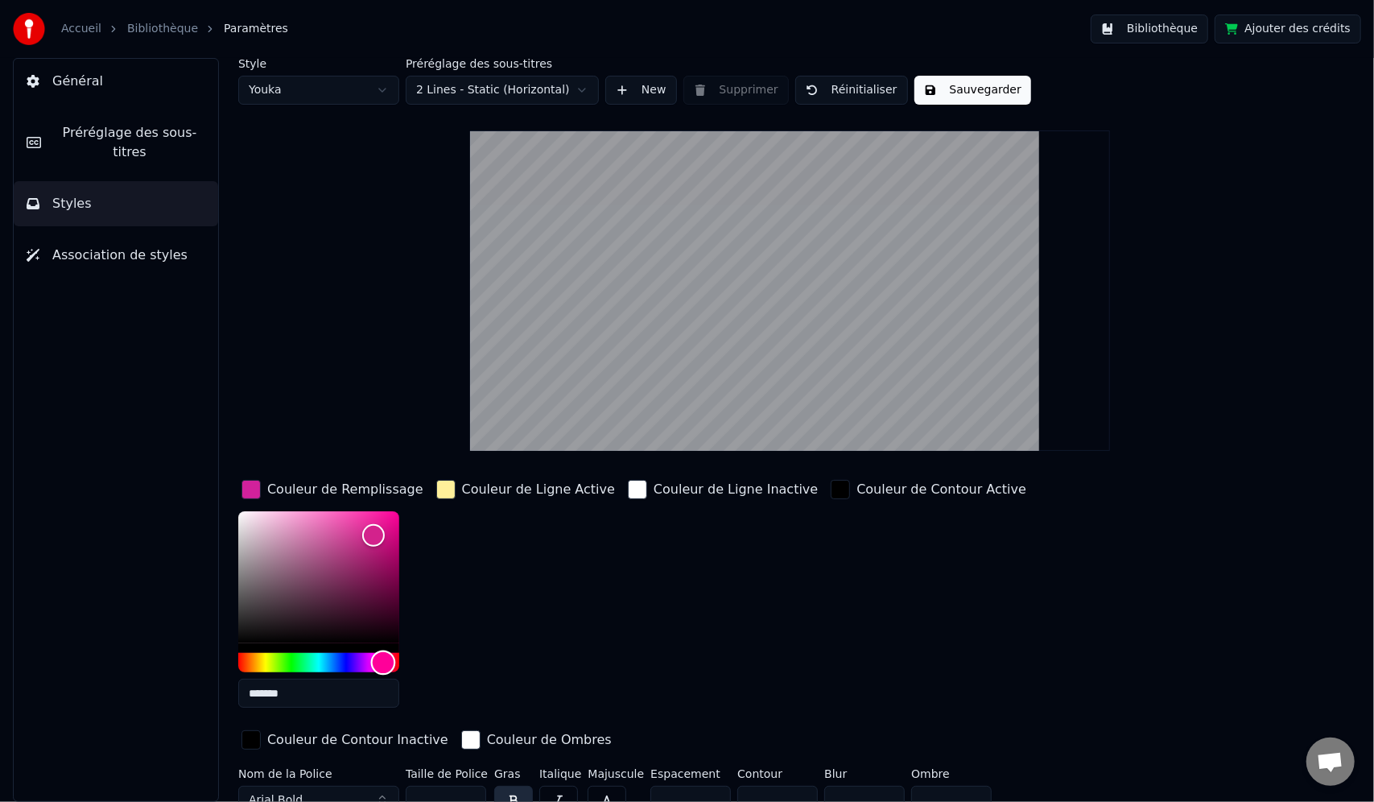
drag, startPoint x: 381, startPoint y: 662, endPoint x: 456, endPoint y: 649, distance: 76.0
click at [462, 663] on div "Couleur de Remplissage ******* Couleur de Ligne Active Couleur de Ligne Inactiv…" at bounding box center [719, 616] width 962 height 279
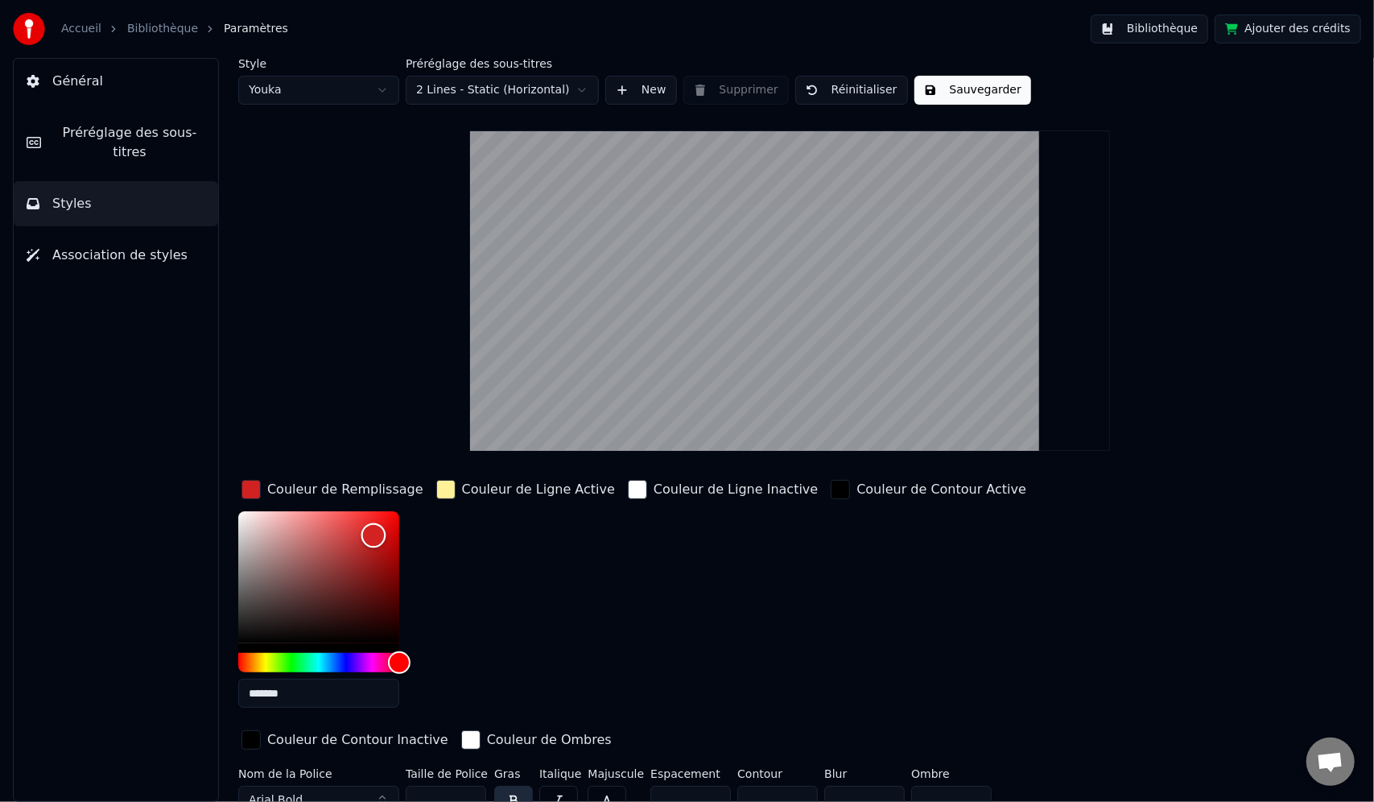
type input "*******"
drag, startPoint x: 419, startPoint y: 494, endPoint x: 427, endPoint y: 488, distance: 9.8
click at [427, 488] on div "Couleur de Remplissage ******* Couleur de Ligne Active Couleur de Ligne Inactiv…" at bounding box center [719, 616] width 962 height 279
click at [510, 622] on div "Couleur de Ligne Active" at bounding box center [525, 599] width 185 height 244
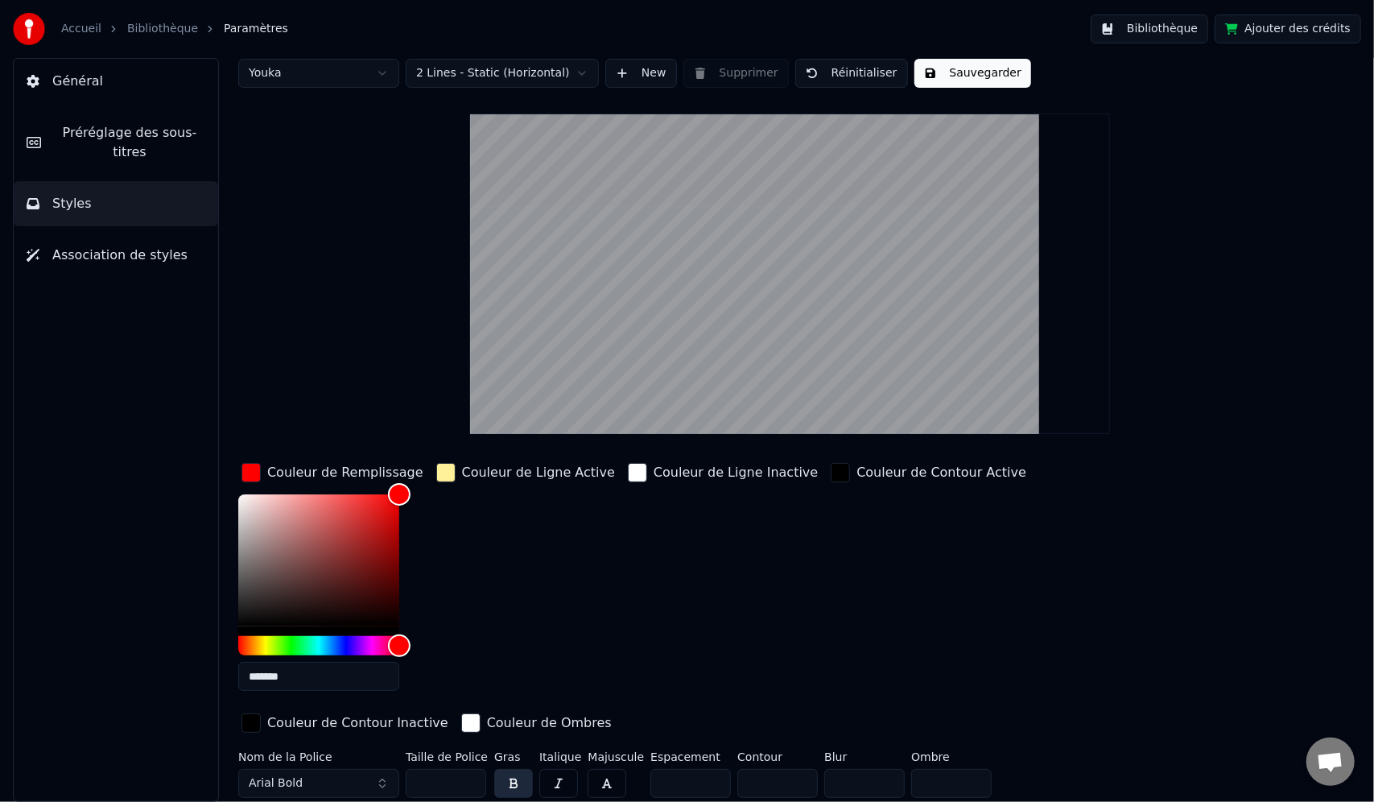
click at [470, 776] on input "**" at bounding box center [446, 783] width 81 height 29
type input "***"
click at [469, 776] on input "***" at bounding box center [446, 783] width 81 height 29
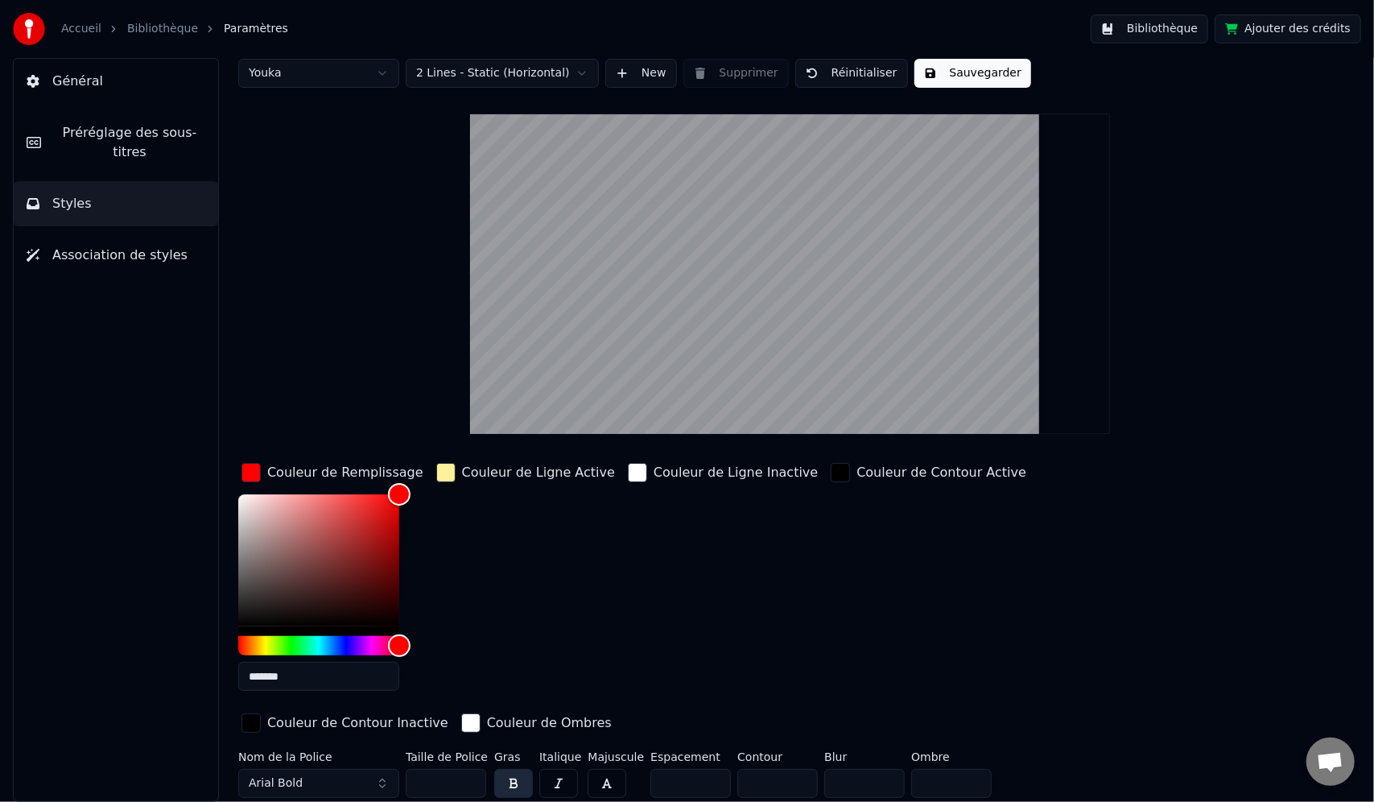
click at [440, 472] on div "button" at bounding box center [445, 472] width 19 height 19
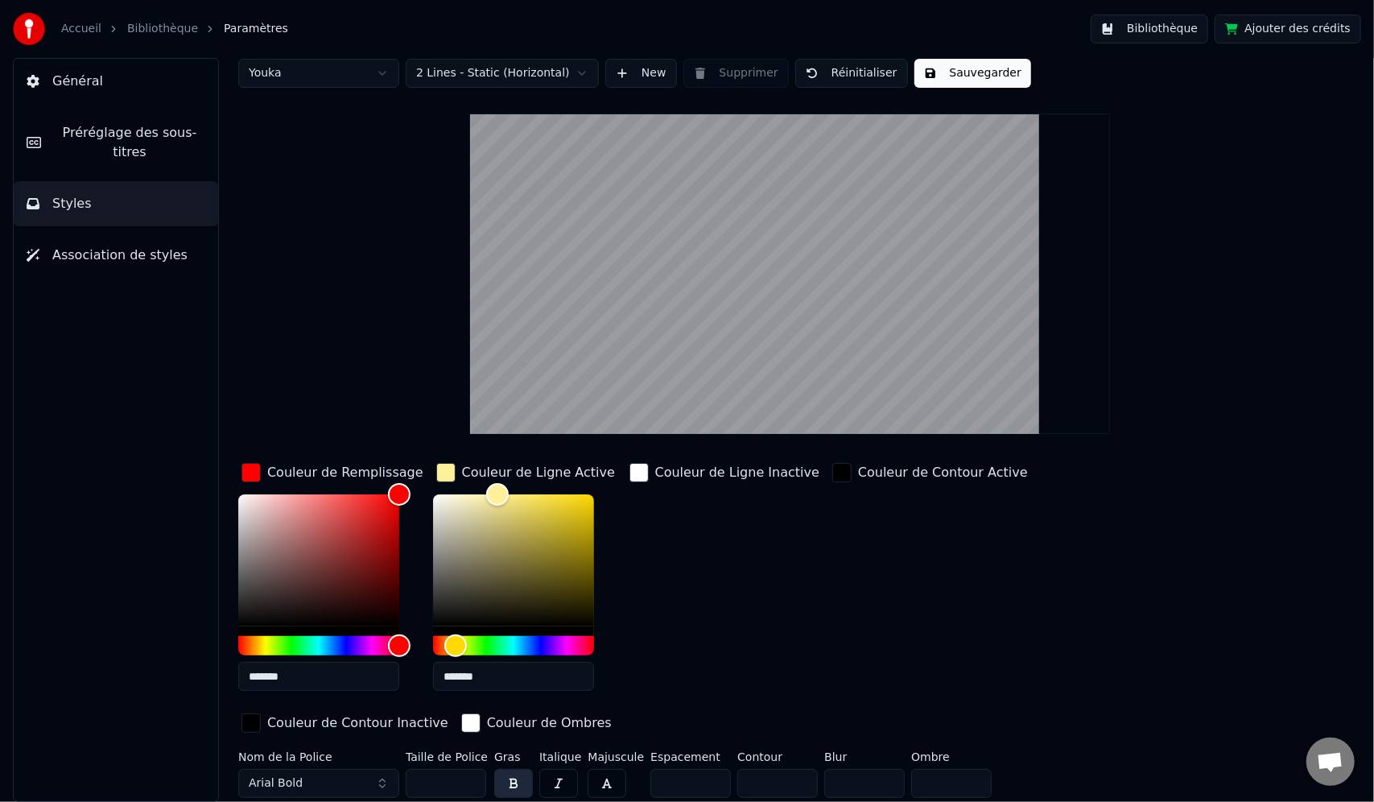
click at [829, 668] on div "Couleur de Contour Active" at bounding box center [930, 582] width 202 height 244
click at [957, 81] on button "Sauvegarder" at bounding box center [973, 73] width 117 height 29
drag, startPoint x: 849, startPoint y: 341, endPoint x: 854, endPoint y: 250, distance: 91.1
click at [854, 250] on video at bounding box center [790, 274] width 640 height 320
click at [63, 80] on span "Général" at bounding box center [77, 81] width 51 height 19
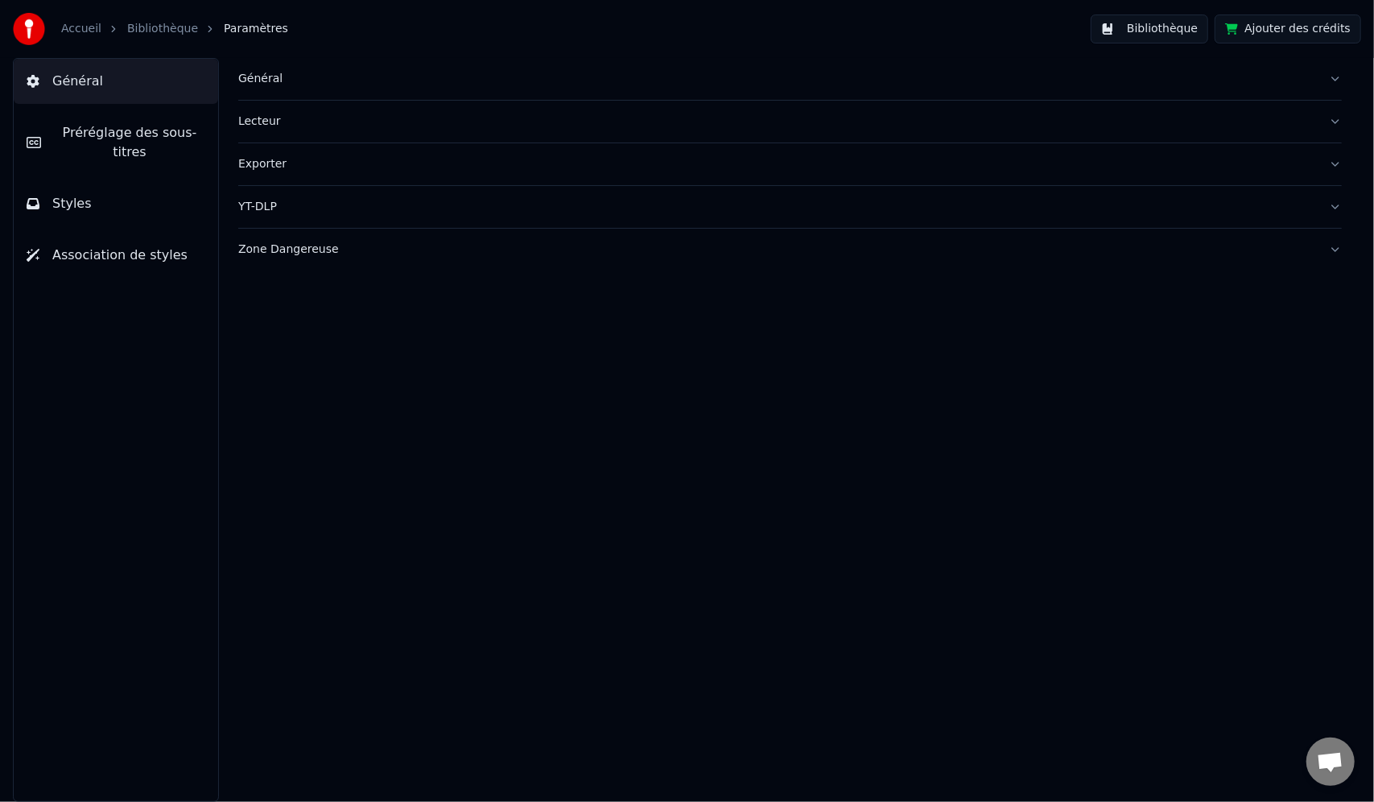
scroll to position [0, 0]
click at [262, 83] on div "Général" at bounding box center [777, 79] width 1078 height 16
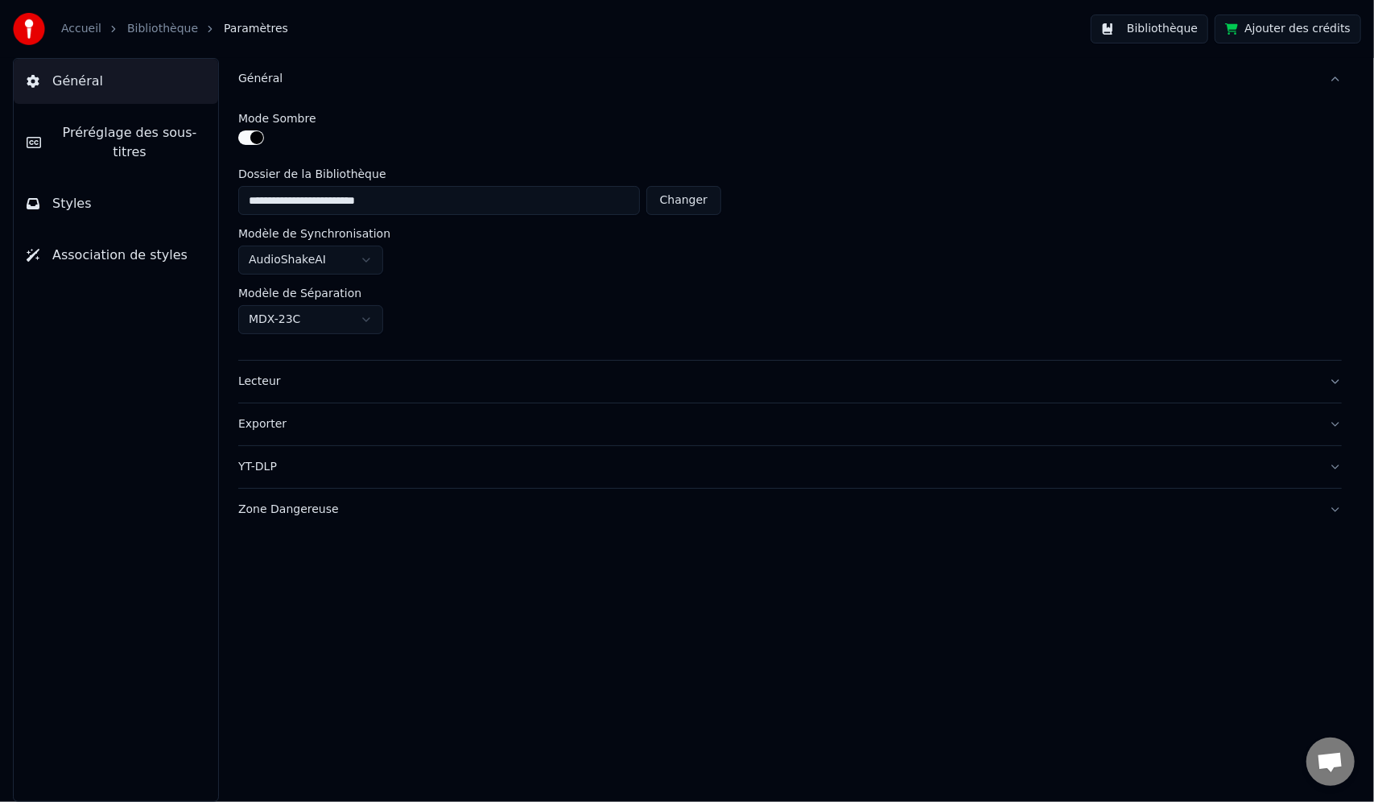
click at [262, 83] on div "Général" at bounding box center [777, 79] width 1078 height 16
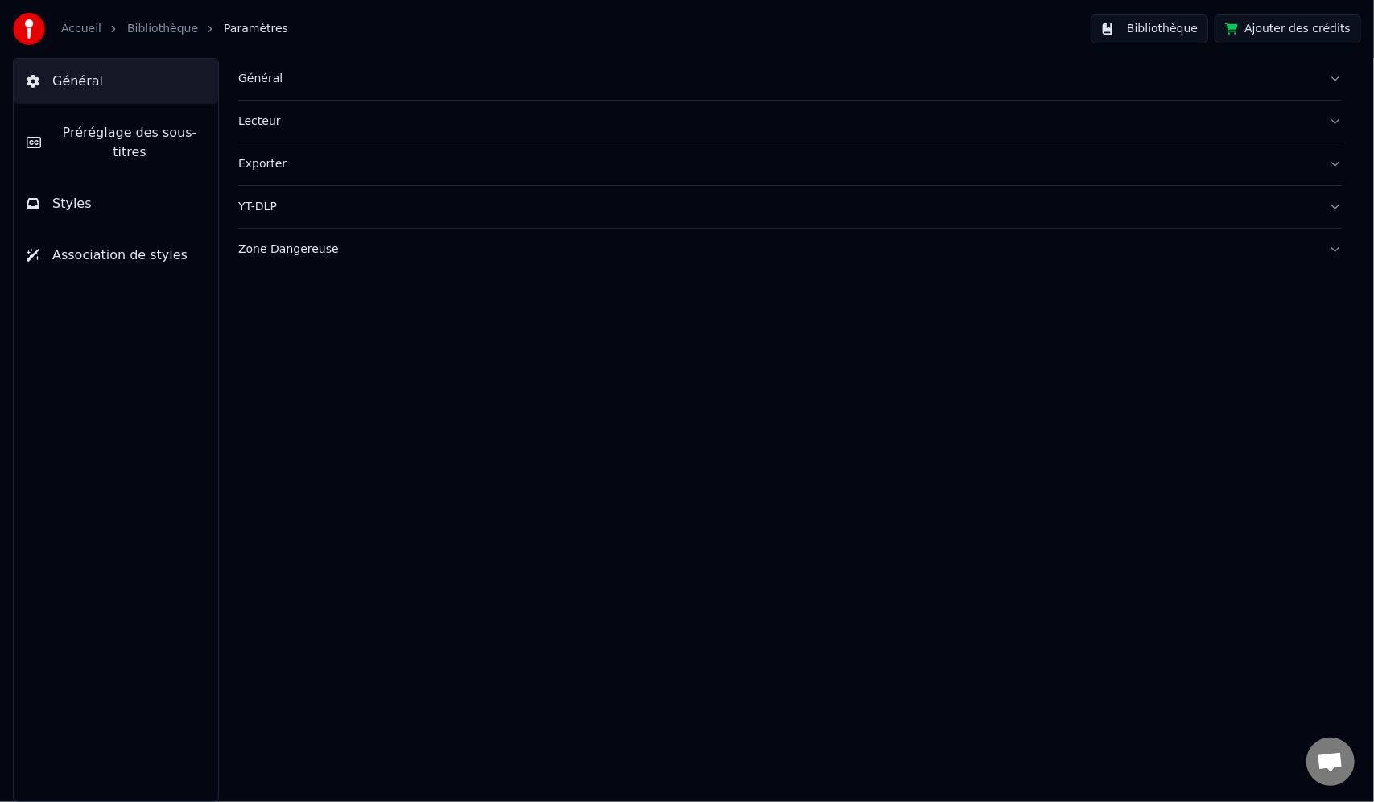
click at [261, 127] on div "Lecteur" at bounding box center [777, 122] width 1078 height 16
click at [261, 159] on div "Exporter" at bounding box center [777, 164] width 1078 height 16
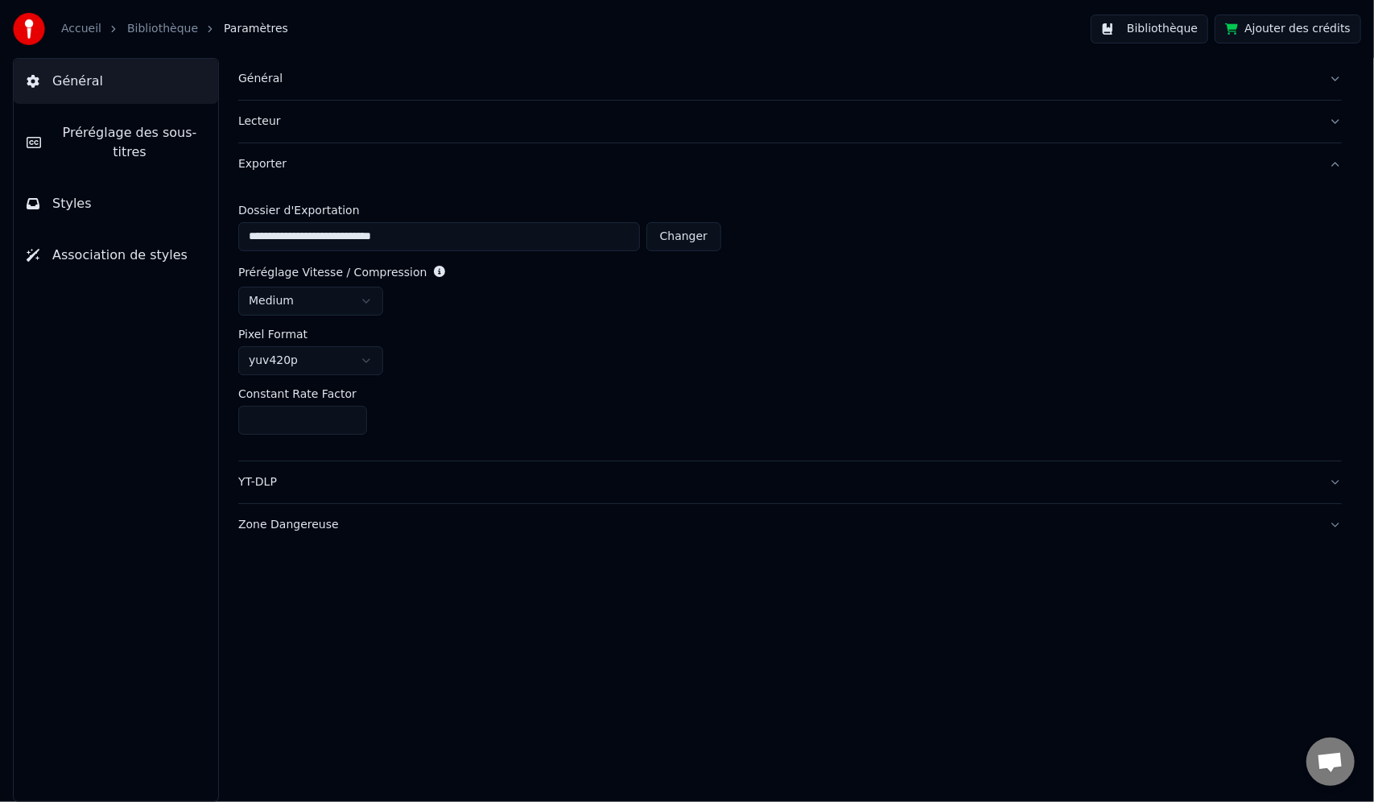
click at [261, 159] on div "Exporter" at bounding box center [777, 164] width 1078 height 16
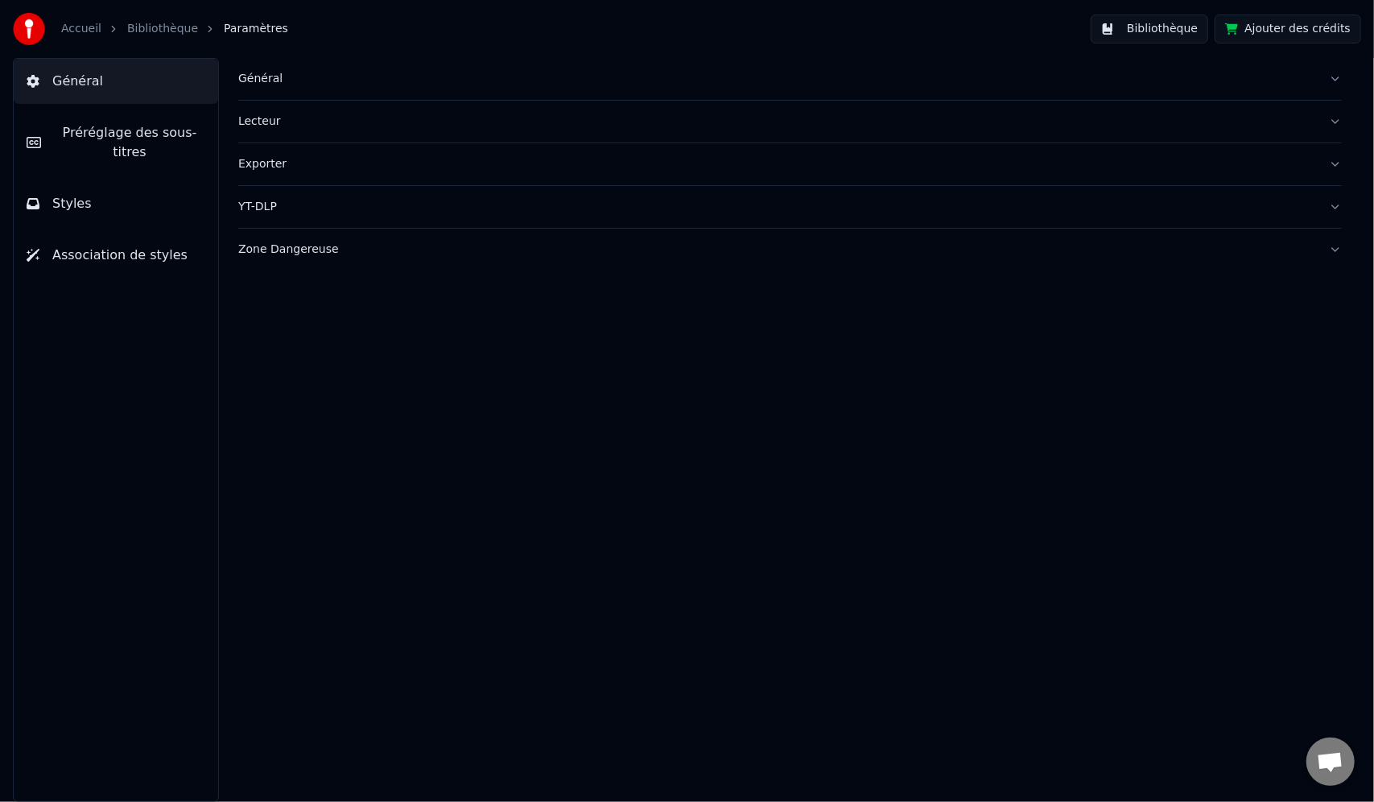
click at [250, 153] on button "Exporter" at bounding box center [790, 164] width 1104 height 42
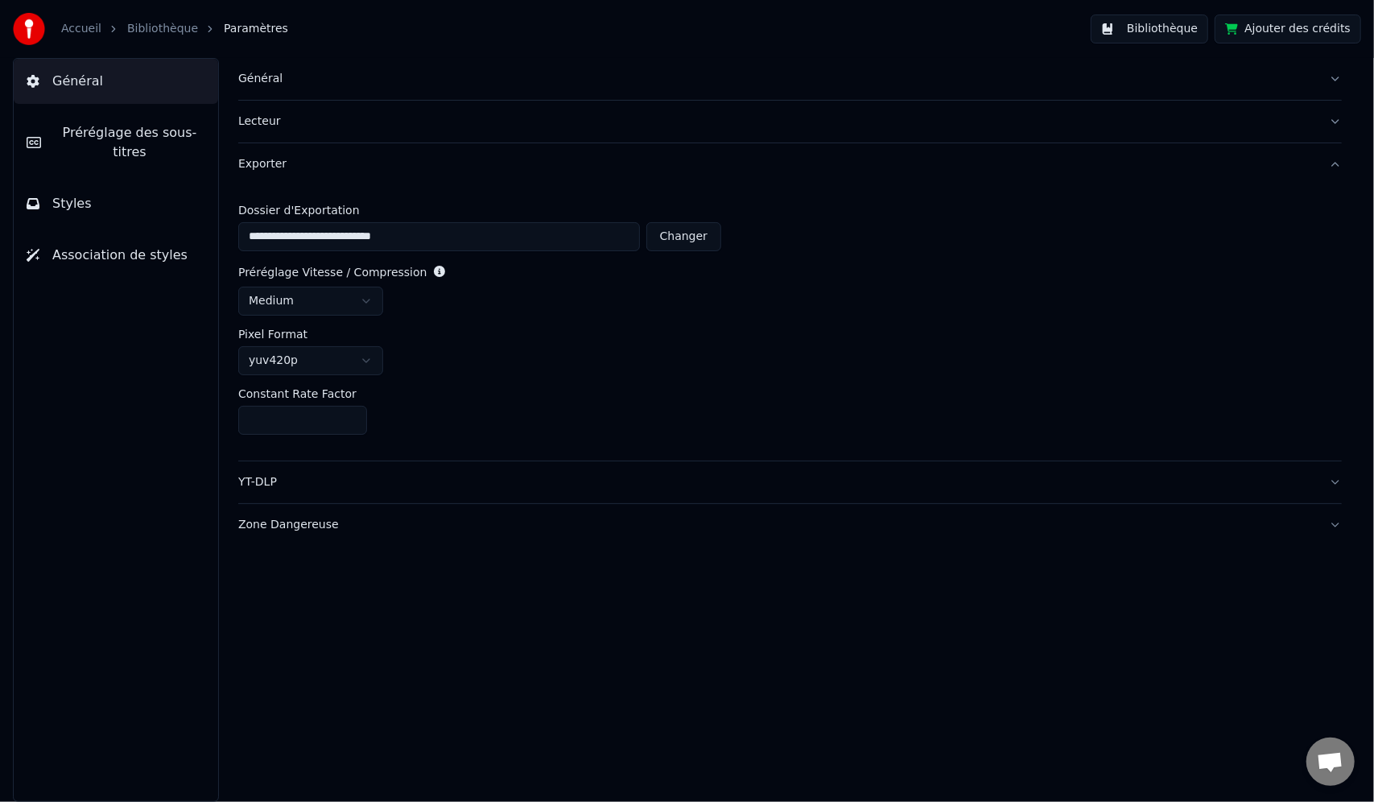
click at [704, 238] on button "Changer" at bounding box center [684, 236] width 75 height 29
type input "**********"
click at [101, 190] on button "Styles" at bounding box center [116, 203] width 205 height 45
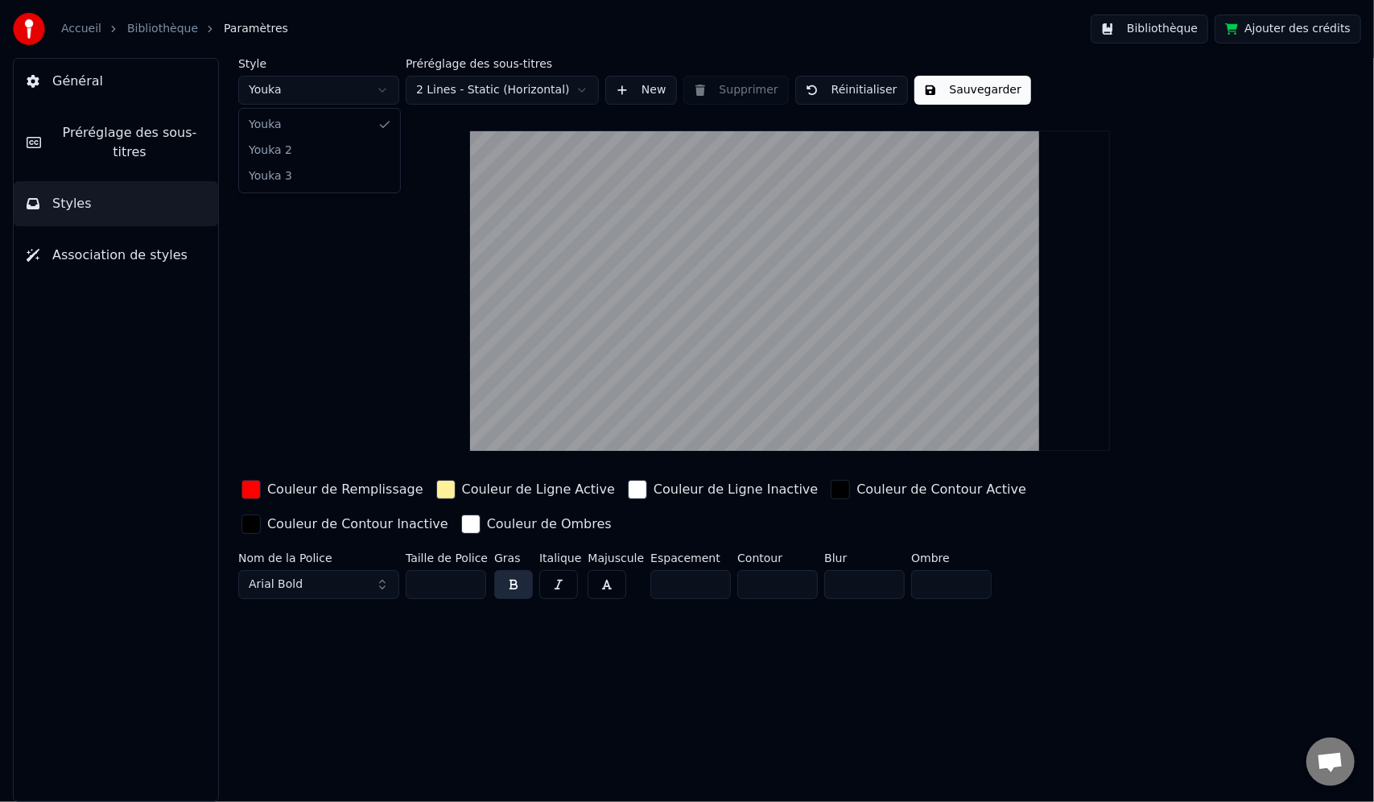
click at [325, 86] on html "Accueil Bibliothèque Paramètres Bibliothèque Ajouter des crédits Général Prérég…" at bounding box center [687, 401] width 1374 height 802
click at [325, 85] on html "Accueil Bibliothèque Paramètres Bibliothèque Ajouter des crédits Général Prérég…" at bounding box center [687, 401] width 1374 height 802
click at [513, 93] on html "Accueil Bibliothèque Paramètres Bibliothèque Ajouter des crédits Général Prérég…" at bounding box center [687, 401] width 1374 height 802
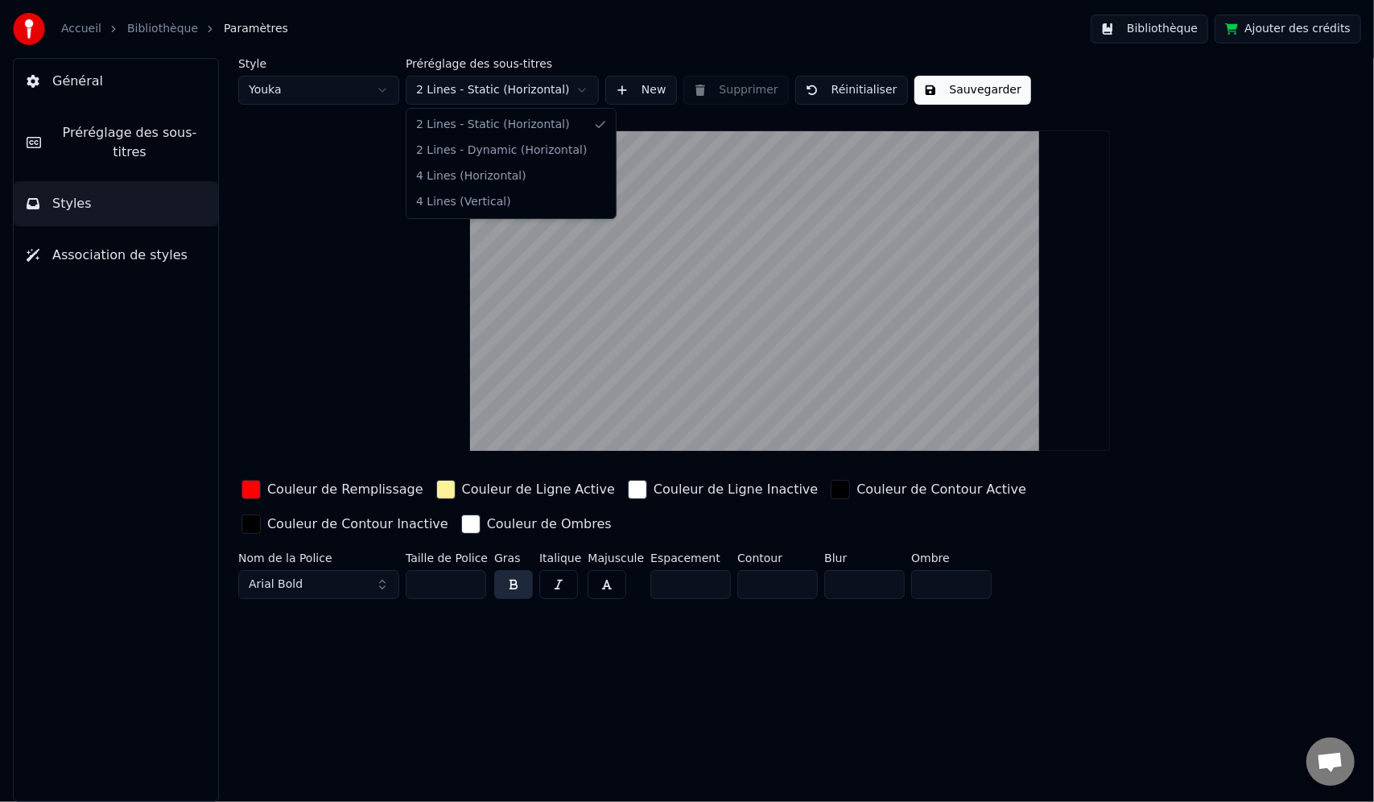
click at [513, 93] on html "Accueil Bibliothèque Paramètres Bibliothèque Ajouter des crédits Général Prérég…" at bounding box center [687, 401] width 1374 height 802
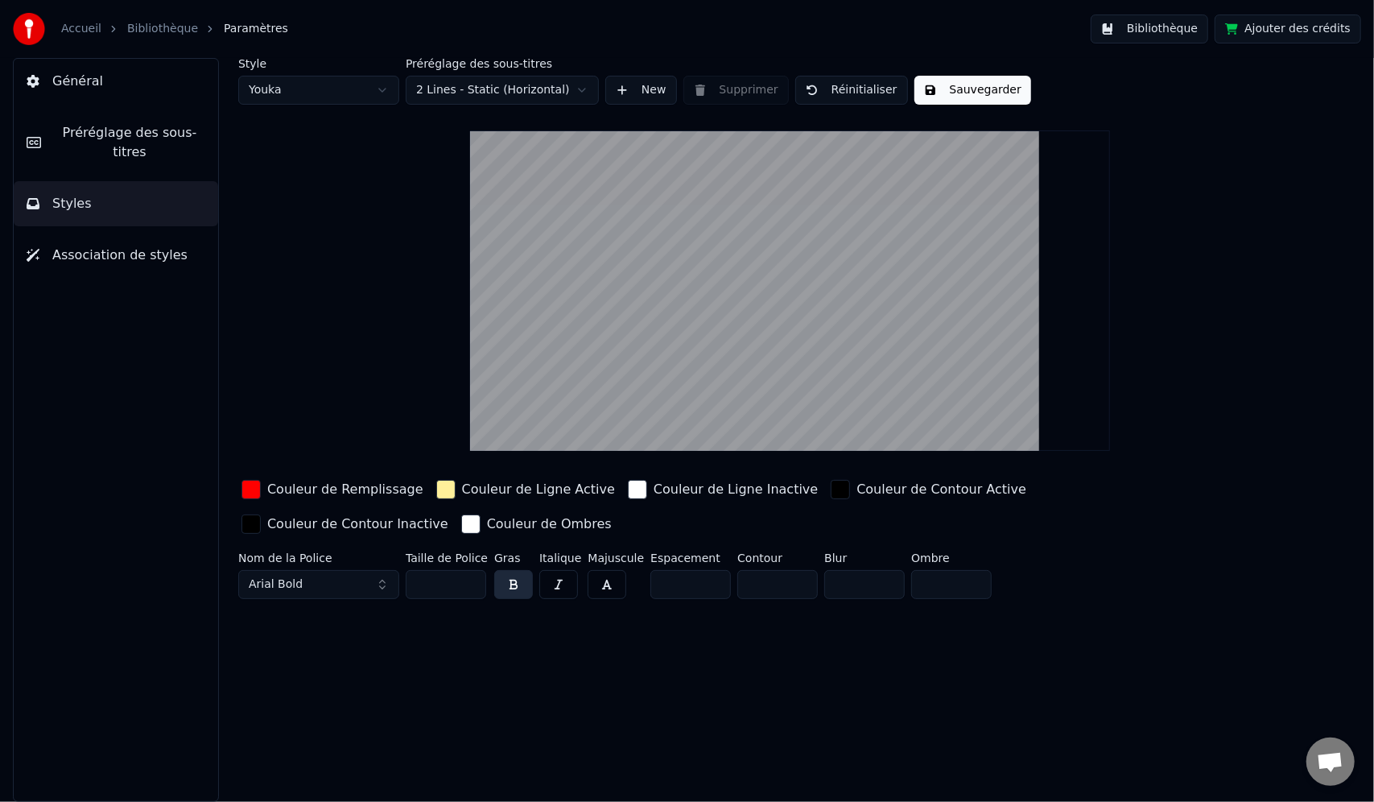
click at [72, 31] on link "Accueil" at bounding box center [81, 29] width 40 height 16
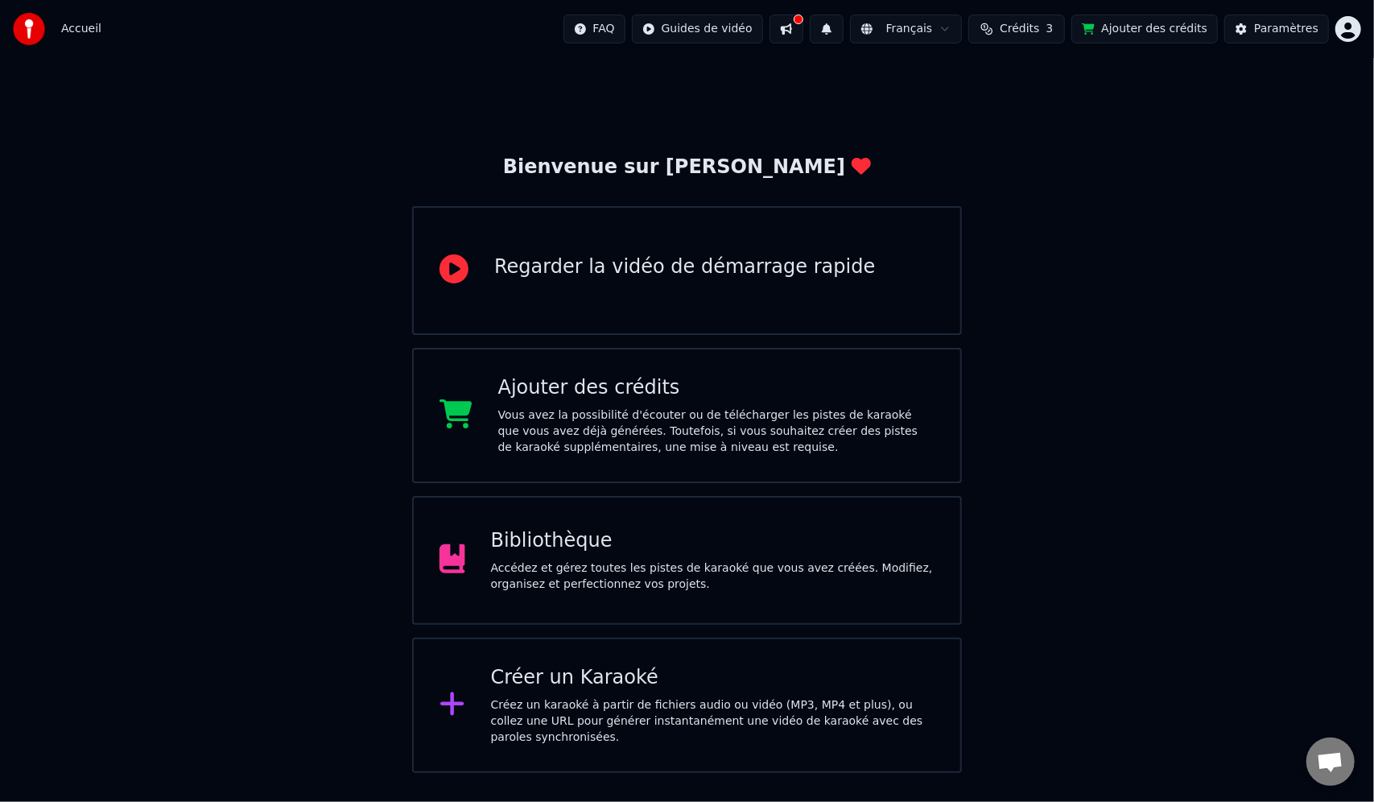
click at [754, 703] on div "Créez un karaoké à partir de fichiers audio ou vidéo (MP3, MP4 et plus), ou col…" at bounding box center [713, 721] width 444 height 48
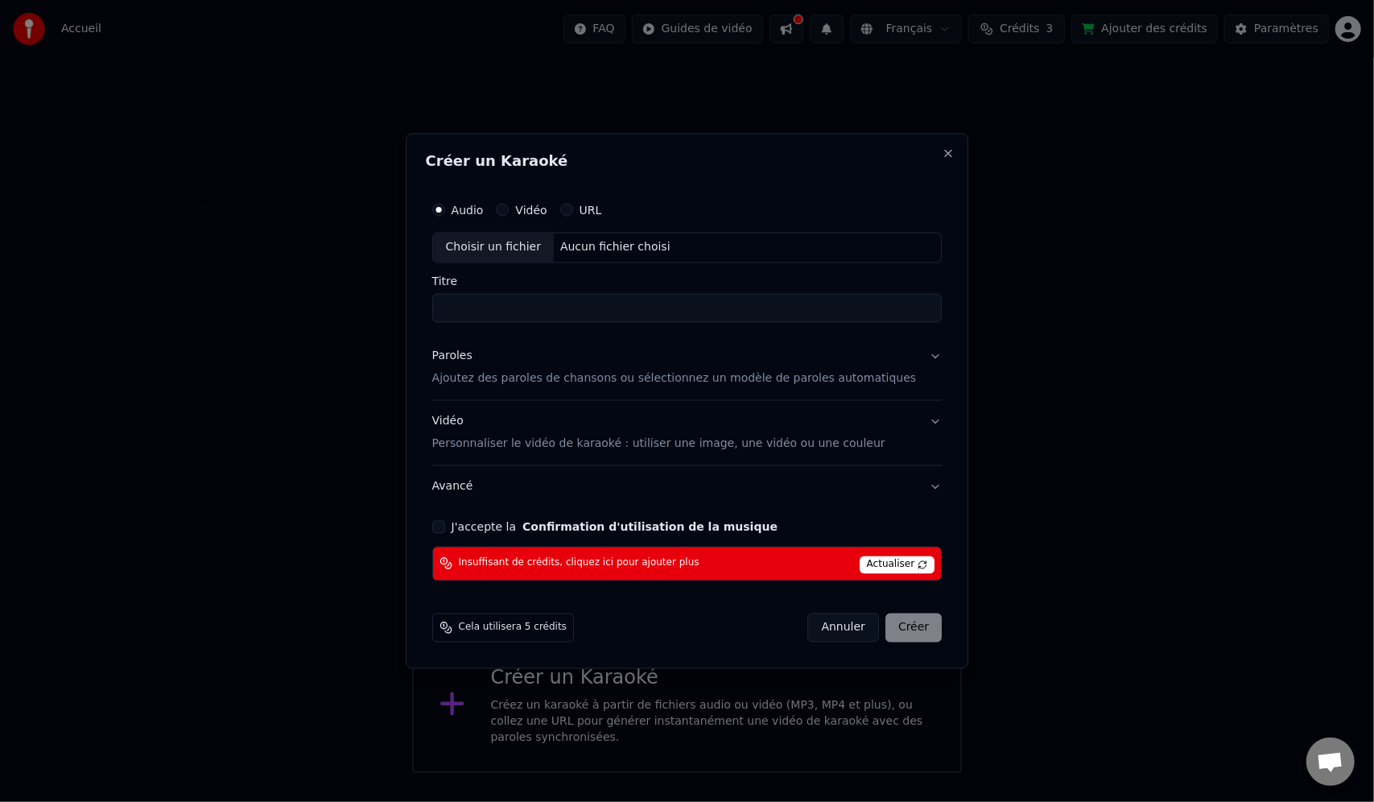
click at [821, 626] on button "Annuler" at bounding box center [843, 627] width 71 height 29
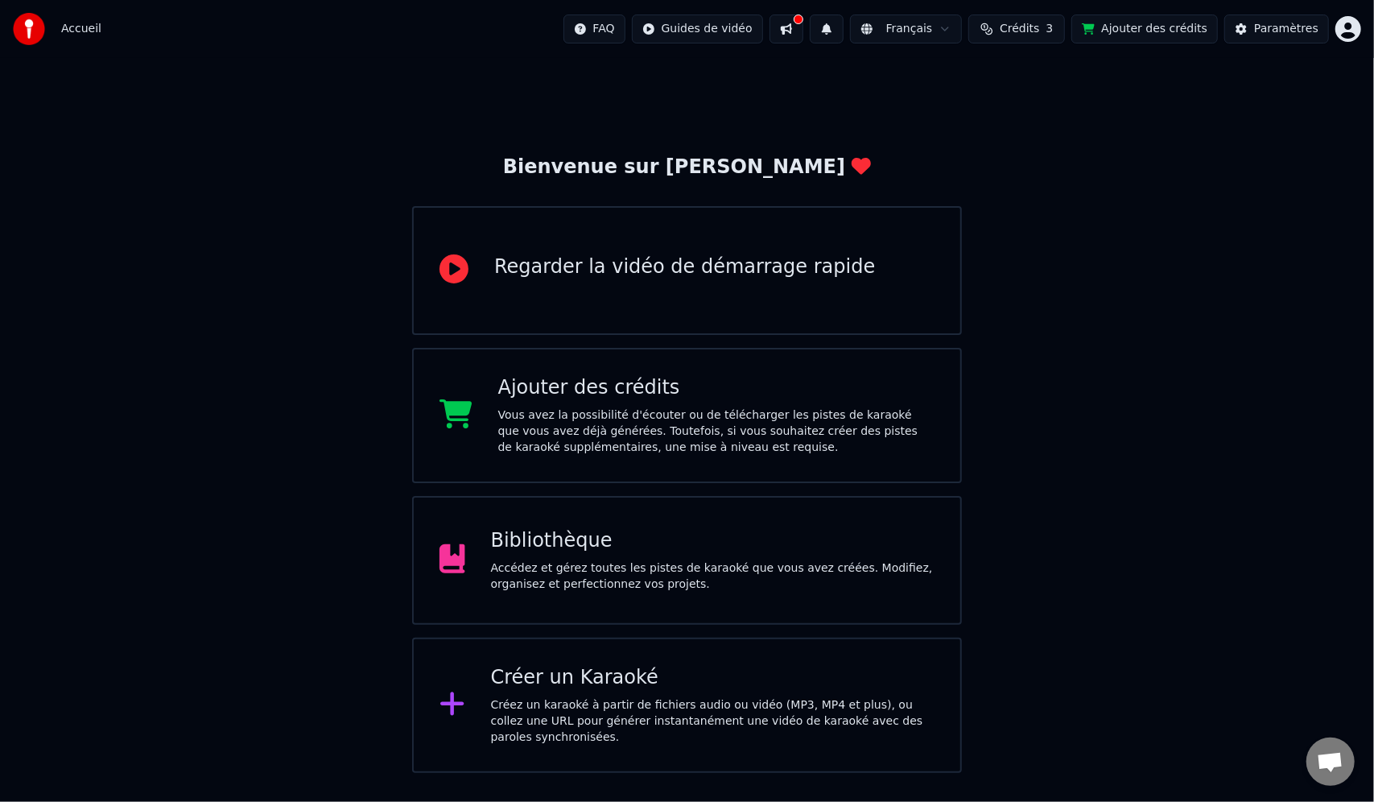
click at [804, 35] on button at bounding box center [787, 28] width 34 height 29
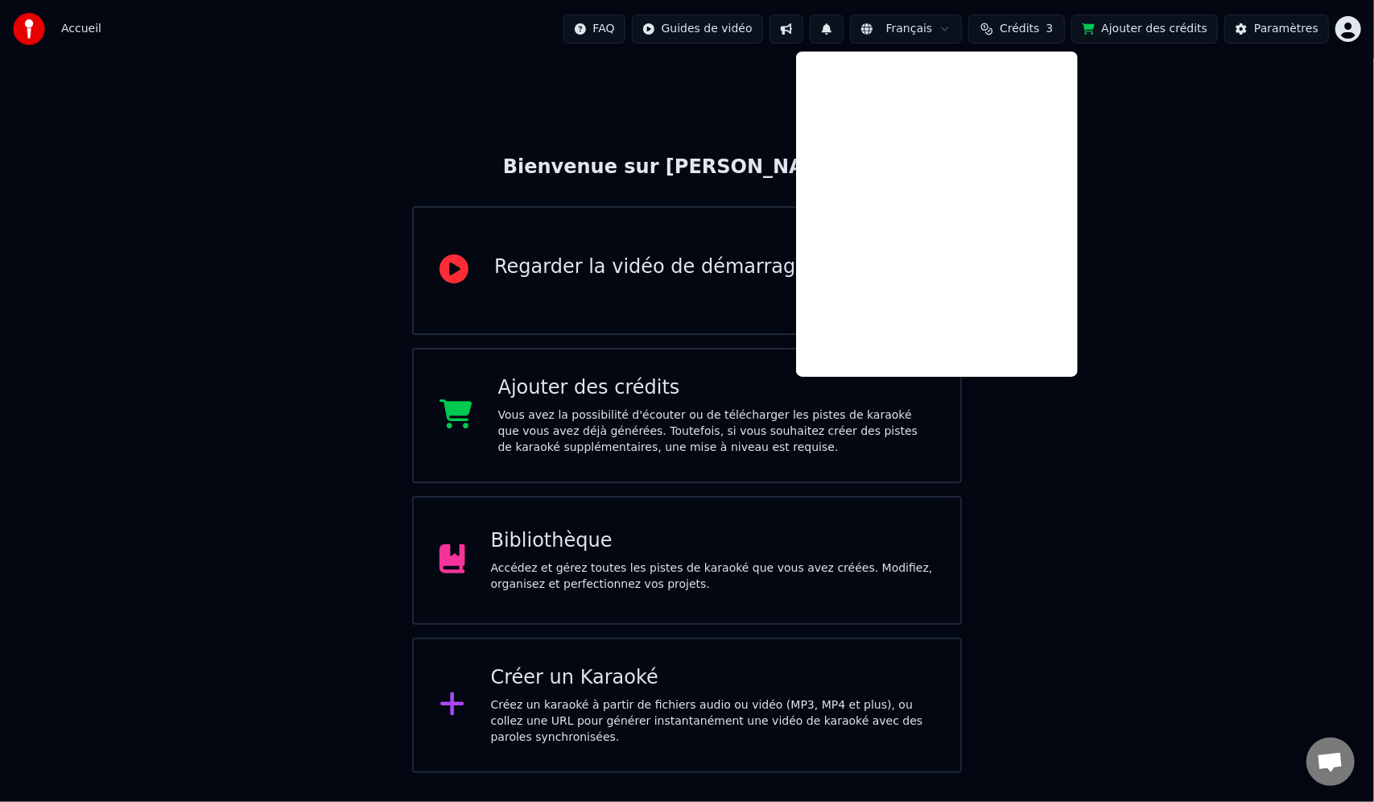
click at [804, 35] on button at bounding box center [787, 28] width 34 height 29
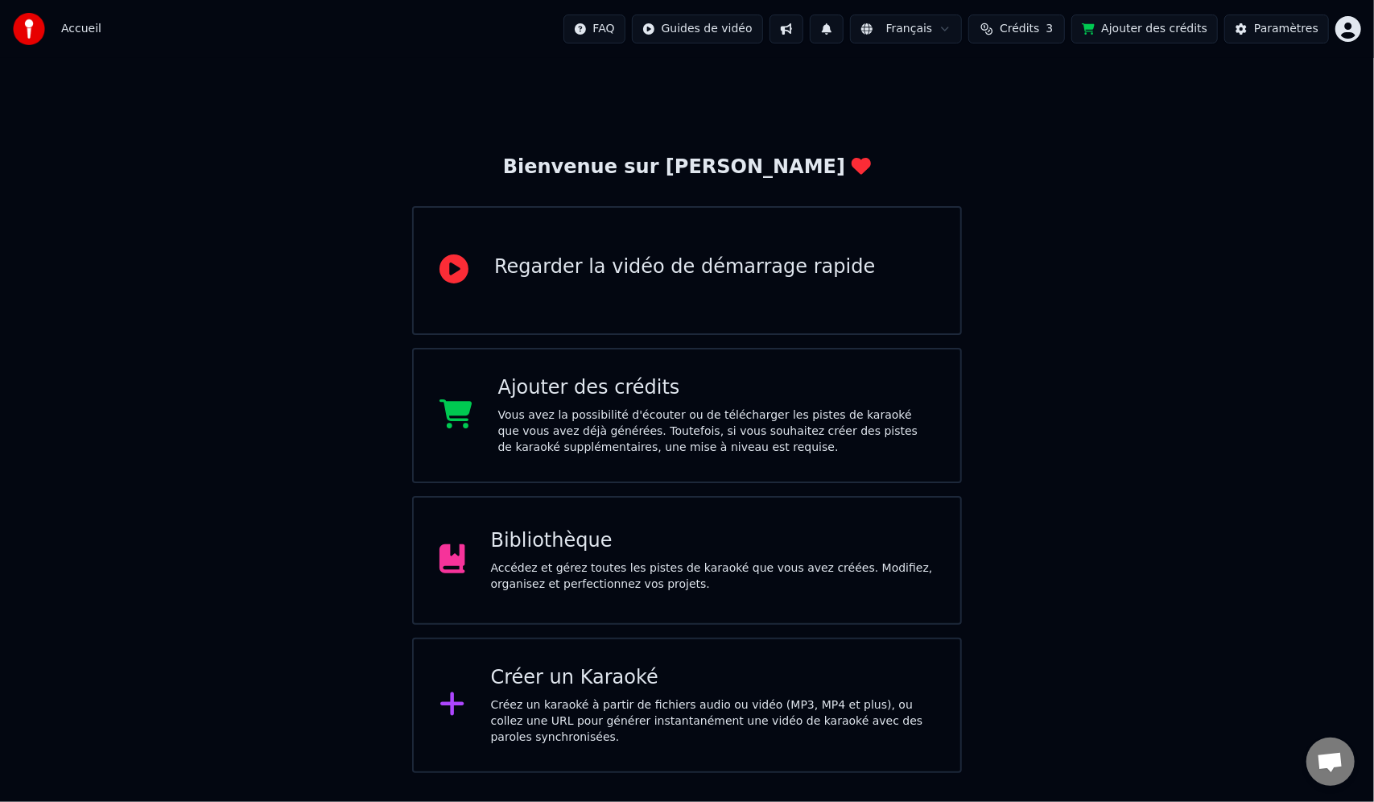
click at [763, 31] on html "Accueil FAQ Guides de vidéo Français Crédits 3 Ajouter des crédits Paramètres B…" at bounding box center [687, 386] width 1374 height 773
drag, startPoint x: 907, startPoint y: 63, endPoint x: 913, endPoint y: 72, distance: 11.6
click at [908, 67] on html "Accueil FAQ Guides de vidéo Français Crédits 3 Ajouter des crédits Paramètres B…" at bounding box center [687, 386] width 1374 height 773
click at [92, 32] on span "Accueil" at bounding box center [81, 29] width 40 height 16
click at [23, 21] on img at bounding box center [29, 29] width 32 height 32
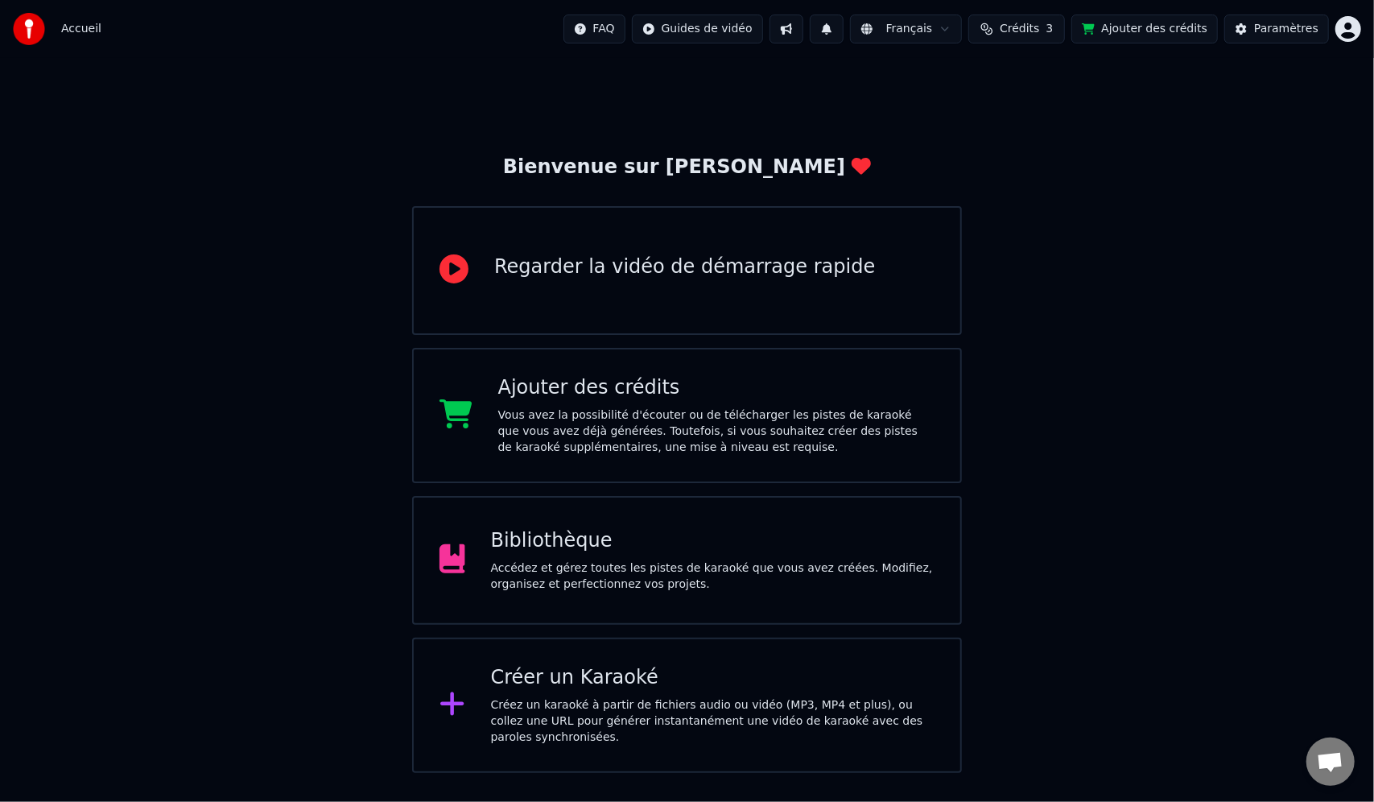
click at [1351, 43] on div "Accueil FAQ Guides de vidéo Français Crédits 3 Ajouter des crédits Paramètres" at bounding box center [687, 29] width 1374 height 58
click at [1354, 36] on html "Accueil FAQ Guides de vidéo Français Crédits 3 Ajouter des crédits Paramètres B…" at bounding box center [687, 386] width 1374 height 773
click at [754, 32] on html "Accueil FAQ Guides de vidéo Français Crédits 3 Ajouter des crédits Paramètres B…" at bounding box center [687, 386] width 1374 height 773
click at [660, 566] on div "Accédez et gérez toutes les pistes de karaoké que vous avez créées. Modifiez, o…" at bounding box center [713, 576] width 444 height 32
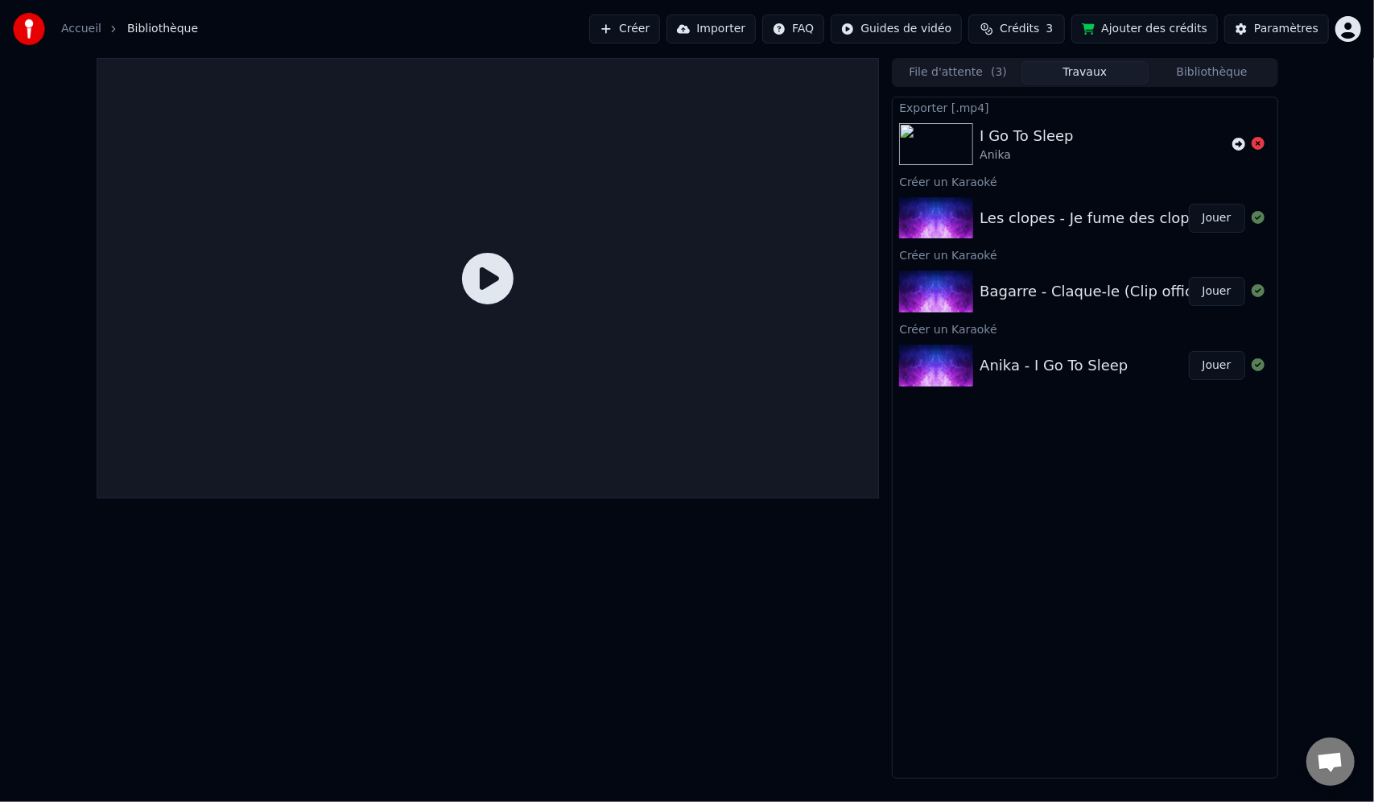
click at [1094, 366] on div "Anika - I Go To Sleep" at bounding box center [1054, 365] width 148 height 23
click at [984, 368] on div "Anika - I Go To Sleep" at bounding box center [1054, 365] width 148 height 23
click at [923, 356] on img at bounding box center [936, 366] width 74 height 42
drag, startPoint x: 1038, startPoint y: 258, endPoint x: 1035, endPoint y: 275, distance: 17.1
click at [1038, 257] on div "Créer un Karaoké" at bounding box center [1085, 254] width 384 height 19
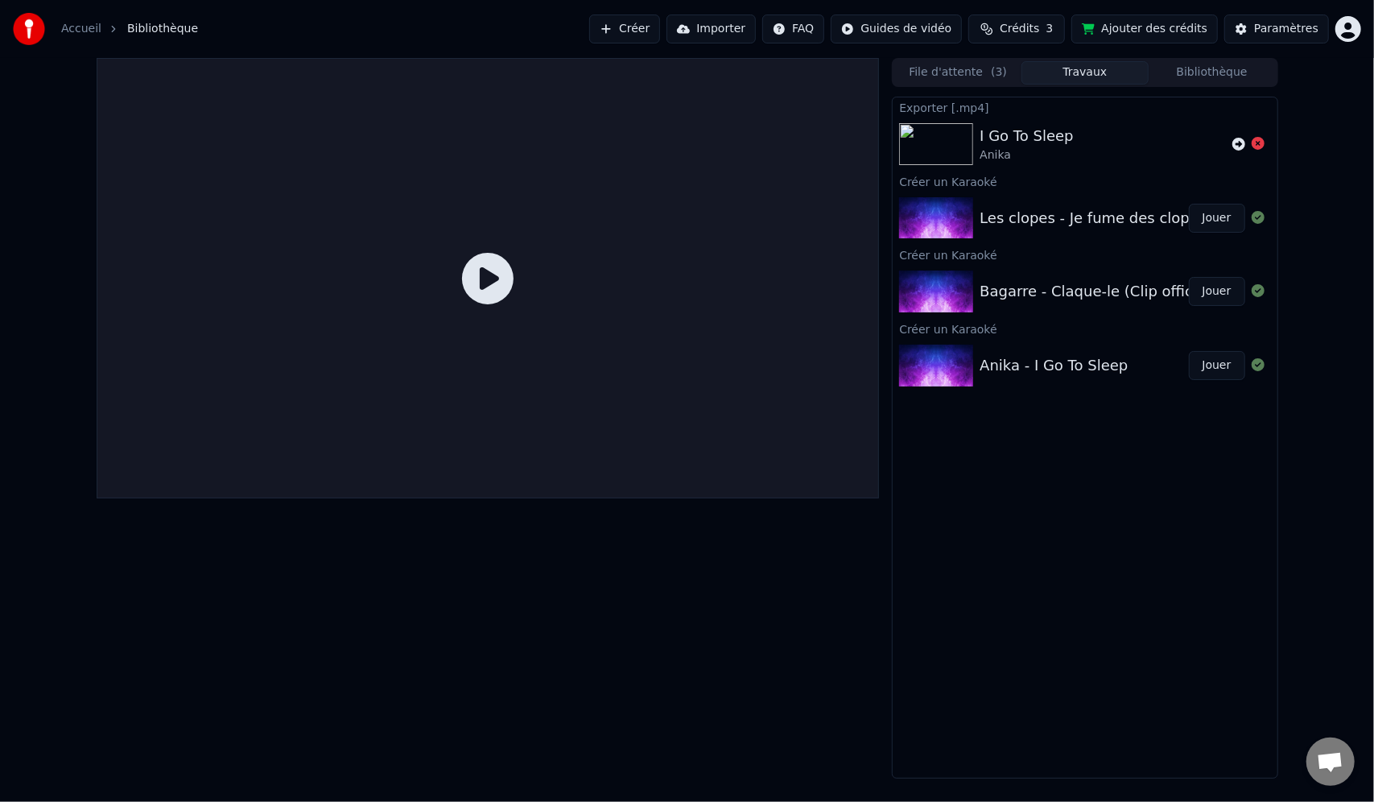
click at [907, 264] on div "Bagarre - Claque-le (Clip officiel) Jouer" at bounding box center [1085, 291] width 384 height 55
click at [486, 282] on icon at bounding box center [488, 279] width 52 height 52
click at [1039, 370] on div "Anika - I Go To Sleep" at bounding box center [1054, 365] width 148 height 23
click at [1214, 367] on button "Jouer" at bounding box center [1217, 365] width 56 height 29
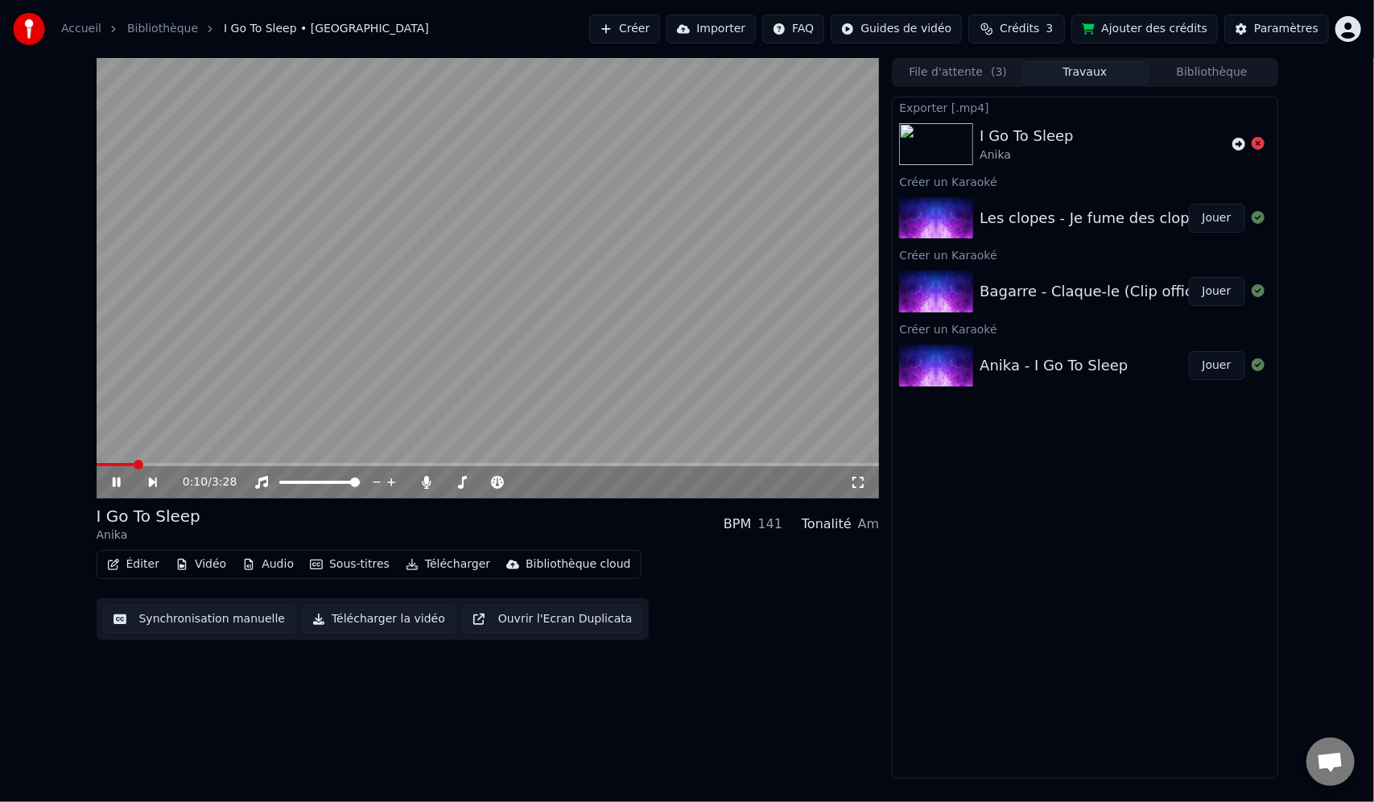
click at [135, 464] on span at bounding box center [488, 464] width 783 height 3
click at [161, 461] on video at bounding box center [488, 278] width 783 height 440
click at [171, 463] on span at bounding box center [488, 464] width 783 height 3
click at [559, 729] on div "0:20 / 3:28 I Go To Sleep Anika BPM 141 Tonalité Am Éditer Vidéo Audio Sous-tit…" at bounding box center [488, 418] width 783 height 721
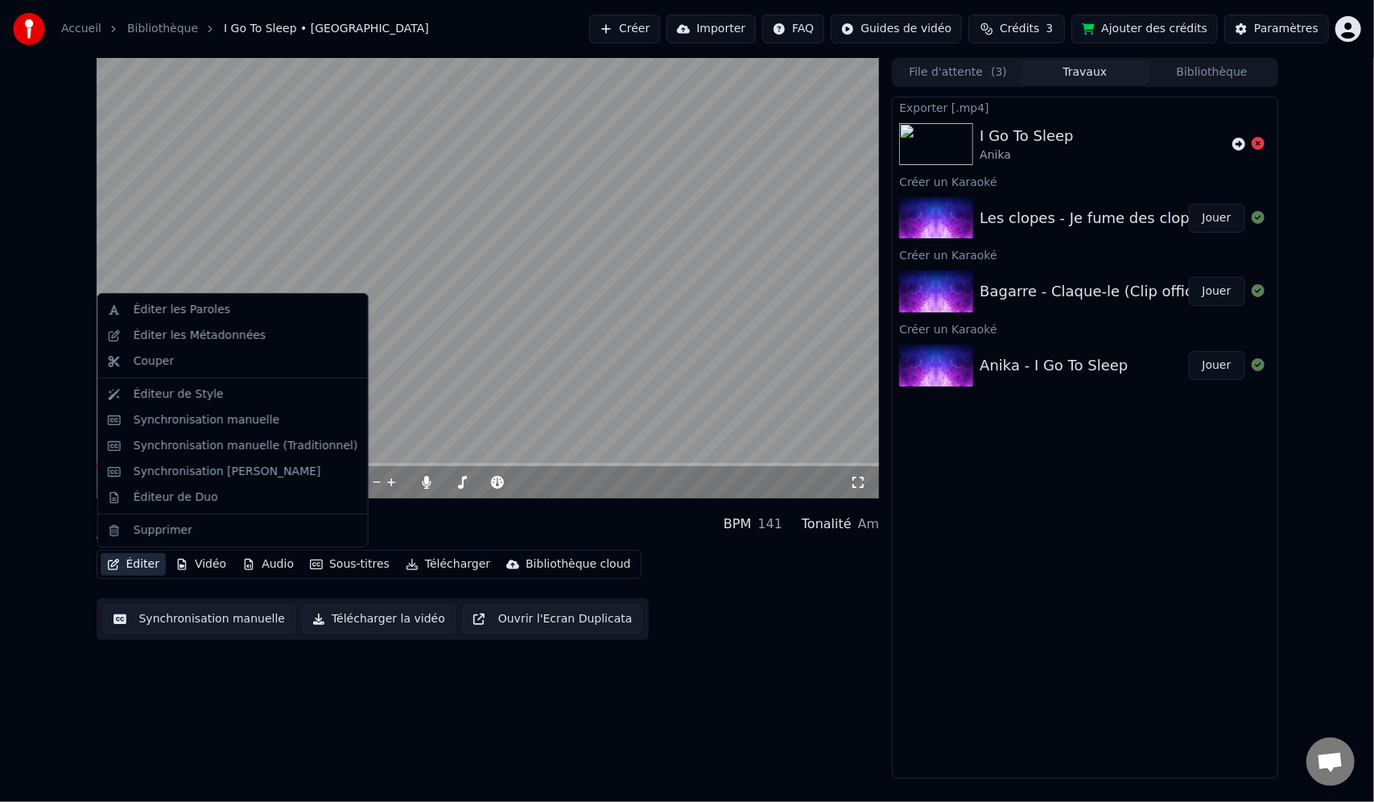
click at [132, 559] on button "Éditer" at bounding box center [133, 564] width 65 height 23
click at [187, 393] on div "Éditeur de Style" at bounding box center [179, 394] width 90 height 16
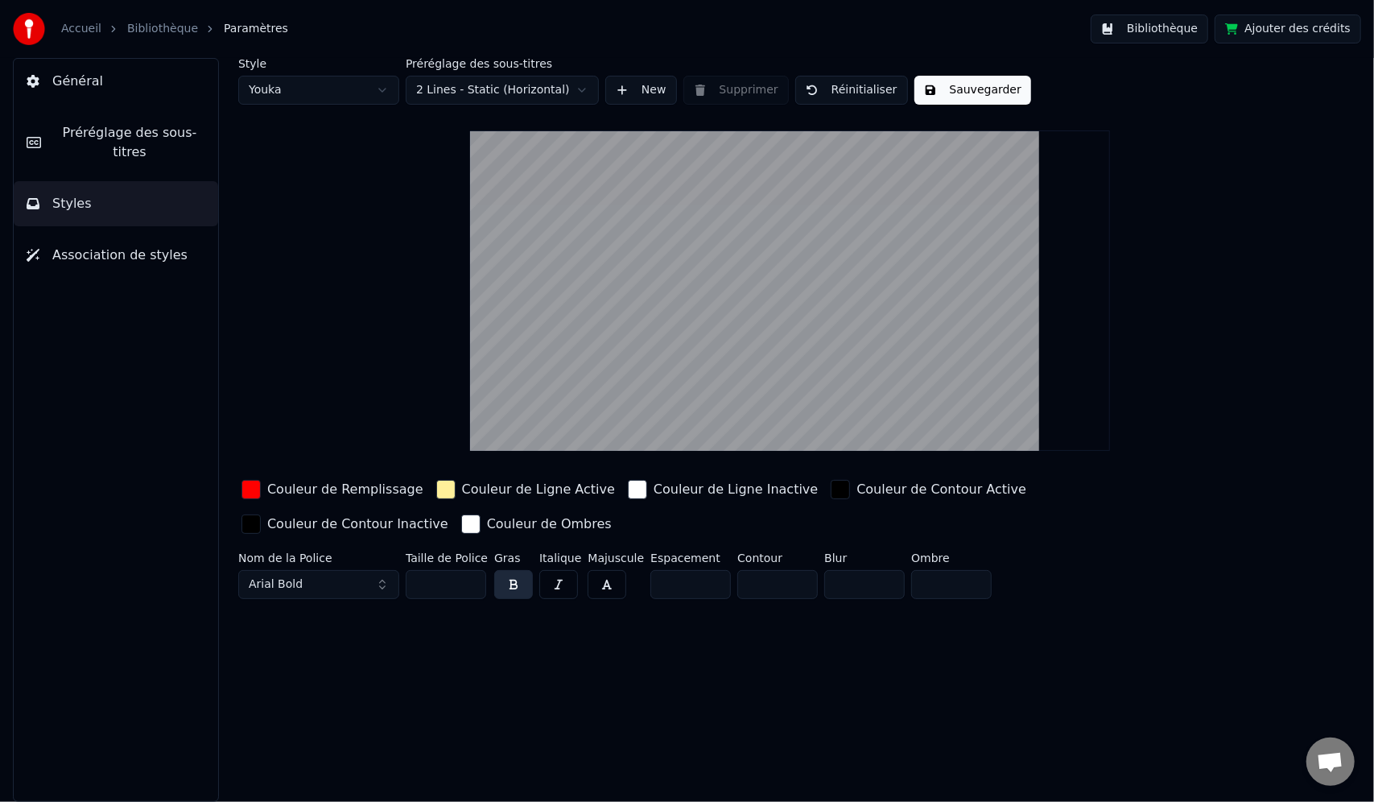
click at [467, 92] on html "Accueil Bibliothèque Paramètres Bibliothèque Ajouter des crédits Général Prérég…" at bounding box center [687, 401] width 1374 height 802
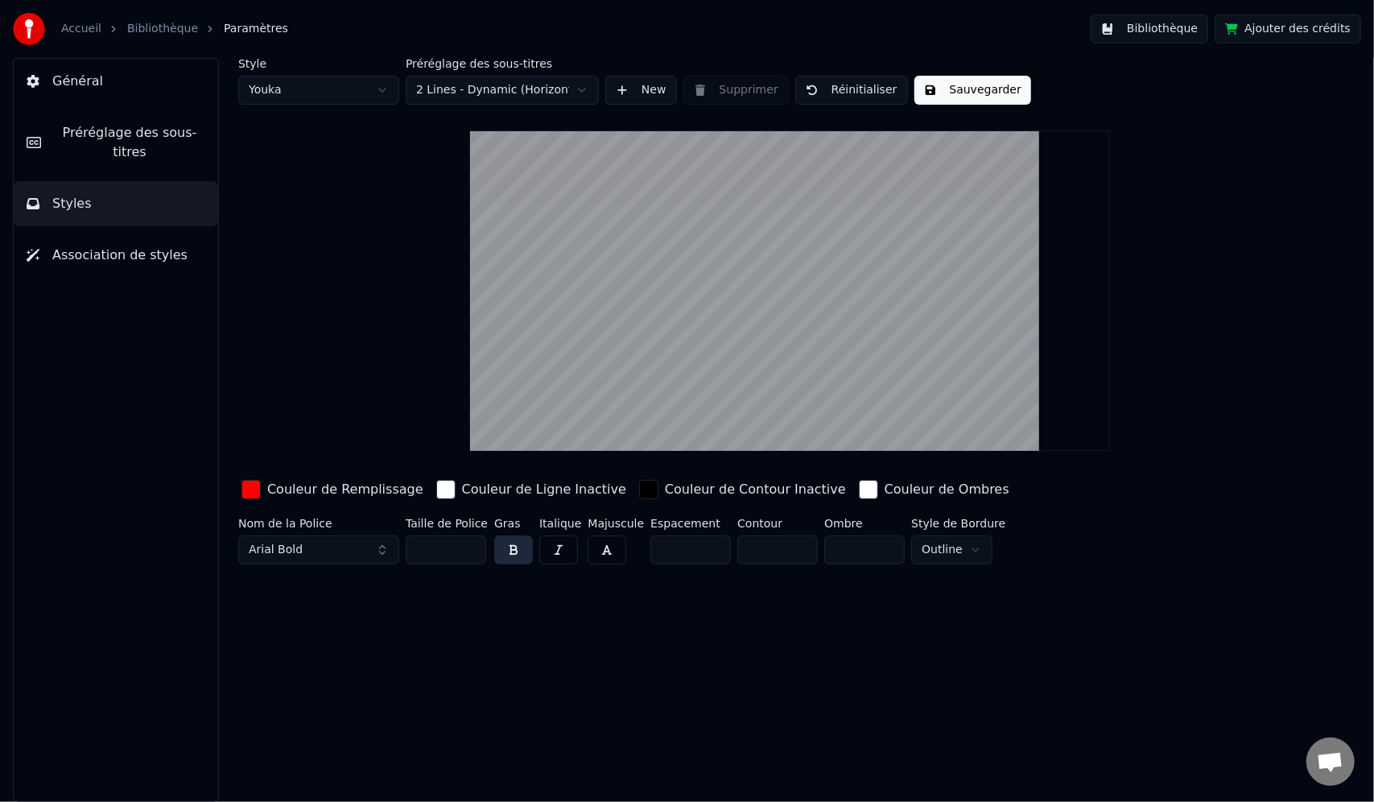
click at [462, 88] on html "Accueil Bibliothèque Paramètres Bibliothèque Ajouter des crédits Général Prérég…" at bounding box center [687, 401] width 1374 height 802
click at [457, 92] on html "Accueil Bibliothèque Paramètres Bibliothèque Ajouter des crédits Général Prérég…" at bounding box center [687, 401] width 1374 height 802
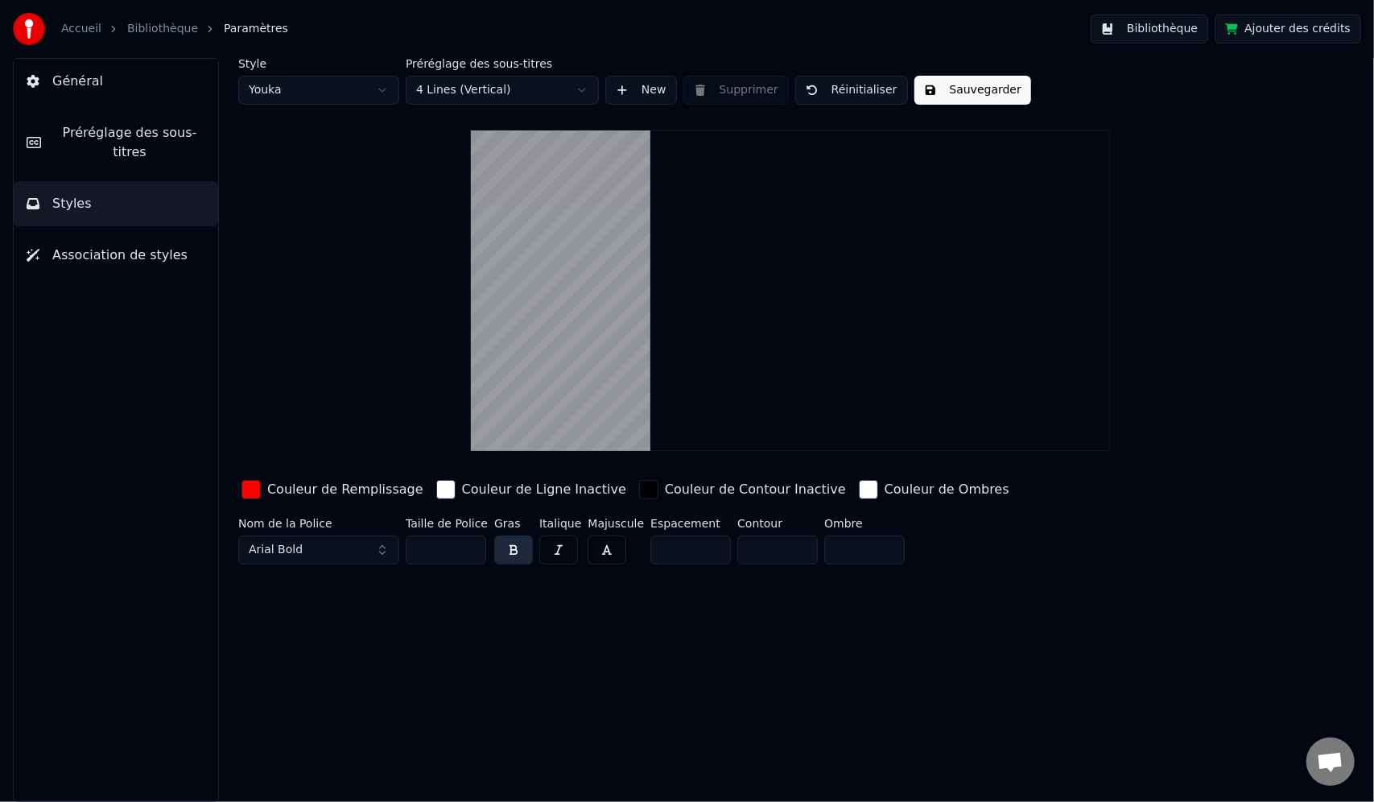
click at [465, 90] on html "Accueil Bibliothèque Paramètres Bibliothèque Ajouter des crédits Général Prérég…" at bounding box center [687, 401] width 1374 height 802
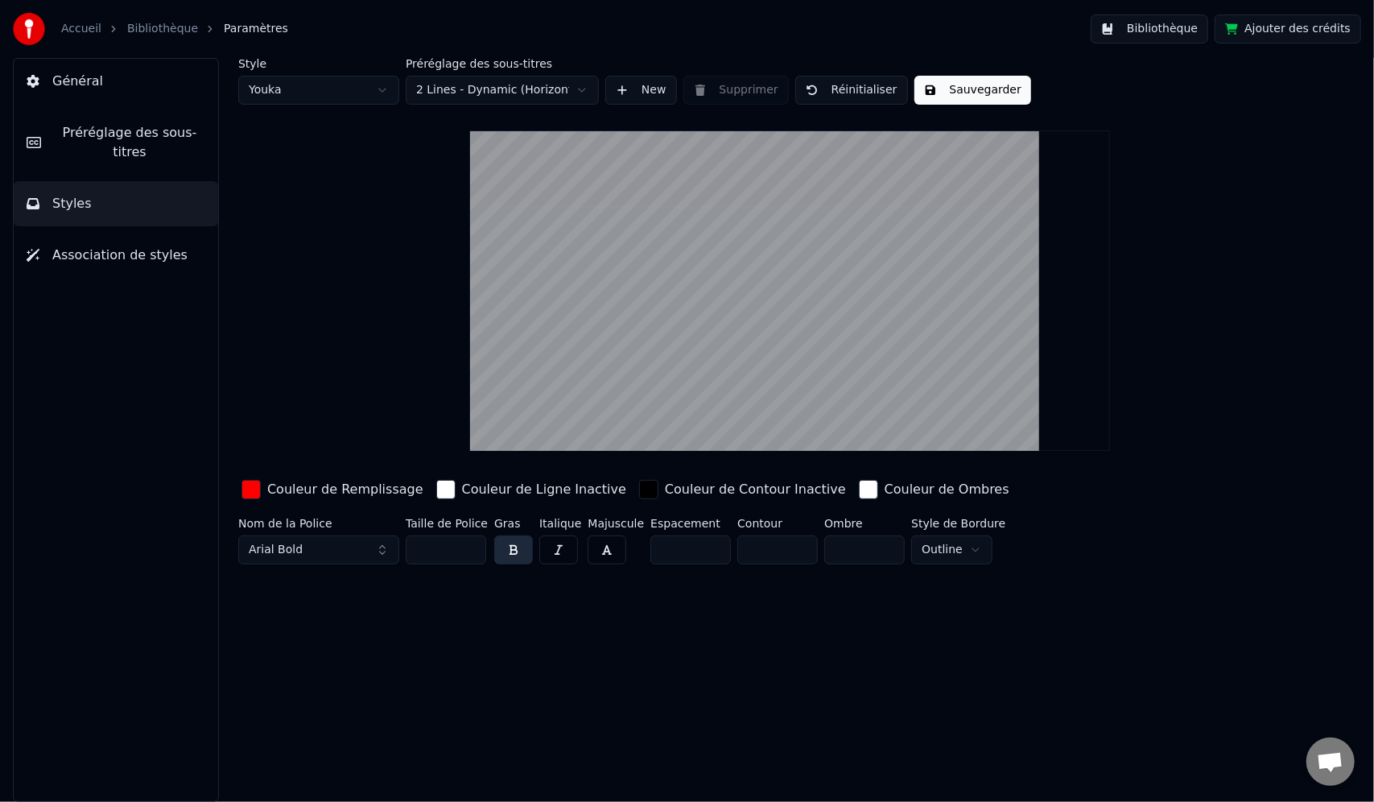
click at [682, 555] on input "*" at bounding box center [691, 549] width 81 height 29
click at [701, 543] on input "*" at bounding box center [691, 549] width 81 height 29
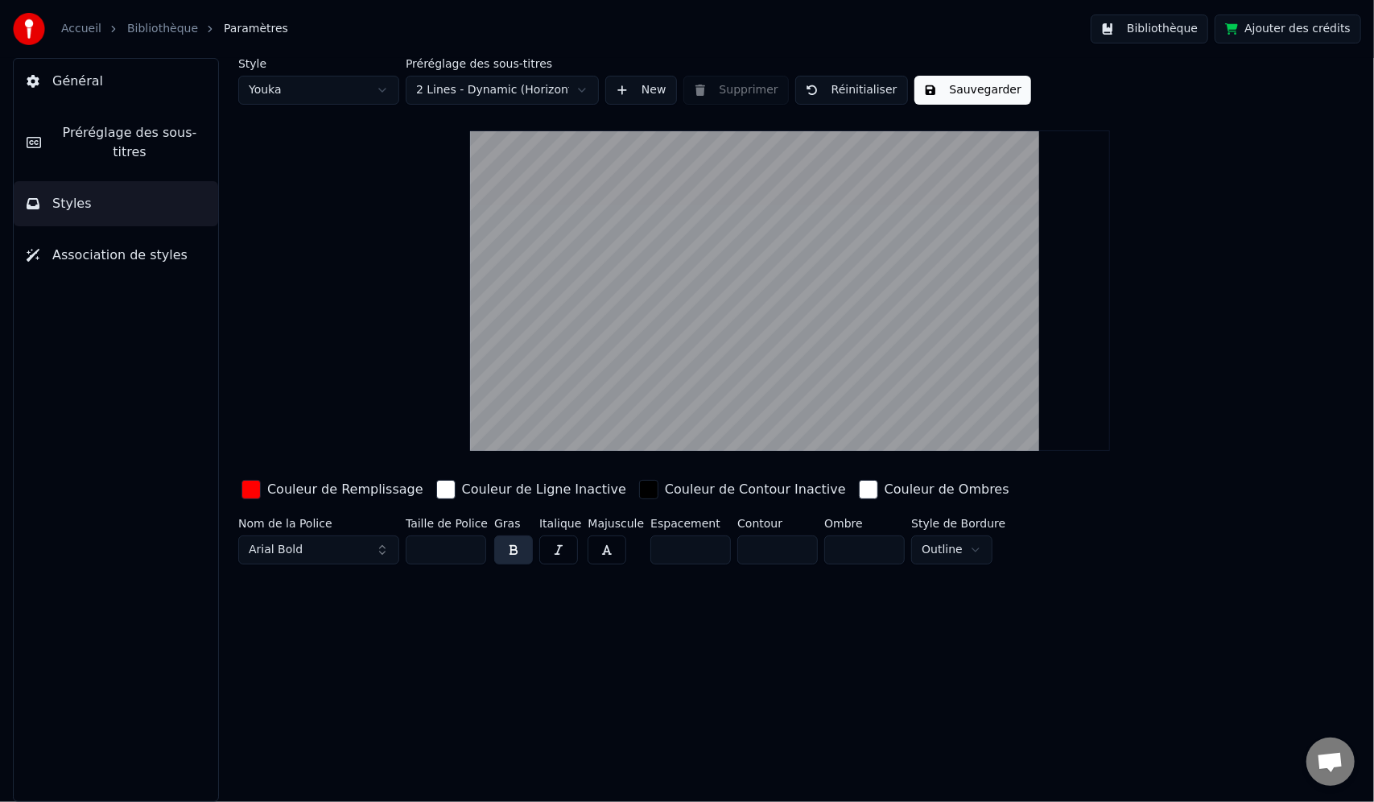
click at [701, 543] on input "*" at bounding box center [691, 549] width 81 height 29
click at [705, 552] on input "*" at bounding box center [691, 549] width 81 height 29
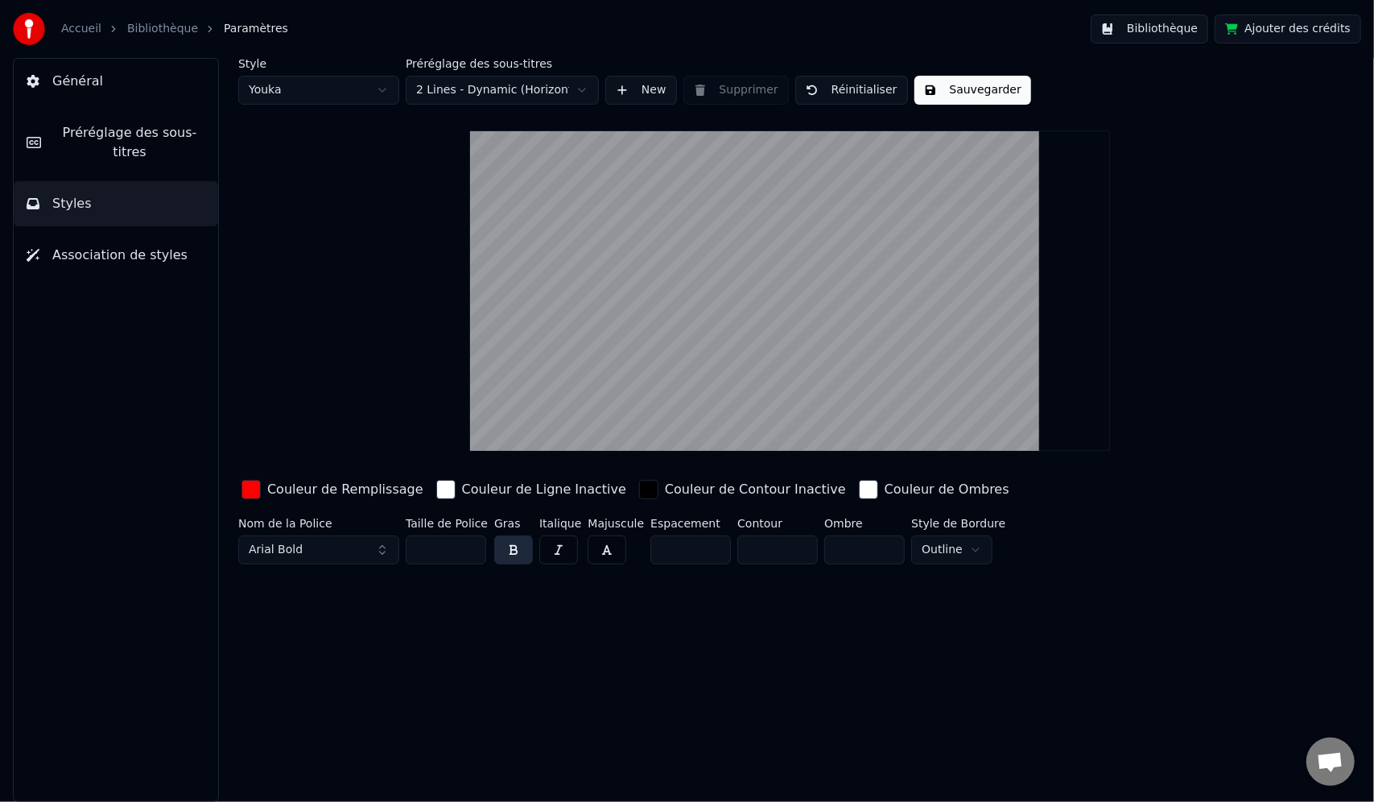
click at [705, 552] on input "*" at bounding box center [691, 549] width 81 height 29
type input "*"
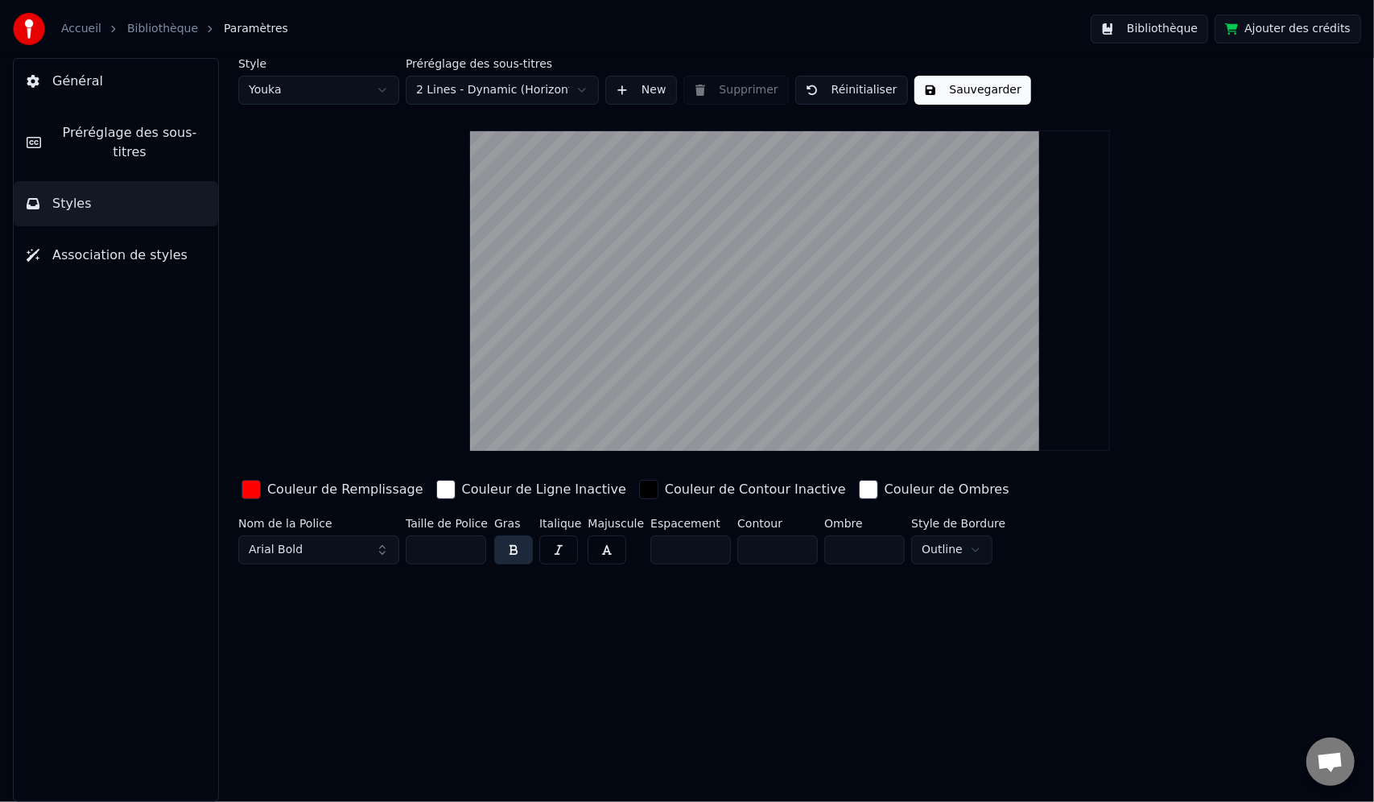
click at [705, 552] on input "*" at bounding box center [691, 549] width 81 height 29
click at [949, 545] on html "Accueil Bibliothèque Paramètres Bibliothèque Ajouter des crédits Général Prérég…" at bounding box center [687, 401] width 1374 height 802
click at [957, 543] on html "Accueil Bibliothèque Paramètres Bibliothèque Ajouter des crédits Général Prérég…" at bounding box center [687, 401] width 1374 height 802
drag, startPoint x: 516, startPoint y: 683, endPoint x: 1013, endPoint y: 674, distance: 496.9
click at [526, 683] on div "Style Youka Préréglage des sous-titres 2 Lines - Dynamic (Horizontal) New Suppr…" at bounding box center [790, 430] width 1168 height 744
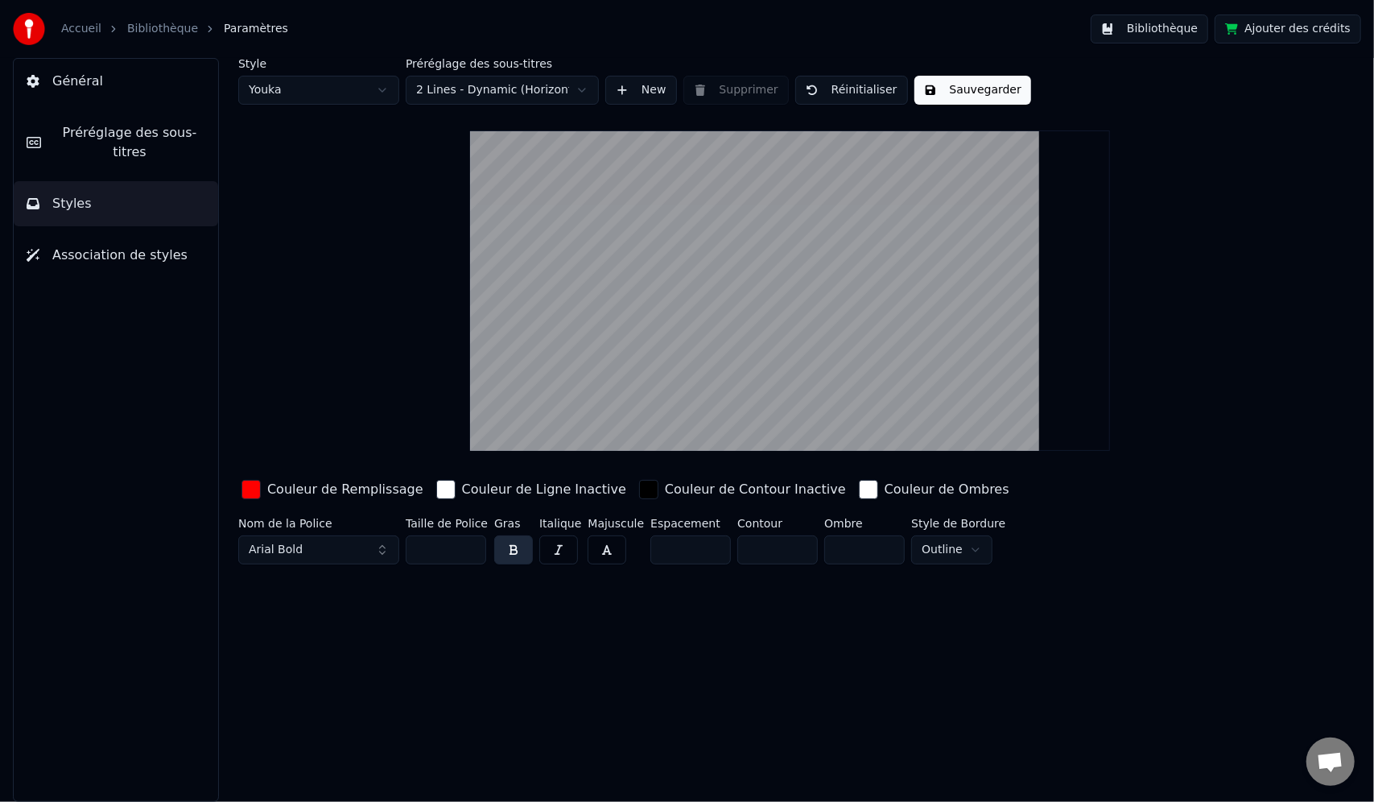
click at [978, 89] on button "Sauvegarder" at bounding box center [973, 90] width 117 height 29
click at [142, 27] on link "Bibliothèque" at bounding box center [162, 29] width 71 height 16
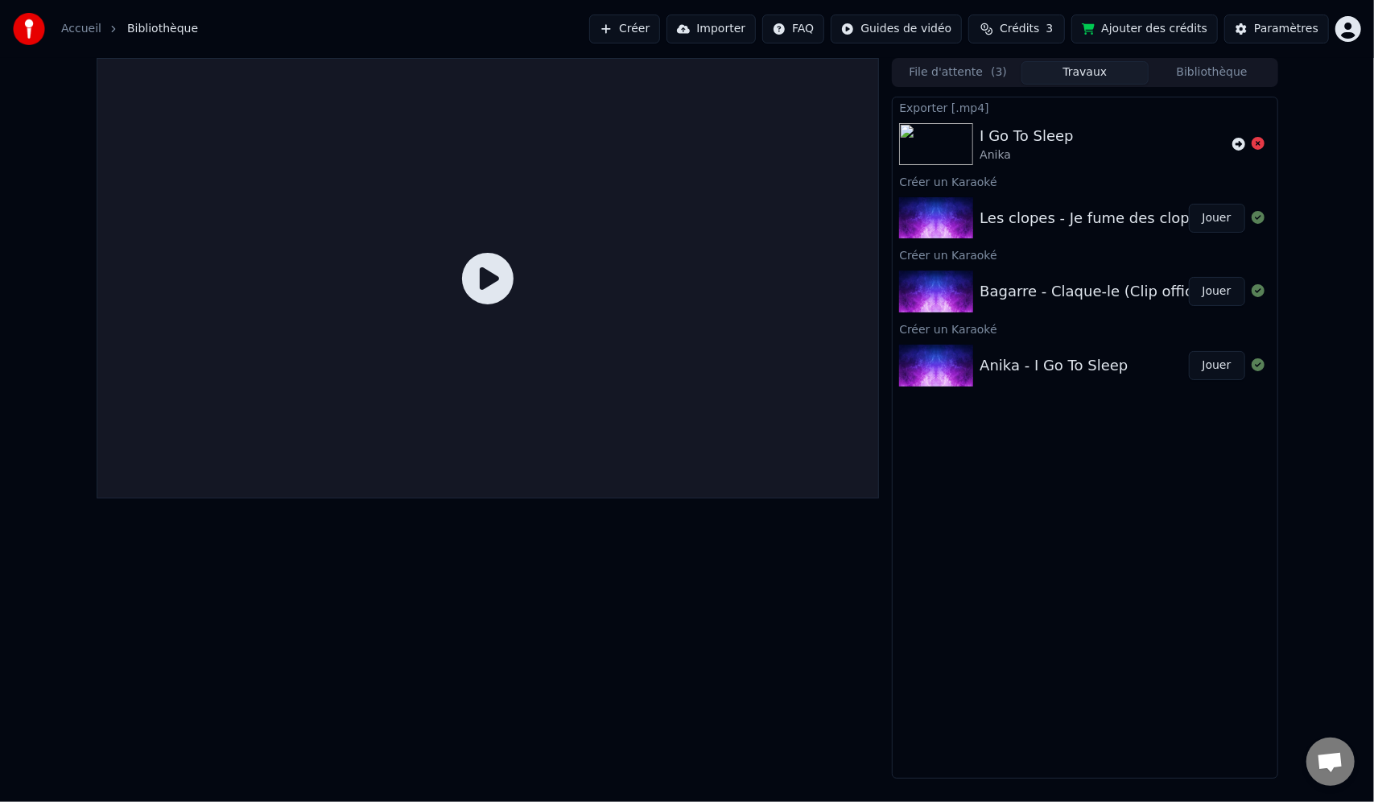
drag, startPoint x: 1121, startPoint y: 353, endPoint x: 1196, endPoint y: 365, distance: 75.7
click at [1122, 354] on div "Anika - I Go To Sleep" at bounding box center [1084, 365] width 209 height 23
click at [1213, 366] on button "Jouer" at bounding box center [1217, 365] width 56 height 29
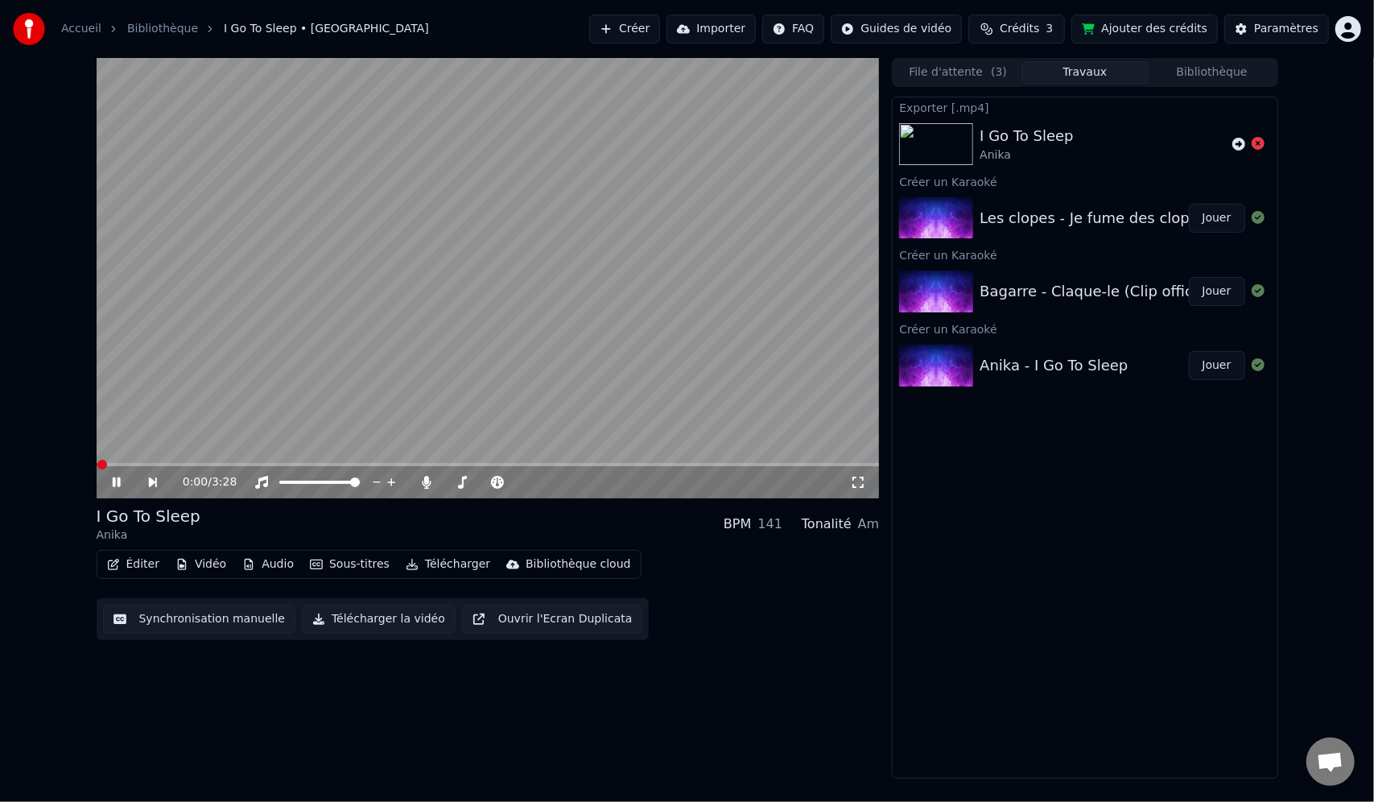
click at [156, 467] on div "0:00 / 3:28" at bounding box center [488, 482] width 783 height 32
click at [163, 464] on span at bounding box center [488, 464] width 783 height 3
click at [113, 486] on icon at bounding box center [116, 482] width 8 height 10
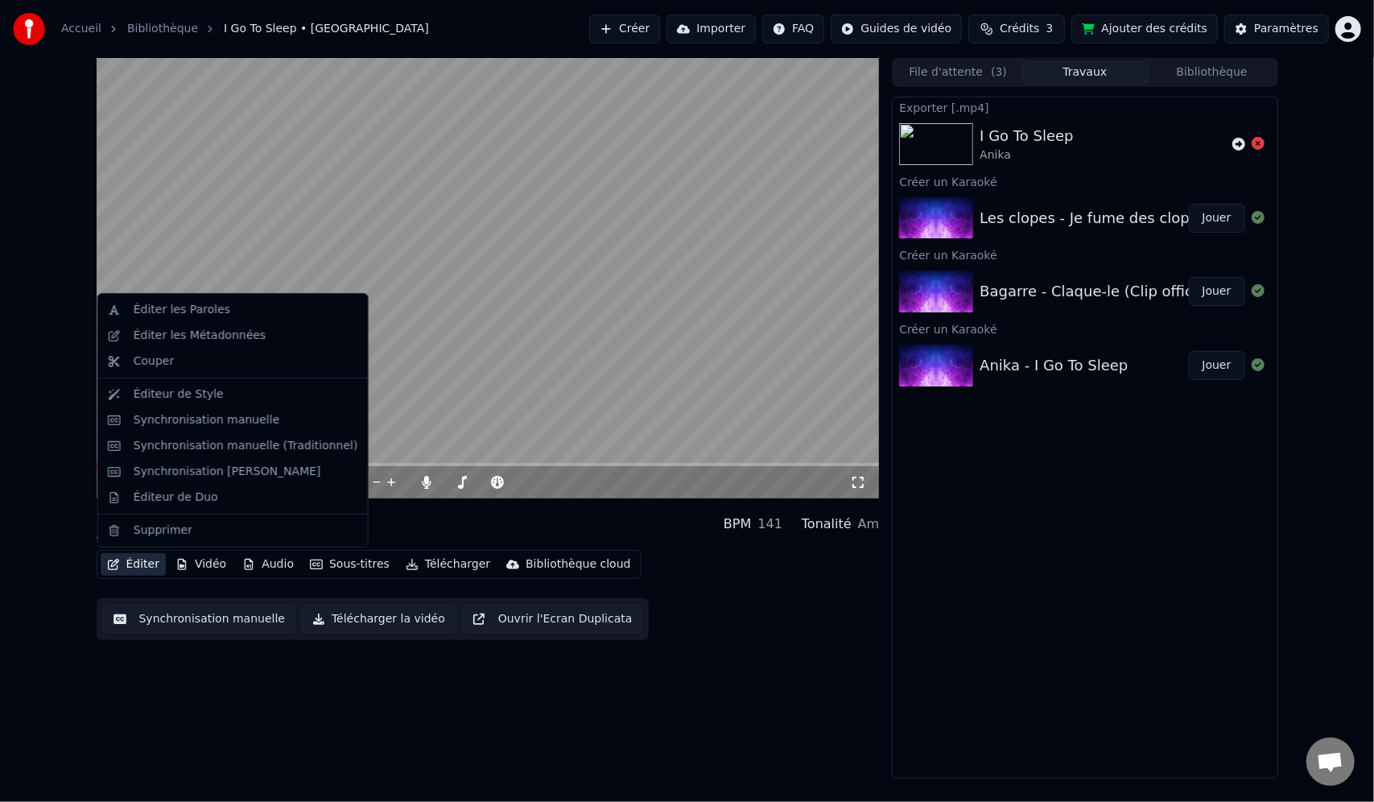
click at [137, 560] on button "Éditer" at bounding box center [133, 564] width 65 height 23
click at [199, 333] on div "Éditer les Métadonnées" at bounding box center [200, 336] width 133 height 16
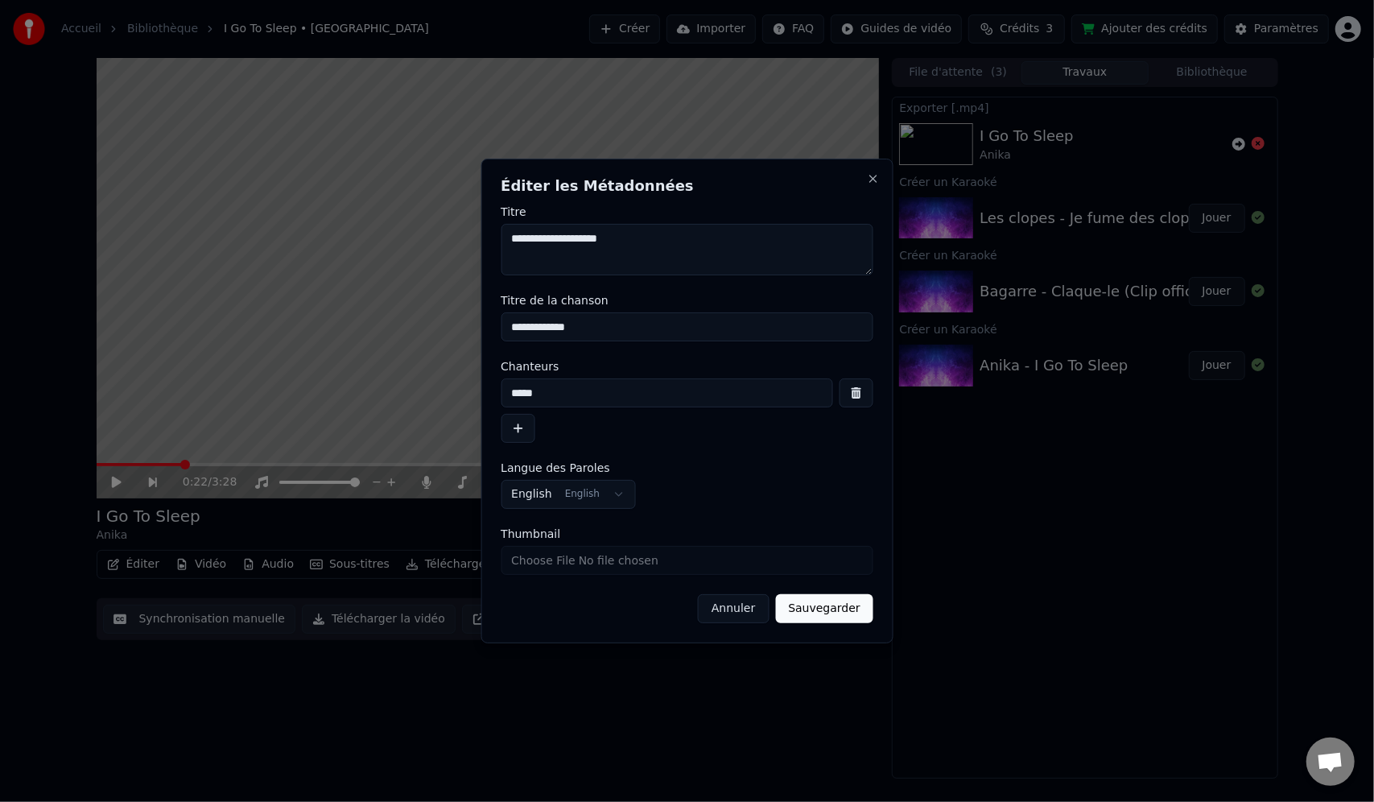
click at [833, 610] on button "Sauvegarder" at bounding box center [823, 608] width 97 height 29
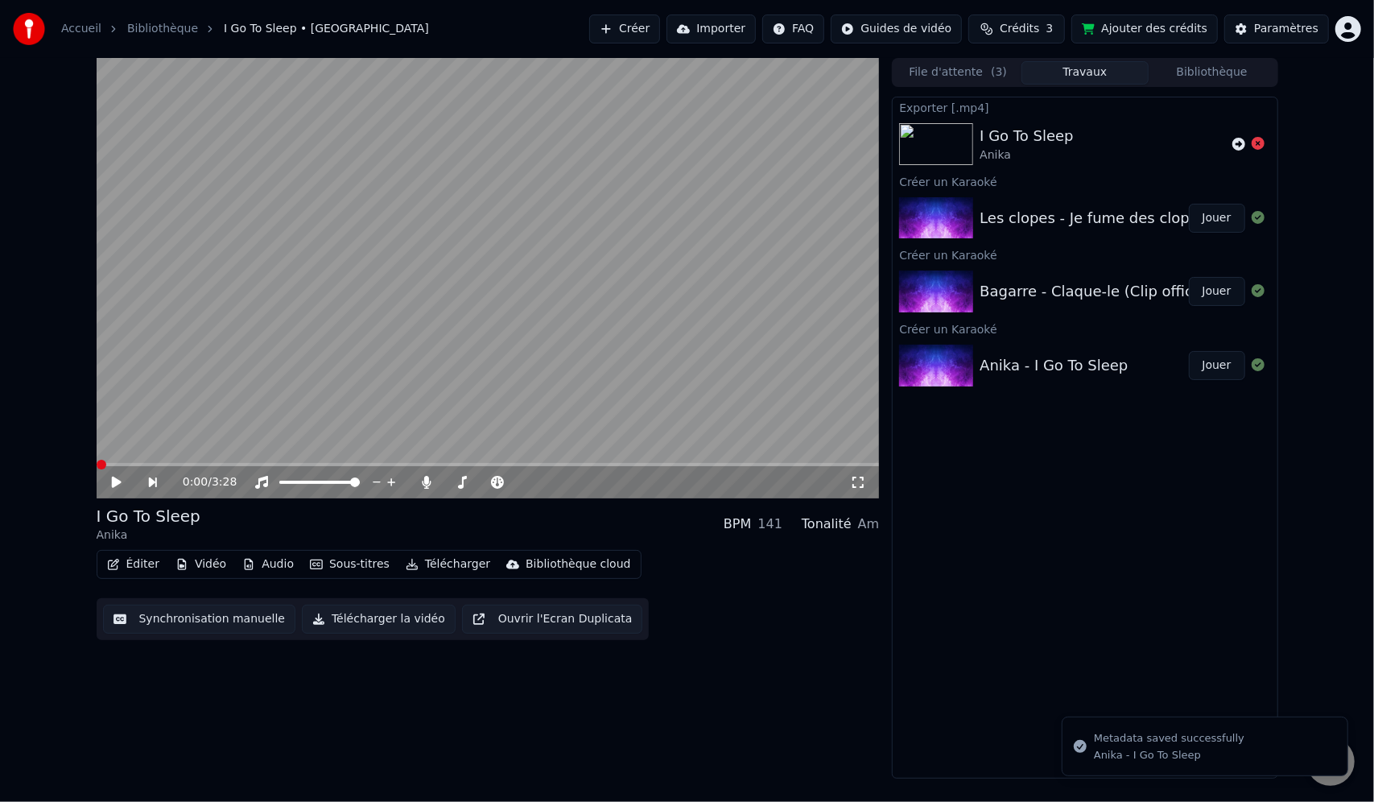
click at [670, 725] on div "0:00 / 3:28 I Go To Sleep Anika BPM 141 Tonalité Am Éditer Vidéo Audio Sous-tit…" at bounding box center [488, 418] width 783 height 721
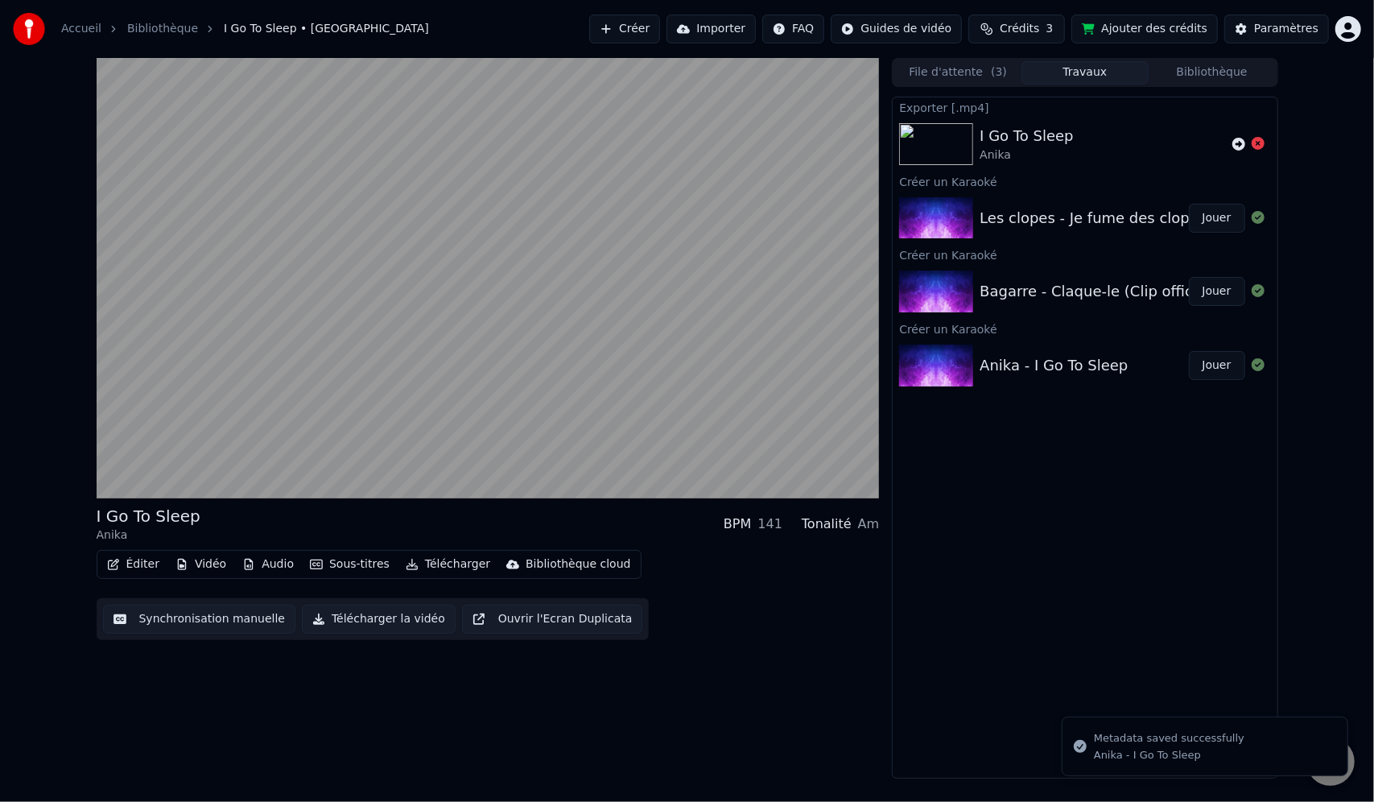
click at [373, 620] on button "Télécharger la vidéo" at bounding box center [379, 619] width 154 height 29
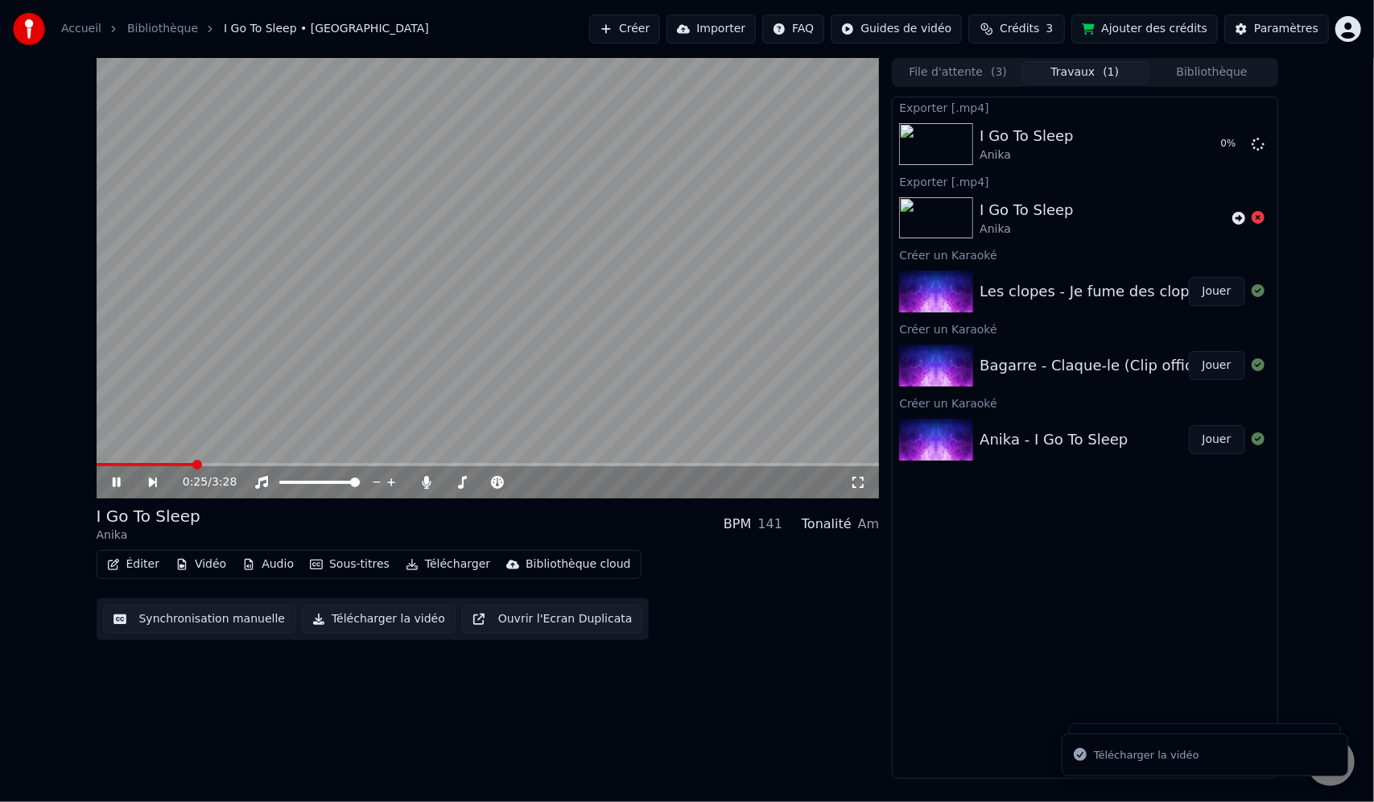
click at [120, 476] on icon at bounding box center [128, 482] width 37 height 13
click at [1147, 344] on div "Bagarre - Claque-le (Clip officiel) Jouer" at bounding box center [1085, 365] width 384 height 55
click at [1224, 366] on button "Jouer" at bounding box center [1217, 365] width 56 height 29
click at [178, 467] on div "0:00 / 3:43" at bounding box center [488, 482] width 783 height 32
click at [176, 461] on video at bounding box center [488, 278] width 783 height 440
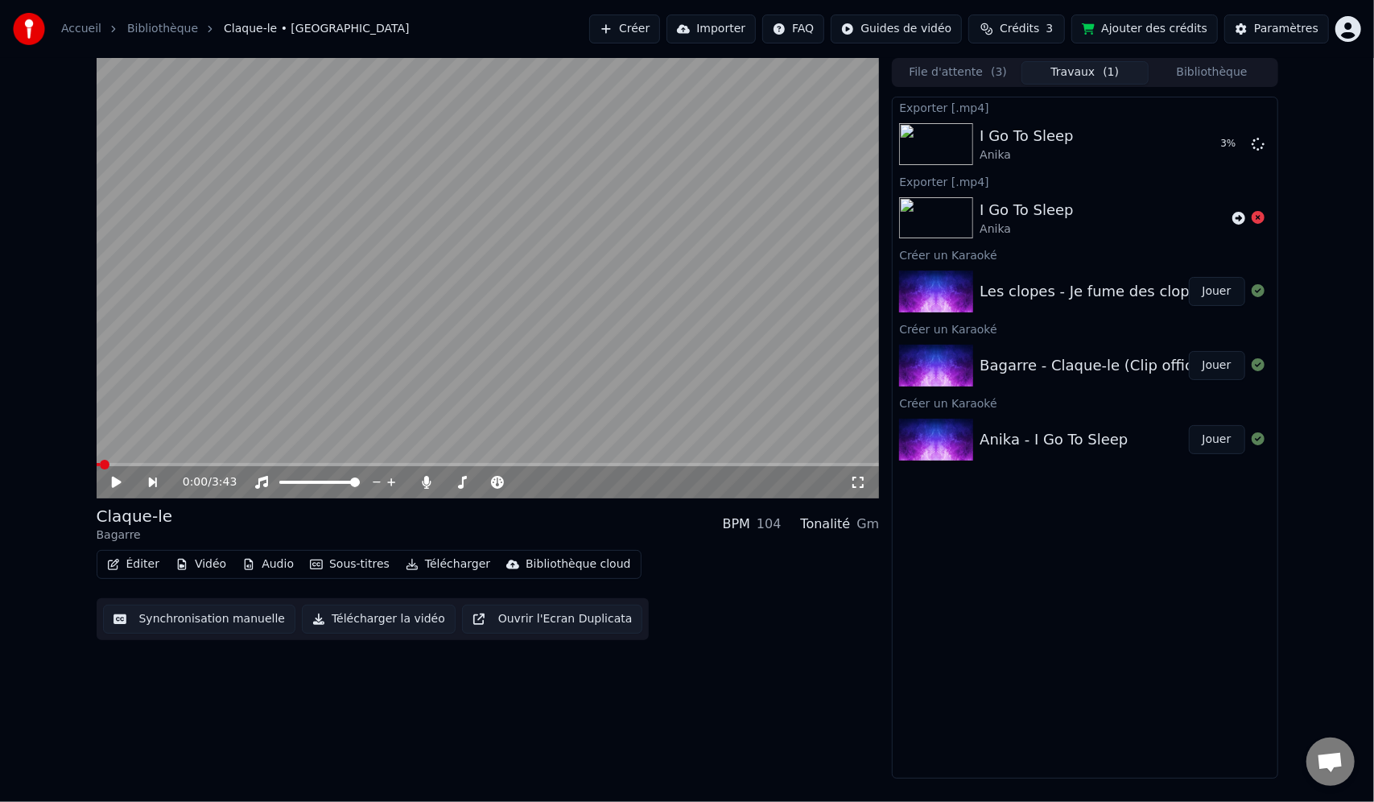
click at [163, 462] on div "0:00 / 3:43" at bounding box center [488, 278] width 783 height 440
click at [157, 463] on span at bounding box center [160, 465] width 10 height 10
click at [113, 485] on icon at bounding box center [116, 482] width 8 height 10
click at [399, 619] on button "Télécharger la vidéo" at bounding box center [379, 619] width 154 height 29
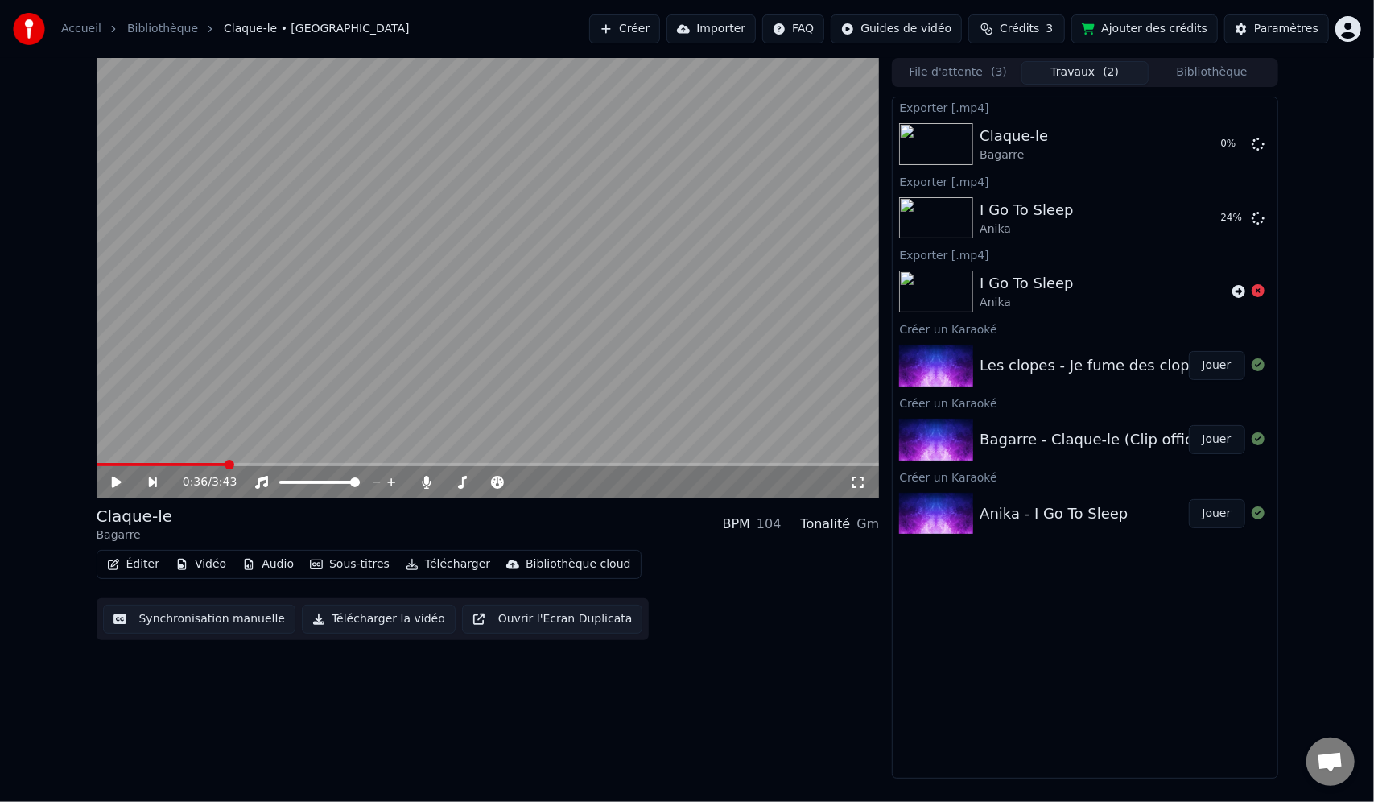
click at [1054, 374] on div "Les clopes - Je fume des clopes dans un blockhaus noir parce que je suis déprimé" at bounding box center [1276, 365] width 592 height 23
click at [1223, 363] on button "Jouer" at bounding box center [1217, 365] width 56 height 29
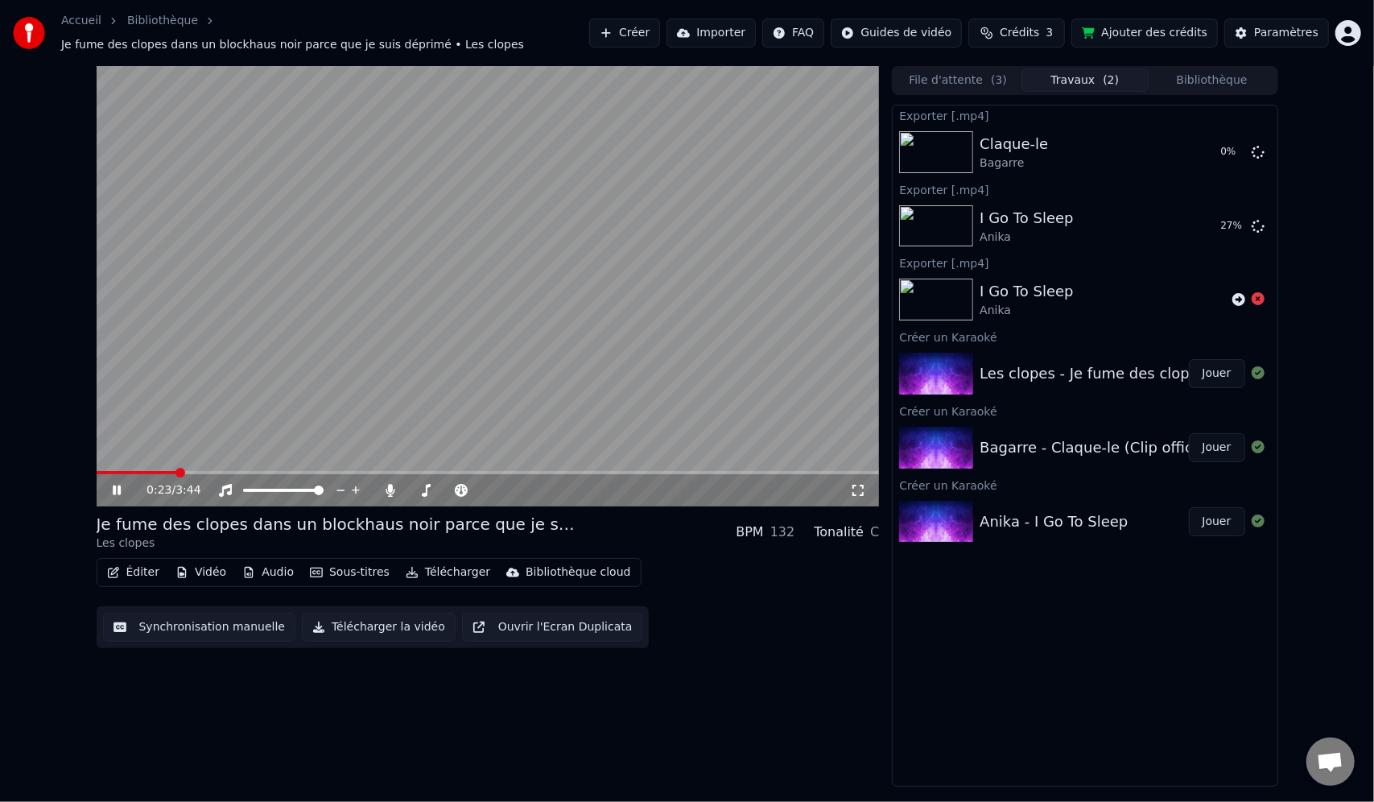
click at [177, 471] on span at bounding box center [488, 472] width 783 height 3
click at [114, 471] on span at bounding box center [140, 472] width 86 height 3
click at [105, 471] on span at bounding box center [106, 472] width 19 height 3
click at [117, 484] on icon at bounding box center [129, 490] width 38 height 13
click at [431, 489] on span at bounding box center [419, 490] width 23 height 3
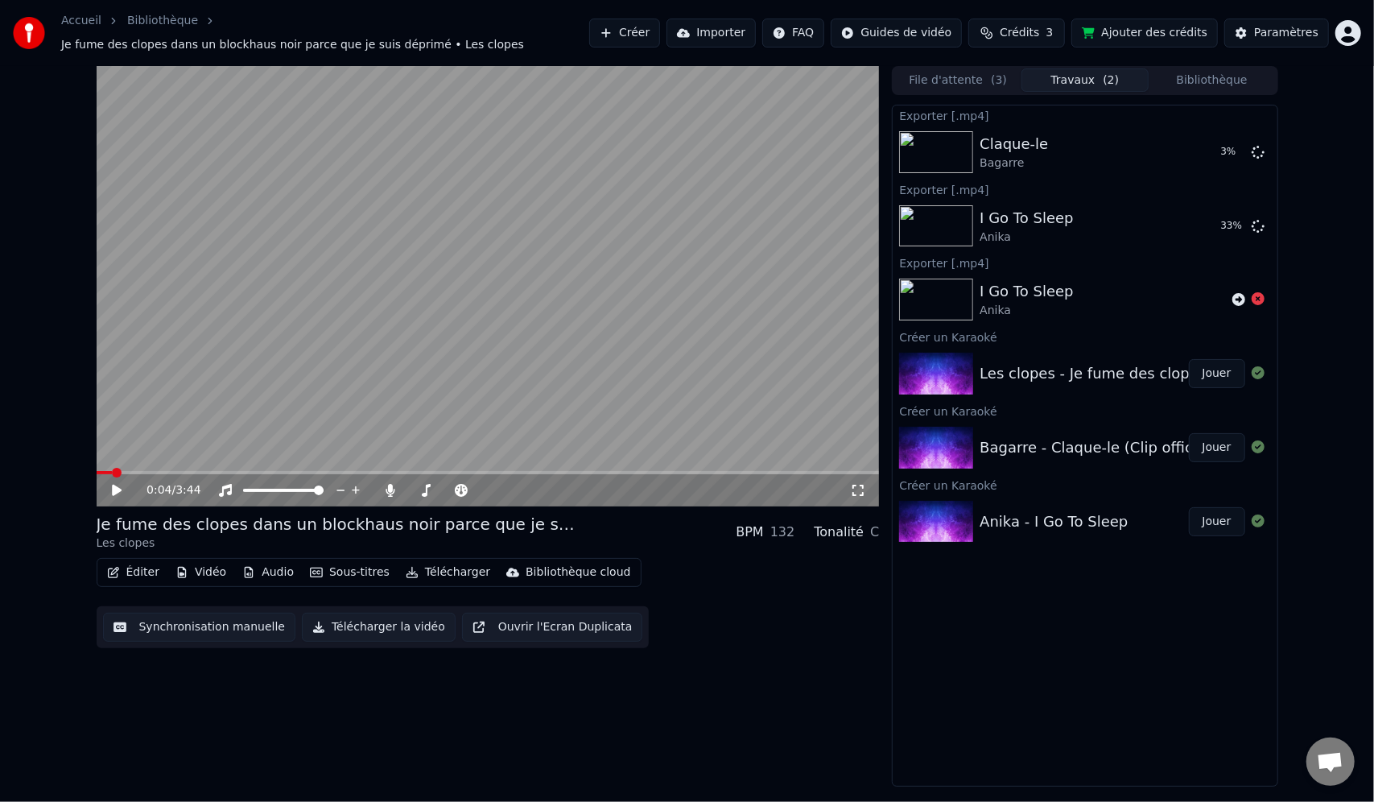
click at [132, 484] on icon at bounding box center [129, 490] width 38 height 13
click at [167, 461] on video at bounding box center [488, 286] width 783 height 440
click at [165, 474] on div "0:05 / 3:44" at bounding box center [488, 490] width 783 height 32
click at [121, 487] on icon at bounding box center [129, 490] width 38 height 13
click at [180, 456] on video at bounding box center [488, 286] width 783 height 440
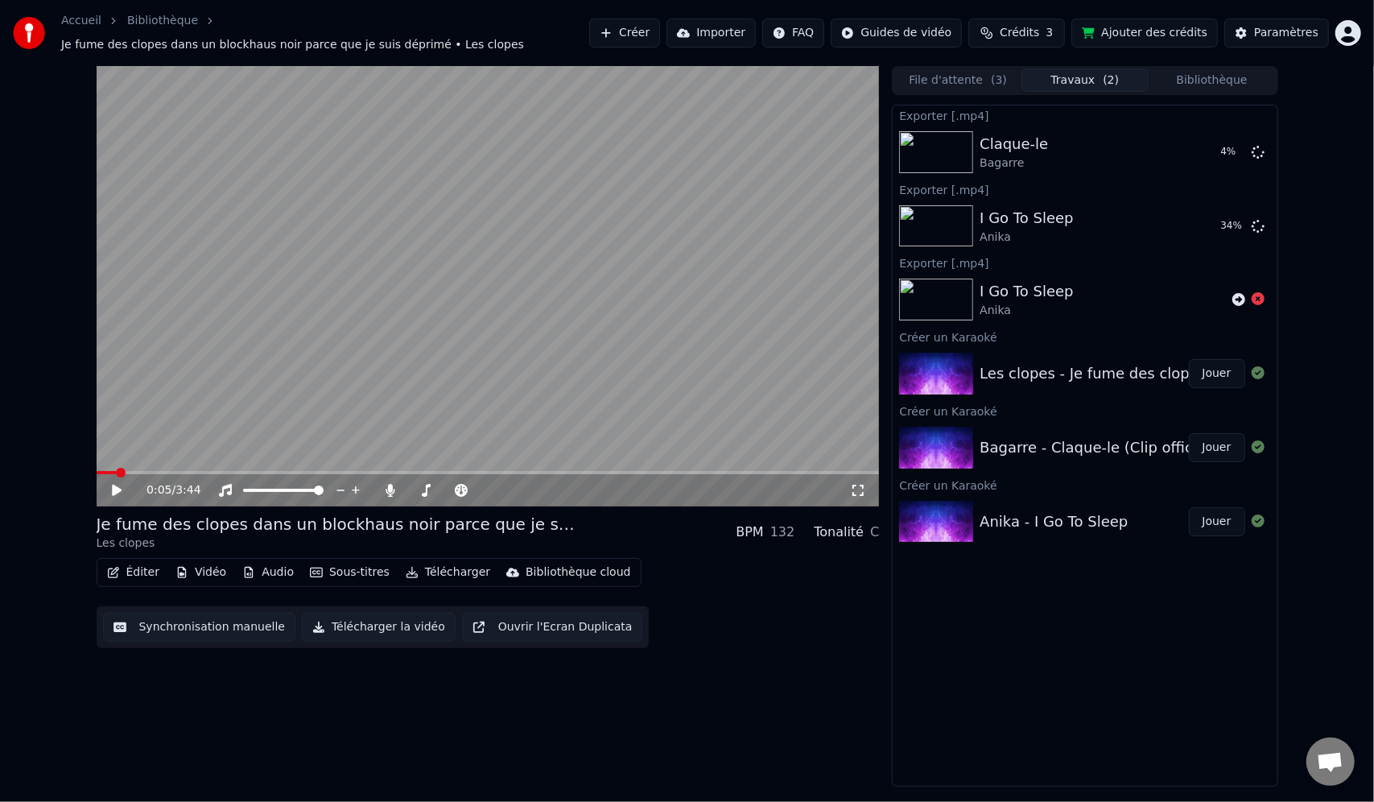
click at [182, 471] on span at bounding box center [488, 472] width 783 height 3
click at [116, 490] on div "0:25 / 3:44" at bounding box center [488, 490] width 783 height 32
click at [122, 485] on icon at bounding box center [129, 490] width 38 height 13
click at [426, 486] on span at bounding box center [429, 491] width 10 height 10
click at [432, 486] on span at bounding box center [433, 491] width 10 height 10
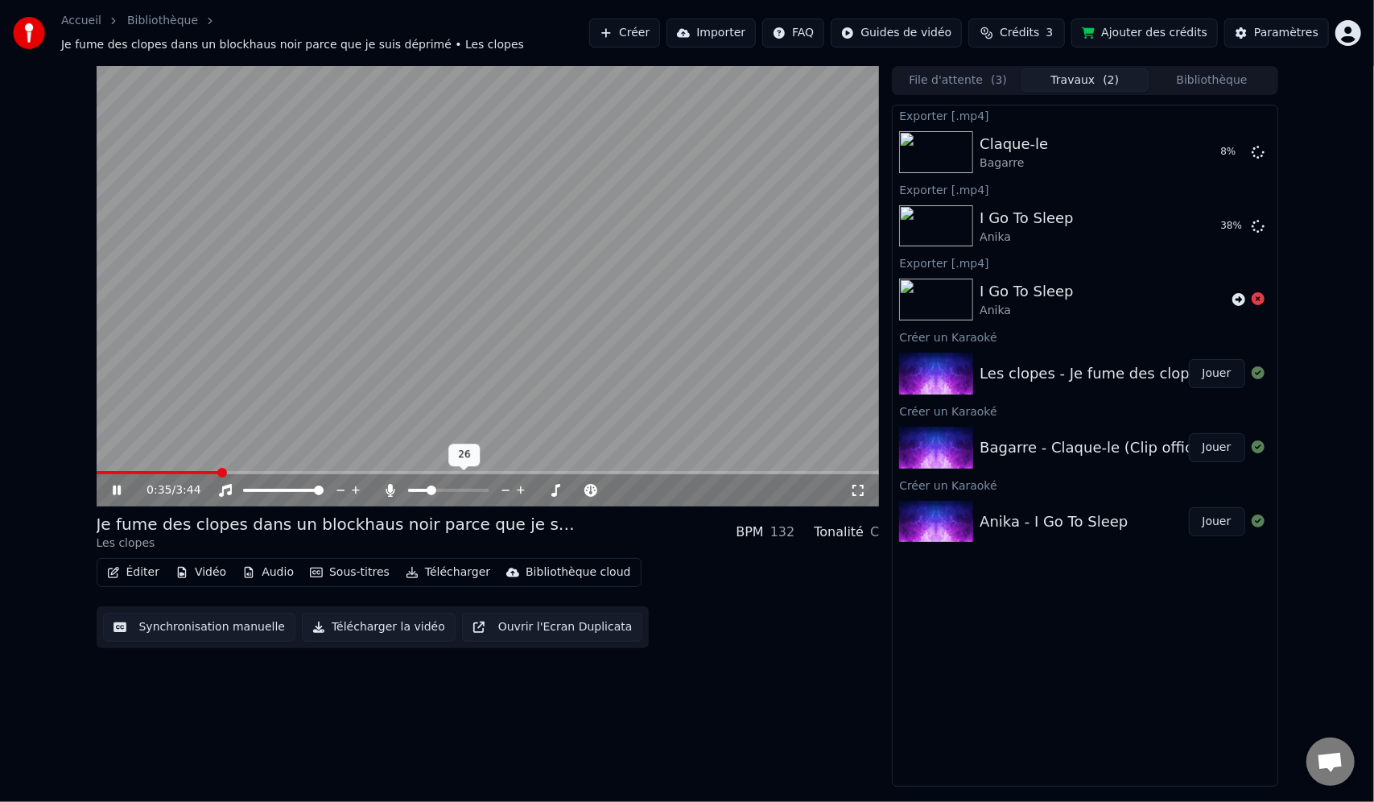
click at [429, 486] on span at bounding box center [432, 491] width 10 height 10
drag, startPoint x: 720, startPoint y: 646, endPoint x: 572, endPoint y: 589, distance: 157.8
click at [720, 646] on div "0:35 / 3:44 Je fume des clopes dans un blockhaus noir parce que je suis déprimé…" at bounding box center [488, 426] width 783 height 721
click at [121, 484] on icon at bounding box center [129, 490] width 38 height 13
click at [364, 623] on button "Télécharger la vidéo" at bounding box center [379, 627] width 154 height 29
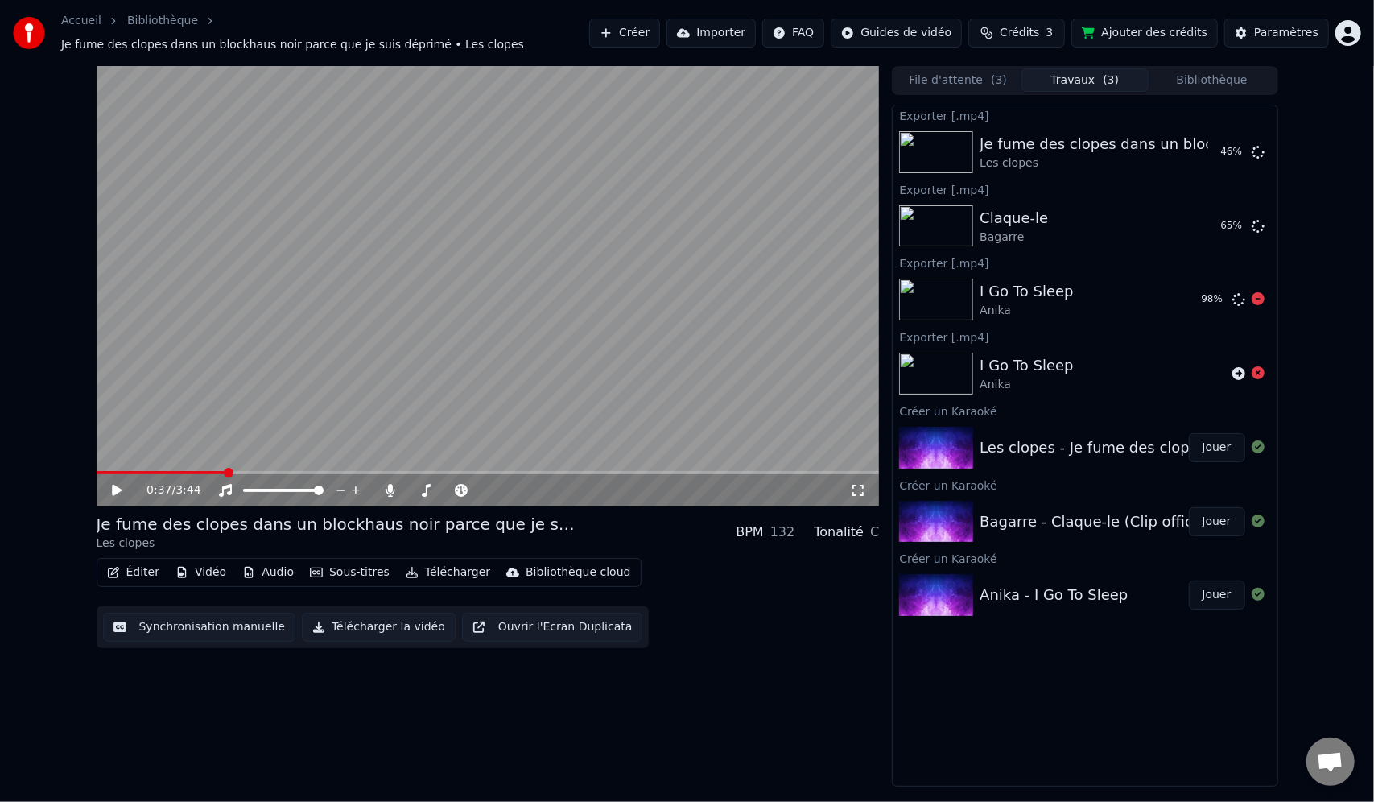
click at [1046, 291] on div "I Go To Sleep" at bounding box center [1026, 291] width 93 height 23
click at [1211, 298] on button "Afficher" at bounding box center [1209, 299] width 71 height 29
click at [1086, 673] on div "Exporter [.mp4] Je fume des clopes dans un blockhaus noir parce que je suis dép…" at bounding box center [1085, 446] width 386 height 682
click at [660, 22] on button "Créer" at bounding box center [624, 33] width 71 height 29
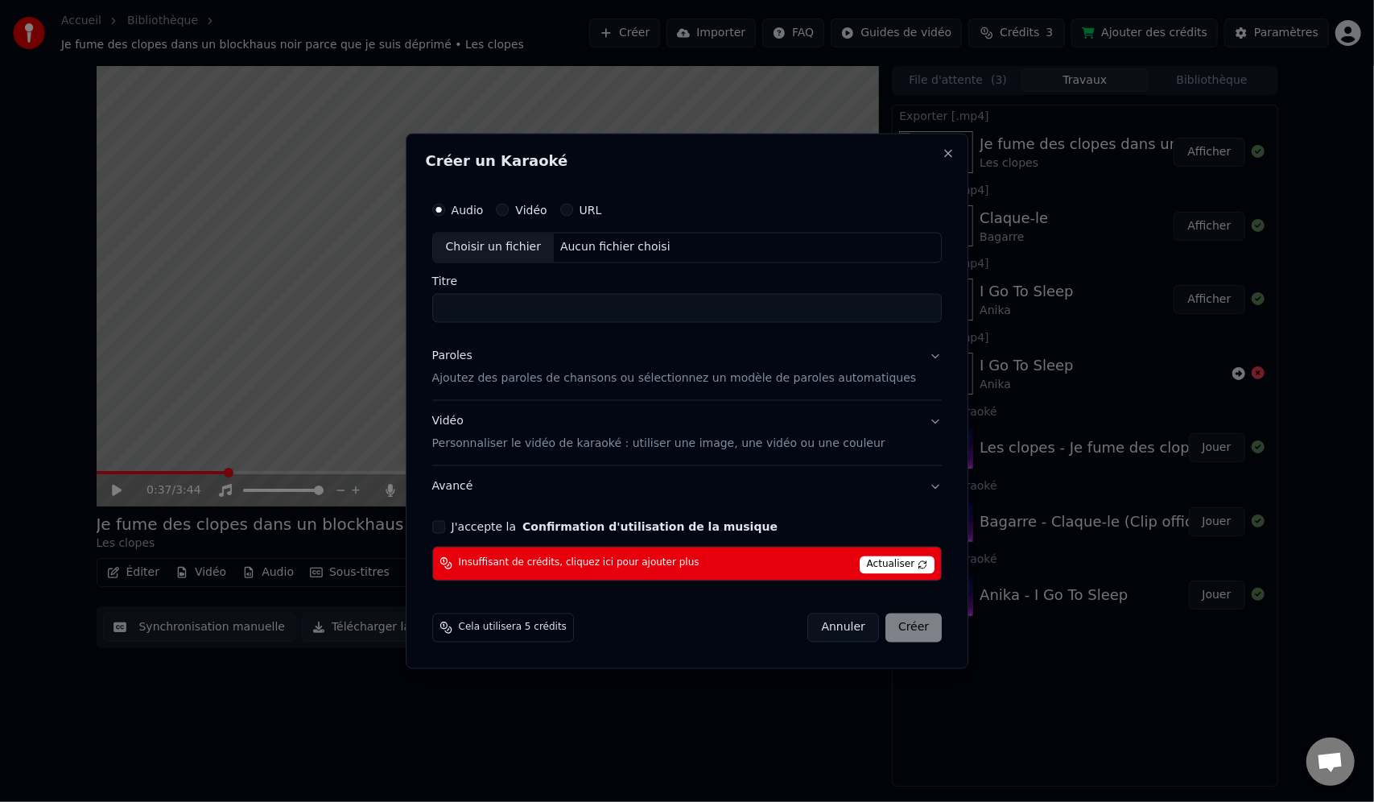
click at [548, 253] on div "Choisir un fichier" at bounding box center [493, 247] width 121 height 29
click at [464, 309] on input "*********" at bounding box center [687, 308] width 510 height 29
type input "**********"
click at [526, 448] on p "Personnaliser le vidéo de karaoké : utiliser une image, une vidéo ou une couleur" at bounding box center [658, 444] width 453 height 16
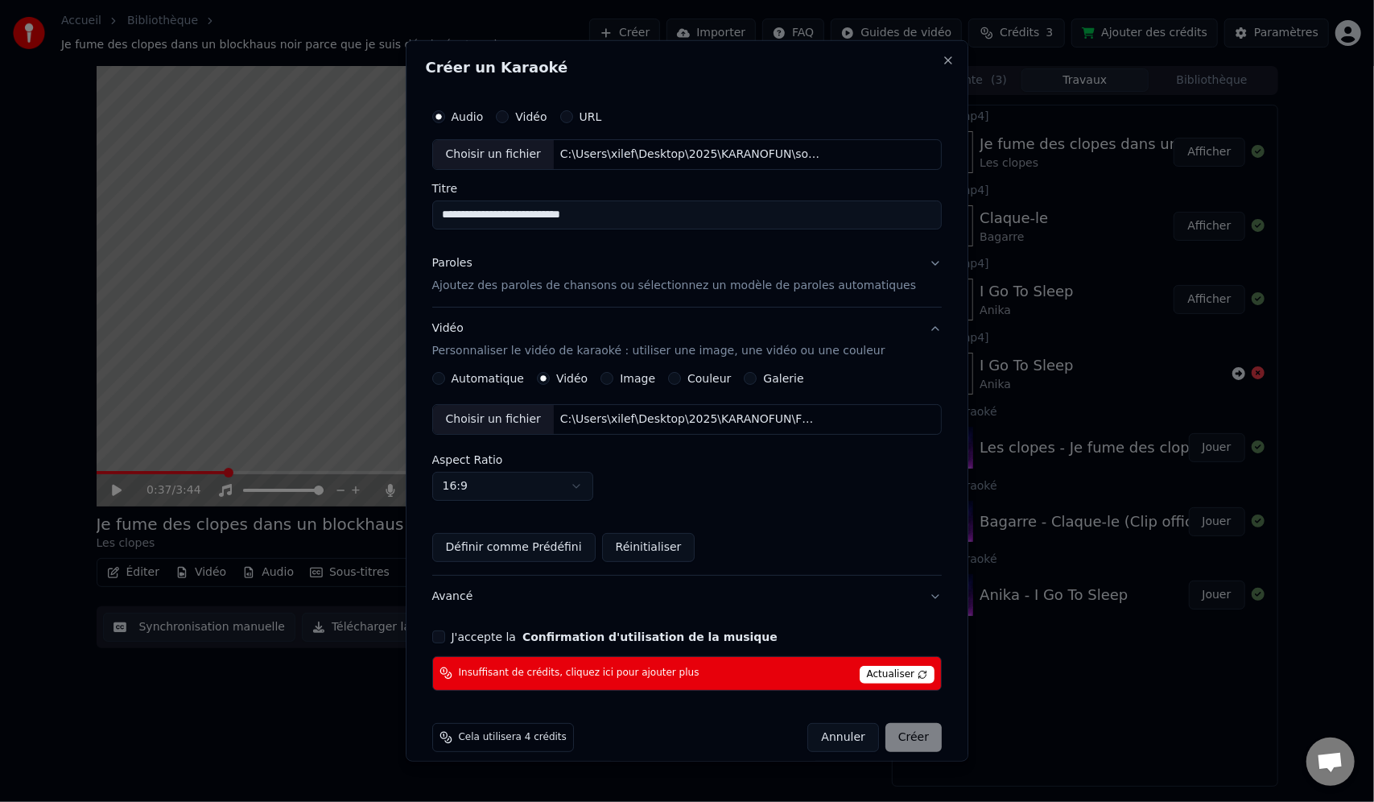
drag, startPoint x: 583, startPoint y: 213, endPoint x: 423, endPoint y: 217, distance: 160.3
click at [423, 217] on div "**********" at bounding box center [688, 400] width 564 height 721
click at [583, 272] on div "Paroles Ajoutez des paroles de chansons ou sélectionnez un modèle de paroles au…" at bounding box center [674, 274] width 485 height 39
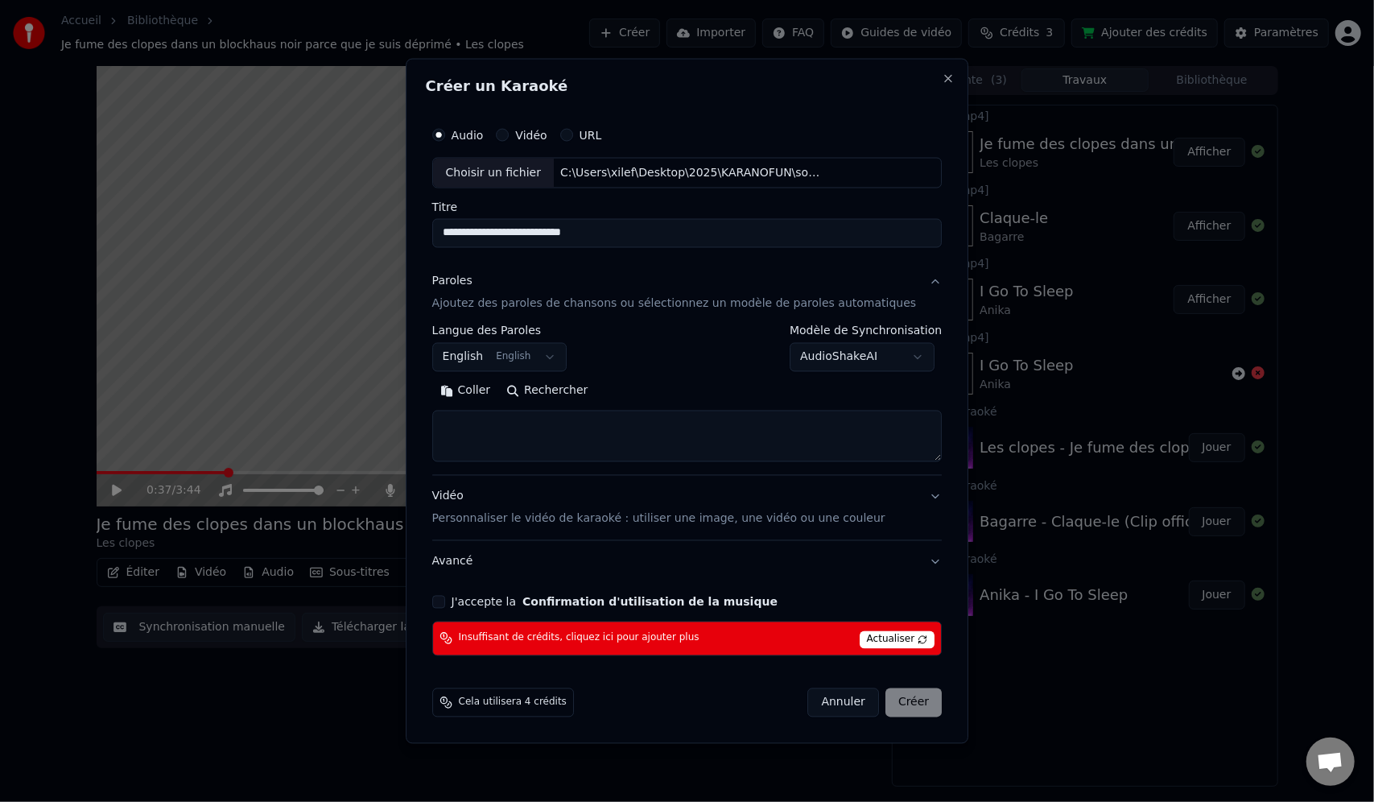
click at [533, 426] on textarea at bounding box center [687, 437] width 510 height 52
paste textarea "**********"
type textarea "**********"
click at [465, 594] on div "**********" at bounding box center [687, 388] width 523 height 550
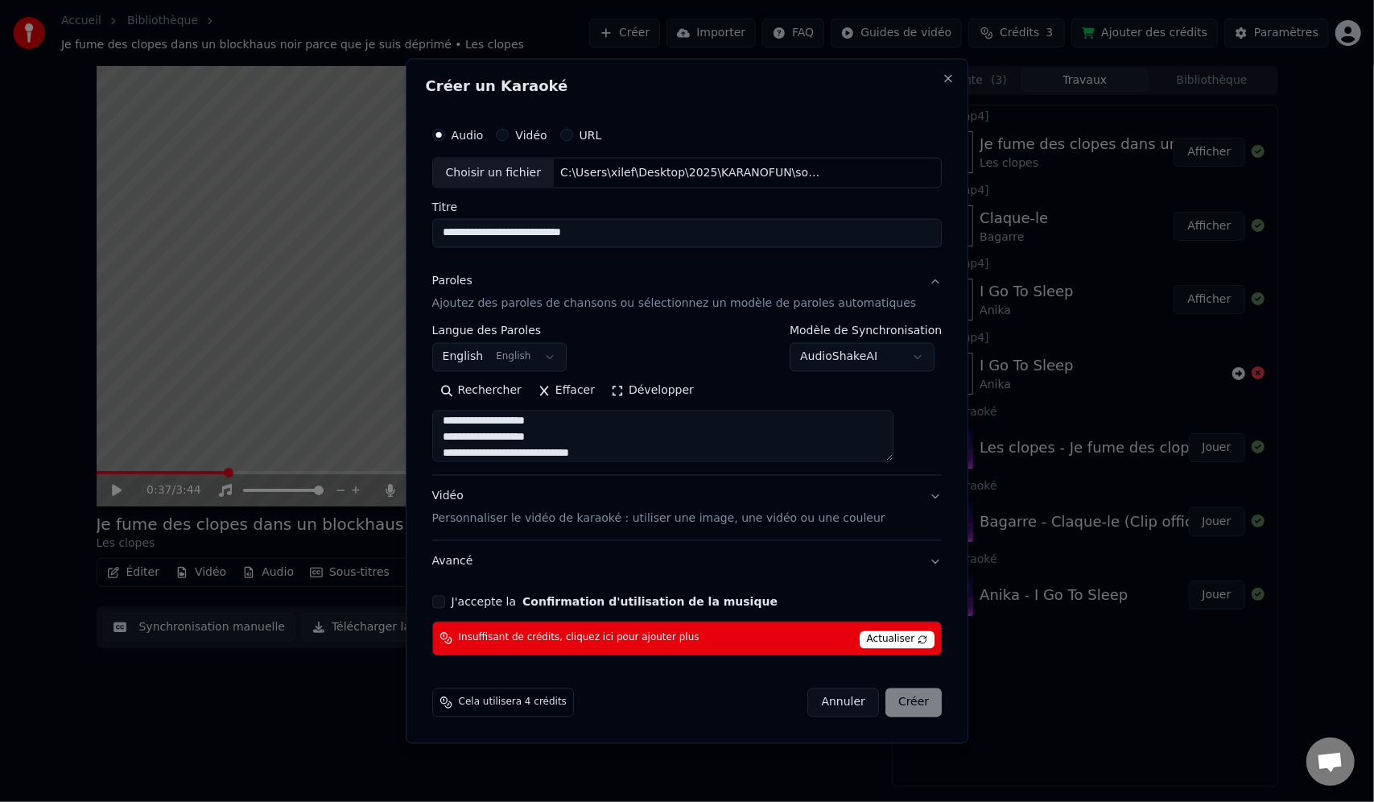
click at [445, 601] on button "J'accepte la Confirmation d'utilisation de la musique" at bounding box center [438, 601] width 13 height 13
drag, startPoint x: 533, startPoint y: 705, endPoint x: 657, endPoint y: 705, distance: 124.0
click at [540, 705] on span "Cela utilisera 4 crédits" at bounding box center [513, 702] width 108 height 13
click at [886, 702] on div "Annuler Créer" at bounding box center [875, 702] width 134 height 29
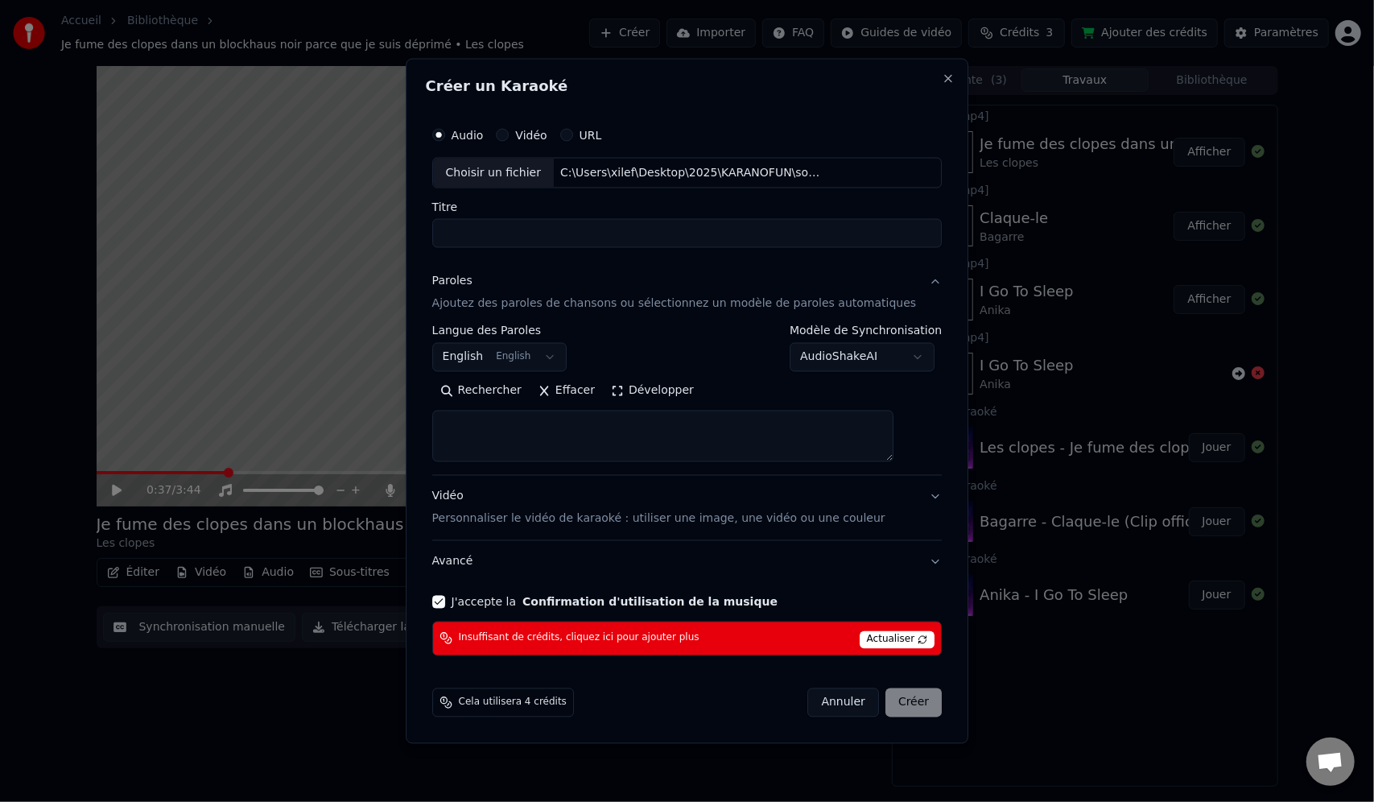
select select
